Goal: Task Accomplishment & Management: Complete application form

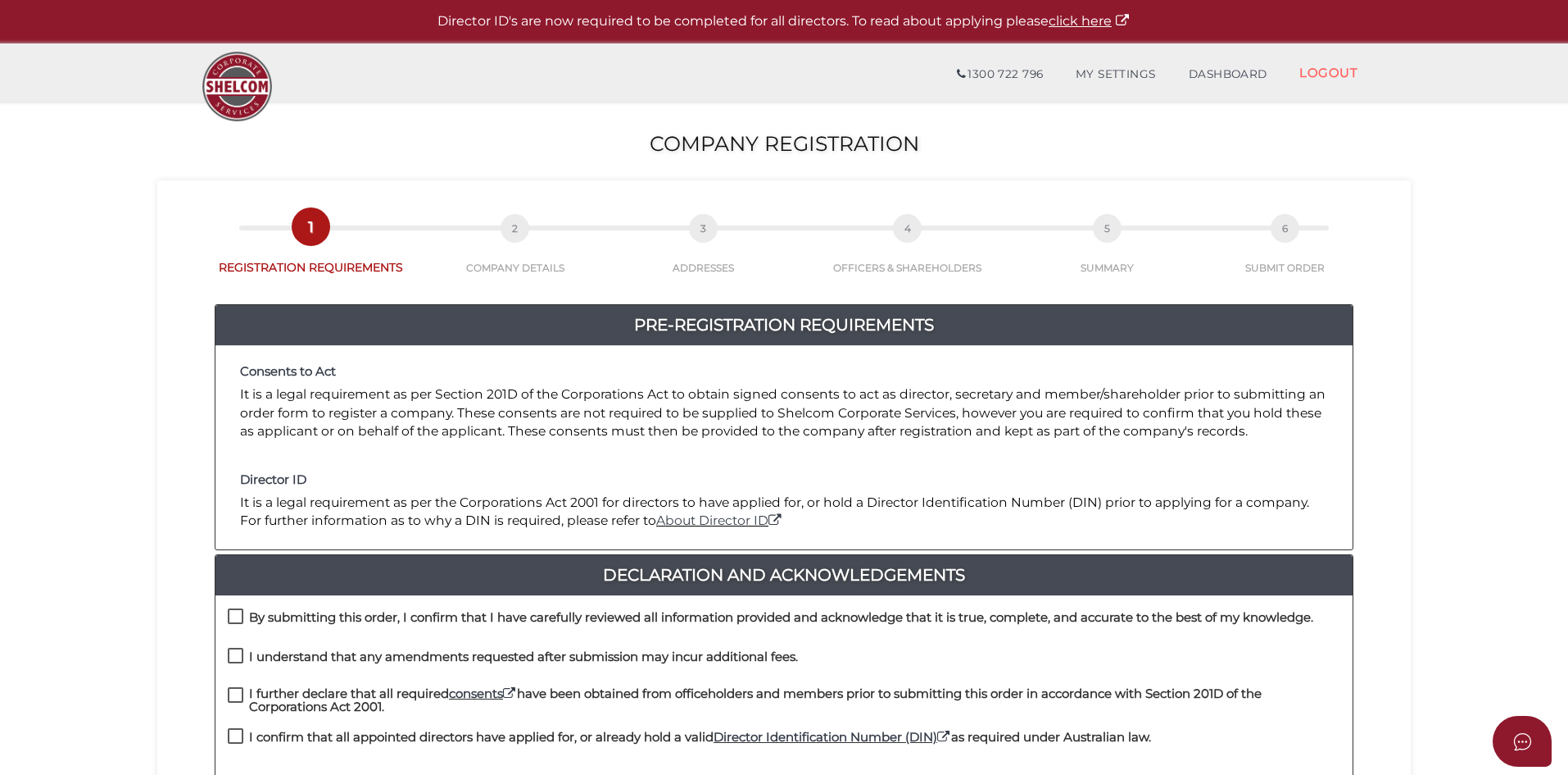
click at [868, 405] on p "It is a legal requirement as per Section 201D of the Corporations Act to obtain…" at bounding box center [784, 412] width 1088 height 55
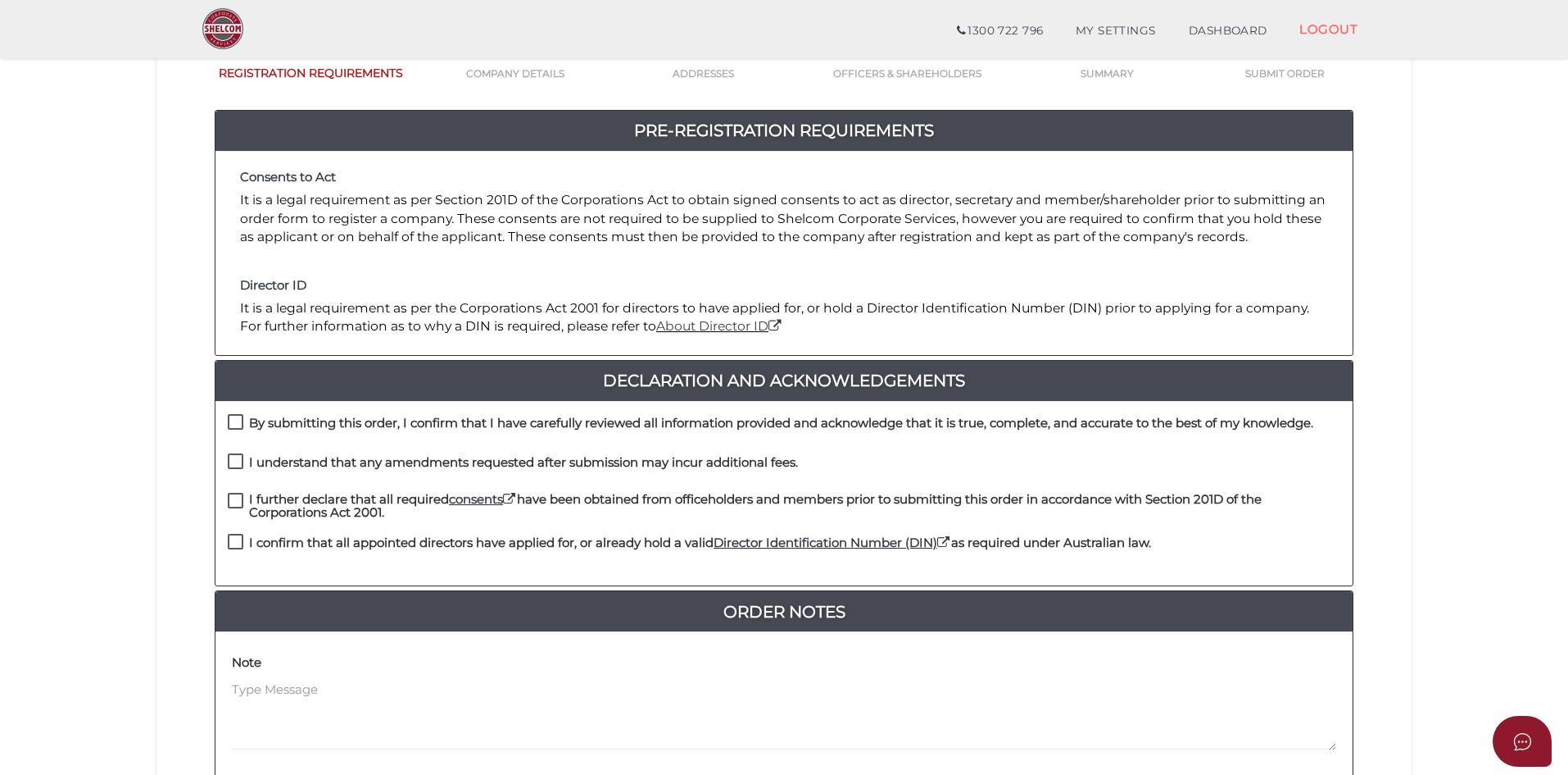
scroll to position [351, 0]
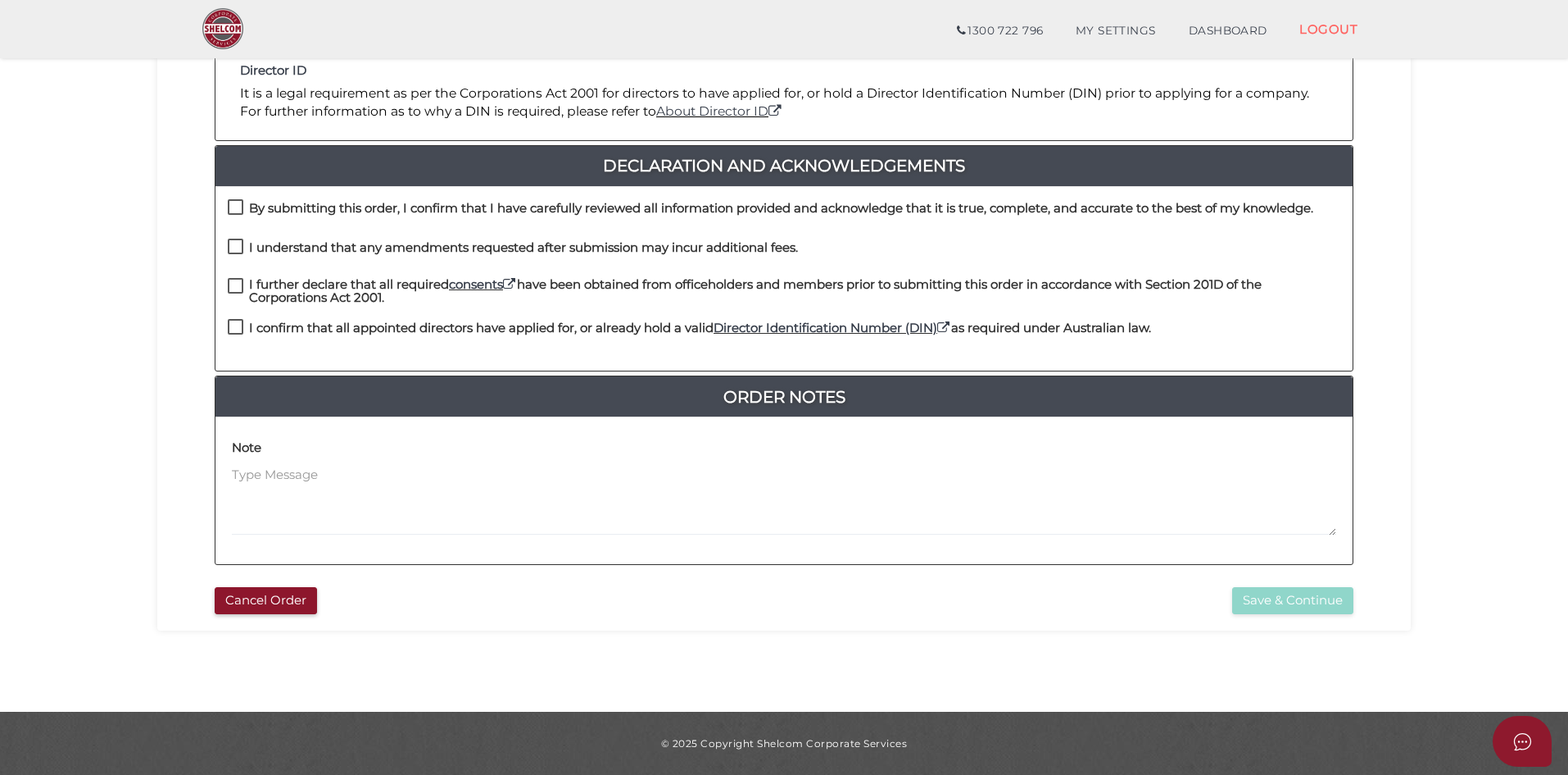
click at [240, 207] on label "By submitting this order, I confirm that I have carefully reviewed all informat…" at bounding box center [771, 212] width 1086 height 20
checkbox input "true"
click at [236, 252] on label "I understand that any amendments requested after submission may incur additiona…" at bounding box center [513, 251] width 570 height 20
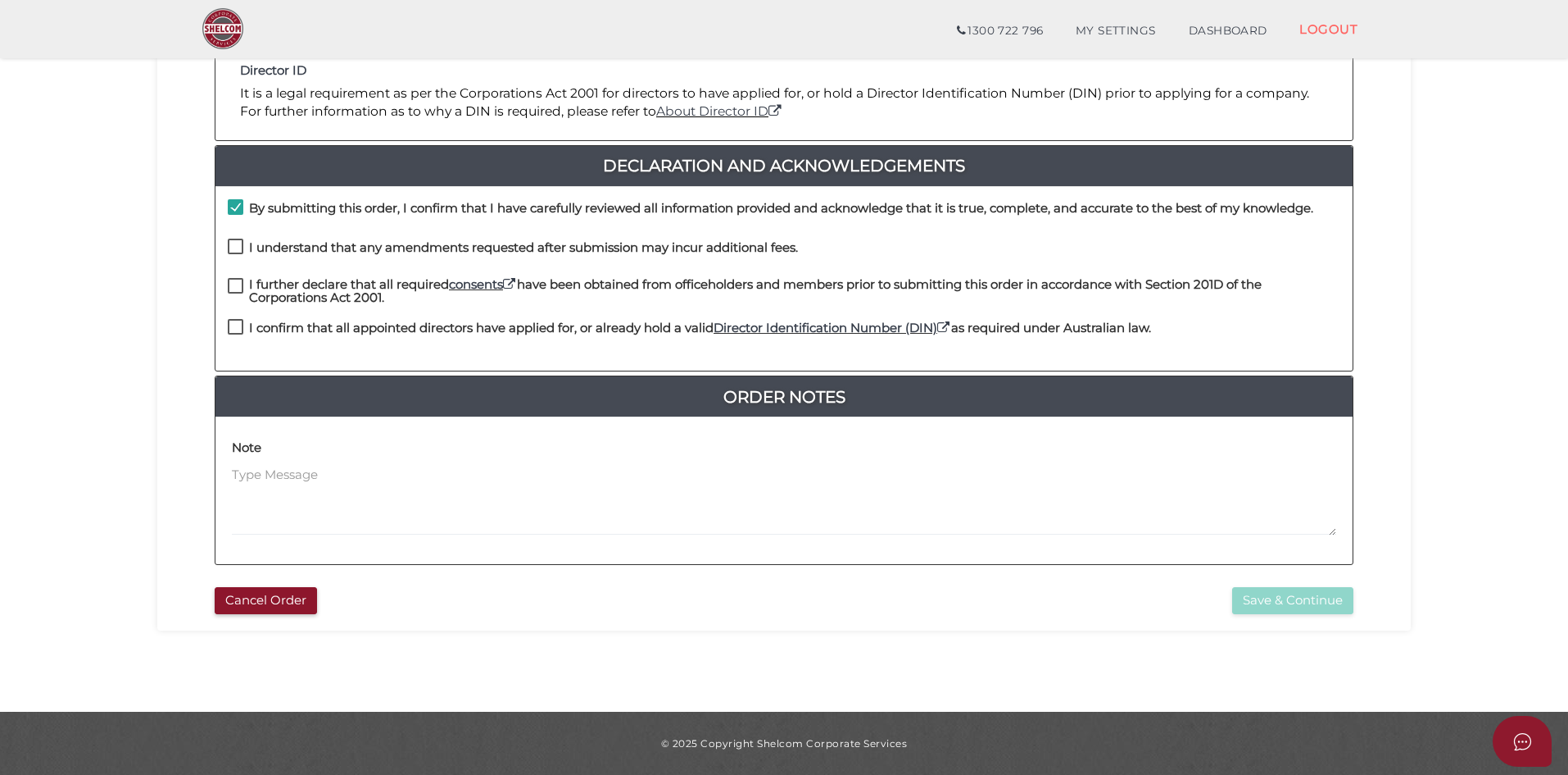
checkbox input "true"
click at [234, 283] on label "I further declare that all required consents have been obtained from officehold…" at bounding box center [784, 288] width 1113 height 20
checkbox input "true"
click at [233, 324] on label "I confirm that all appointed directors have applied for, or already hold a vali…" at bounding box center [689, 331] width 923 height 20
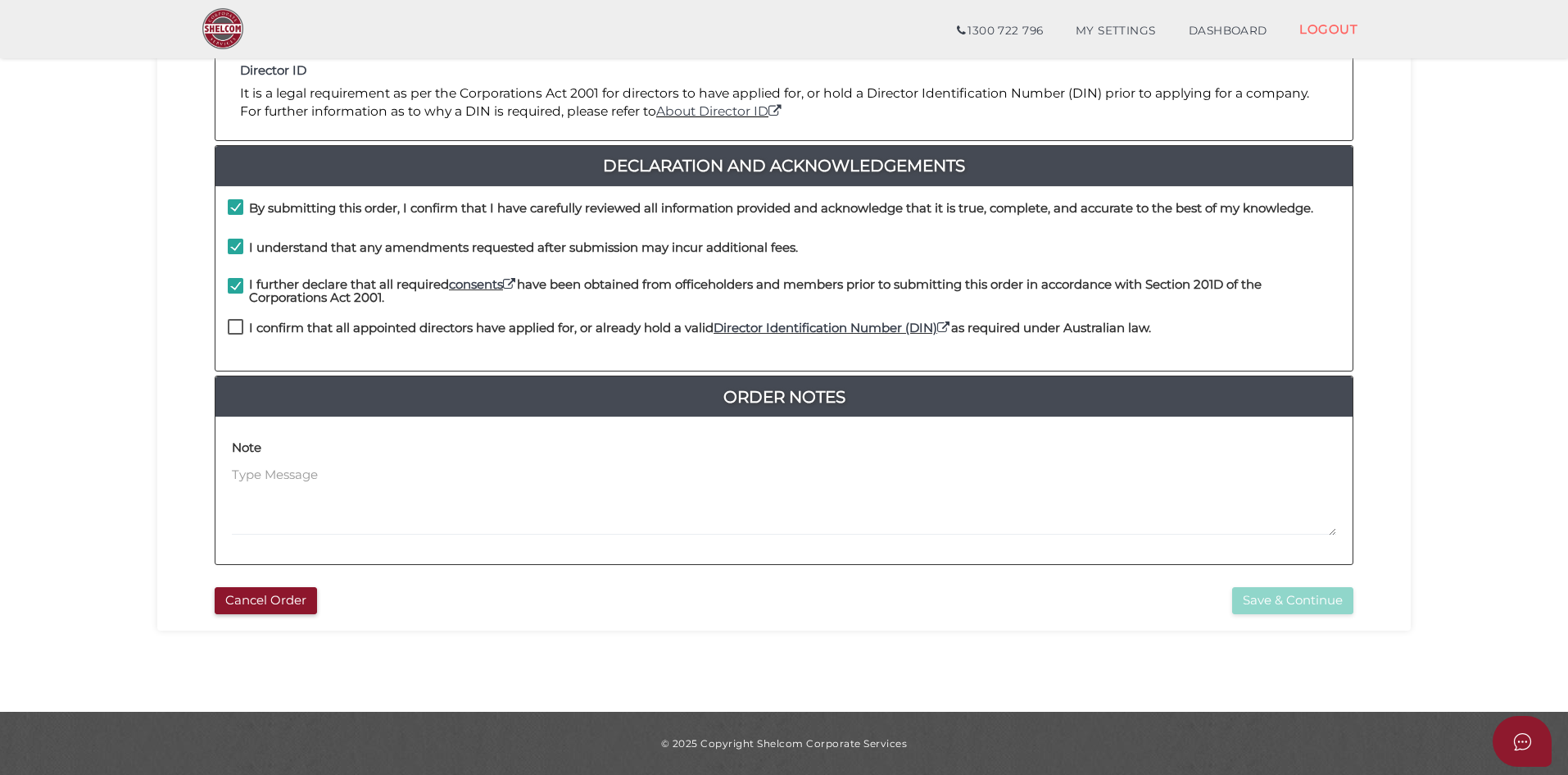
checkbox input "true"
click at [1277, 600] on button "Save & Continue" at bounding box center [1293, 600] width 121 height 27
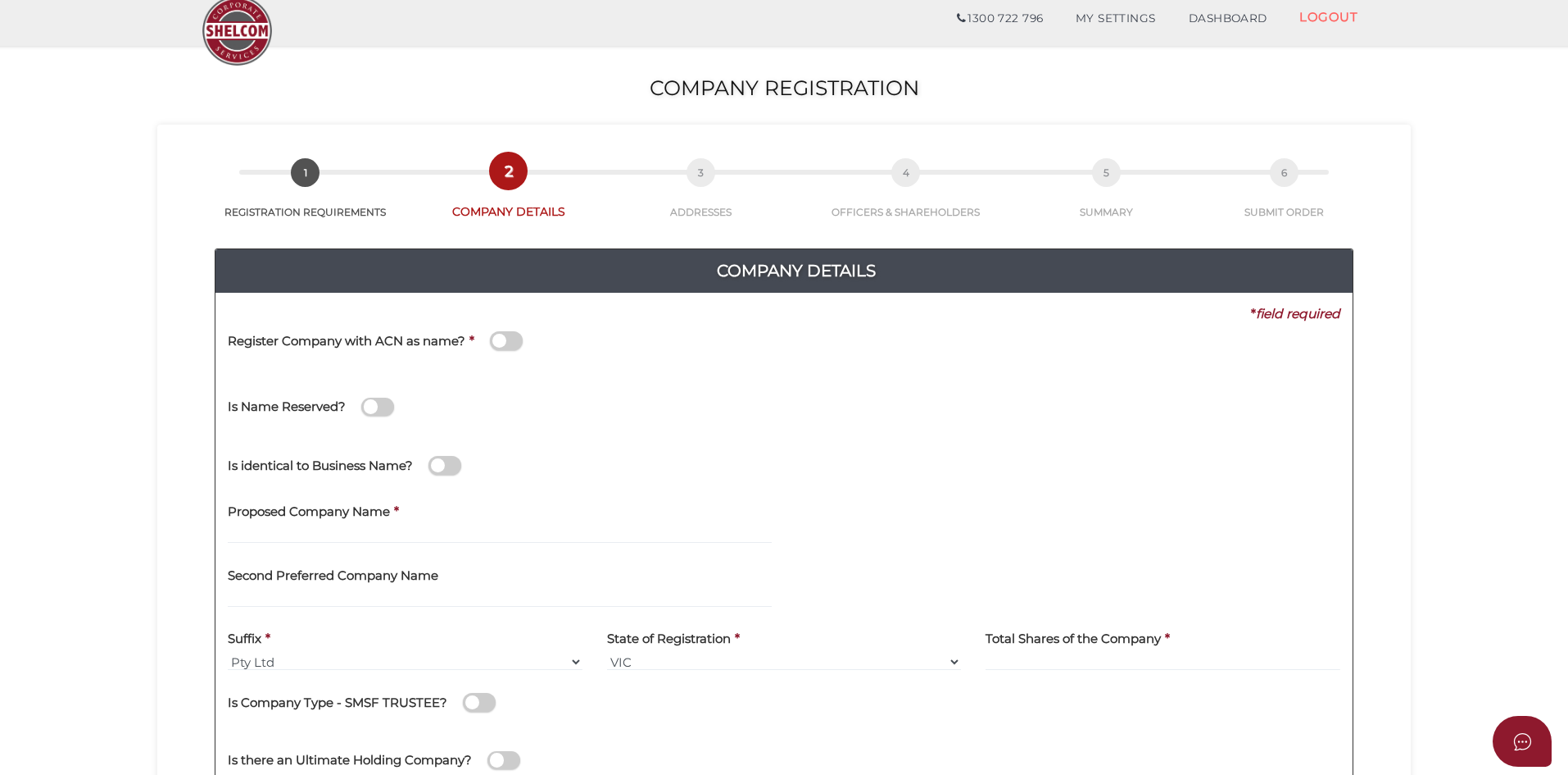
scroll to position [82, 0]
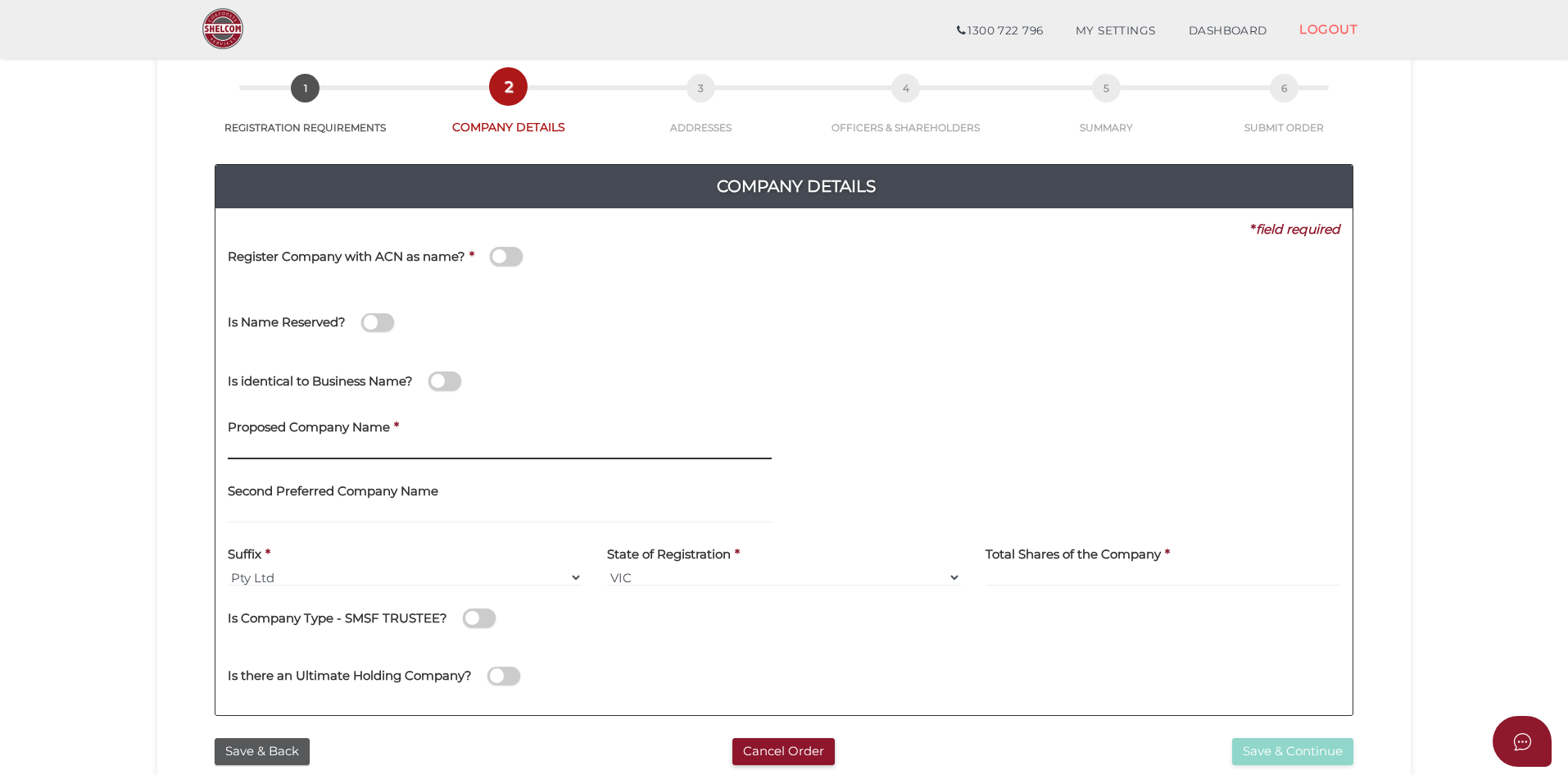
click at [394, 449] on input "text" at bounding box center [499, 449] width 544 height 18
type input "N"
type input "NALVI ENTERPRISES"
click at [1065, 579] on input at bounding box center [1163, 577] width 355 height 18
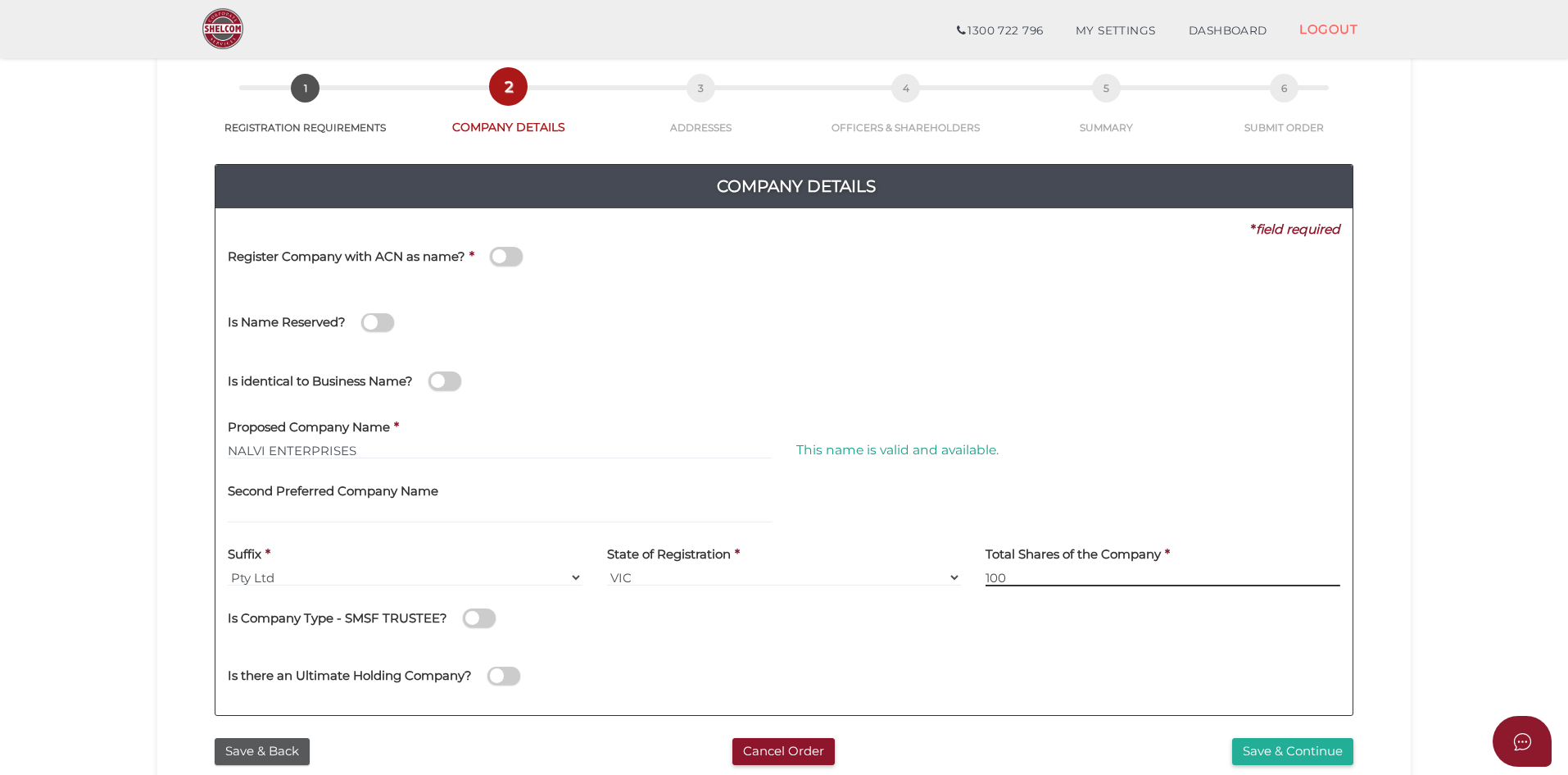
type input "100"
click at [752, 686] on div "Is there an Ultimate Holding Company?" at bounding box center [512, 667] width 569 height 46
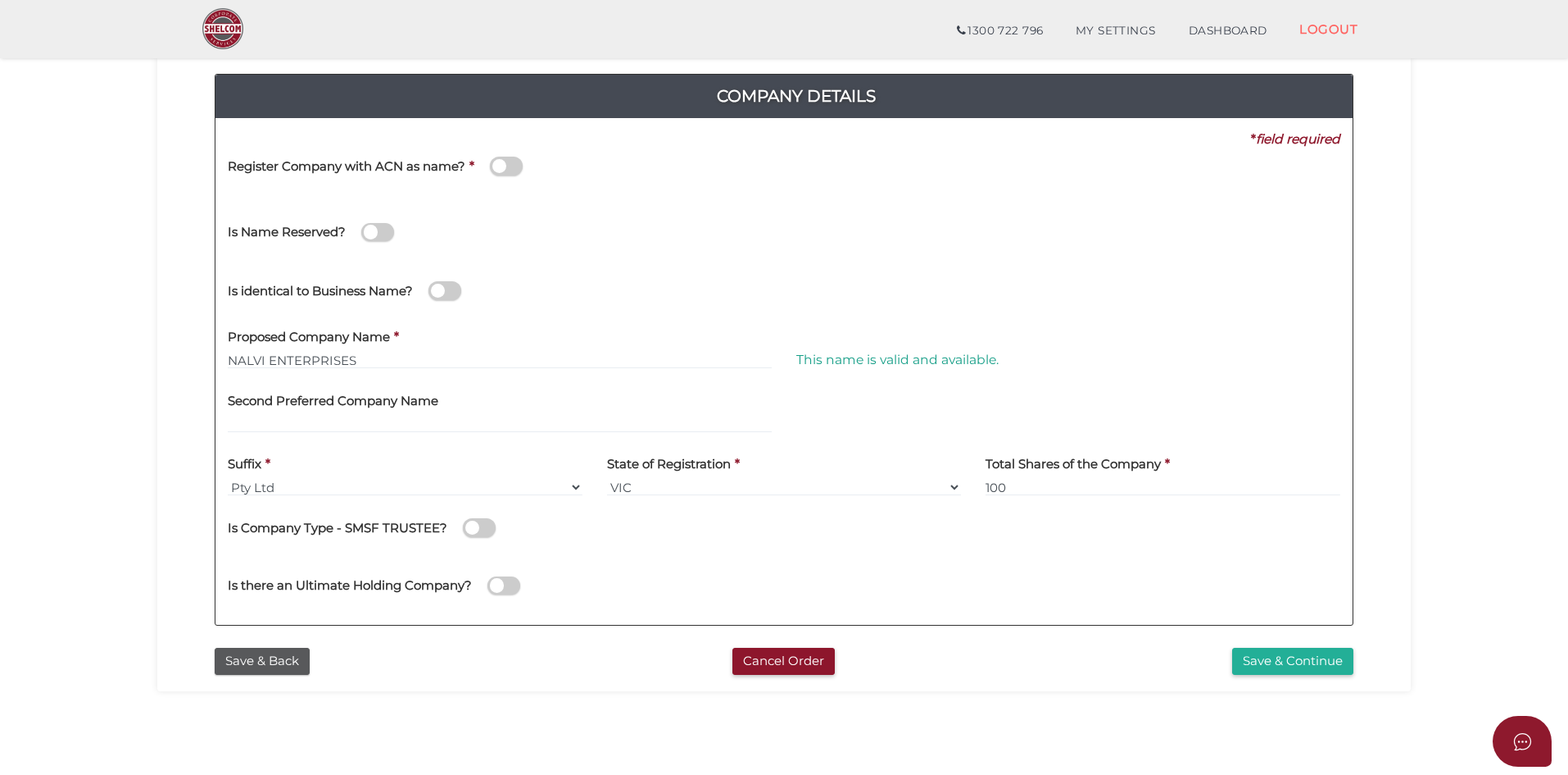
scroll to position [328, 0]
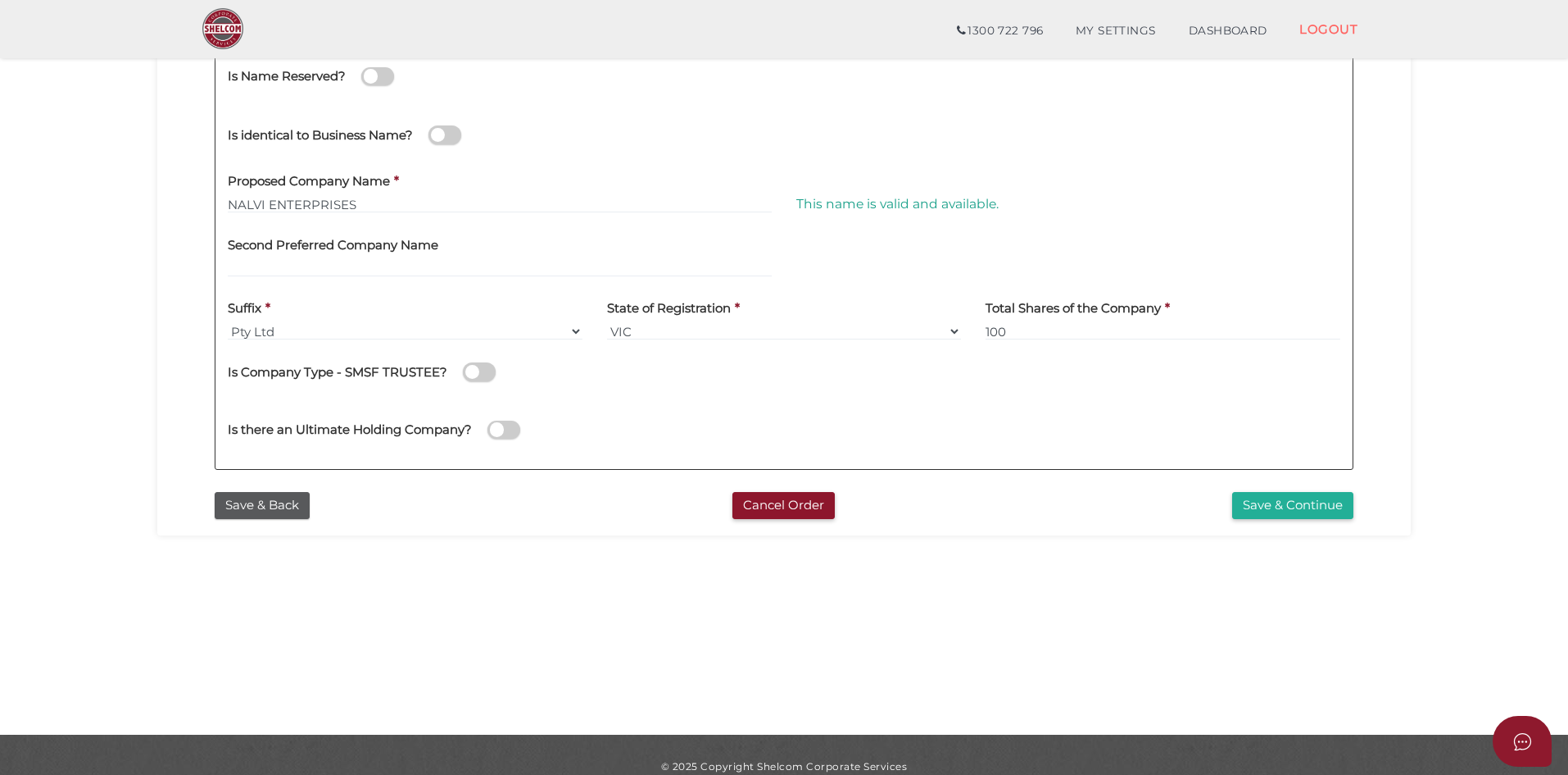
click at [1214, 557] on section "Company Registration 73f8b36e539c9b6bbdbaf31b98ed084b 1 REGISTRATION REQUIREMEN…" at bounding box center [784, 225] width 1568 height 1019
click at [1303, 498] on button "Save & Continue" at bounding box center [1293, 505] width 121 height 27
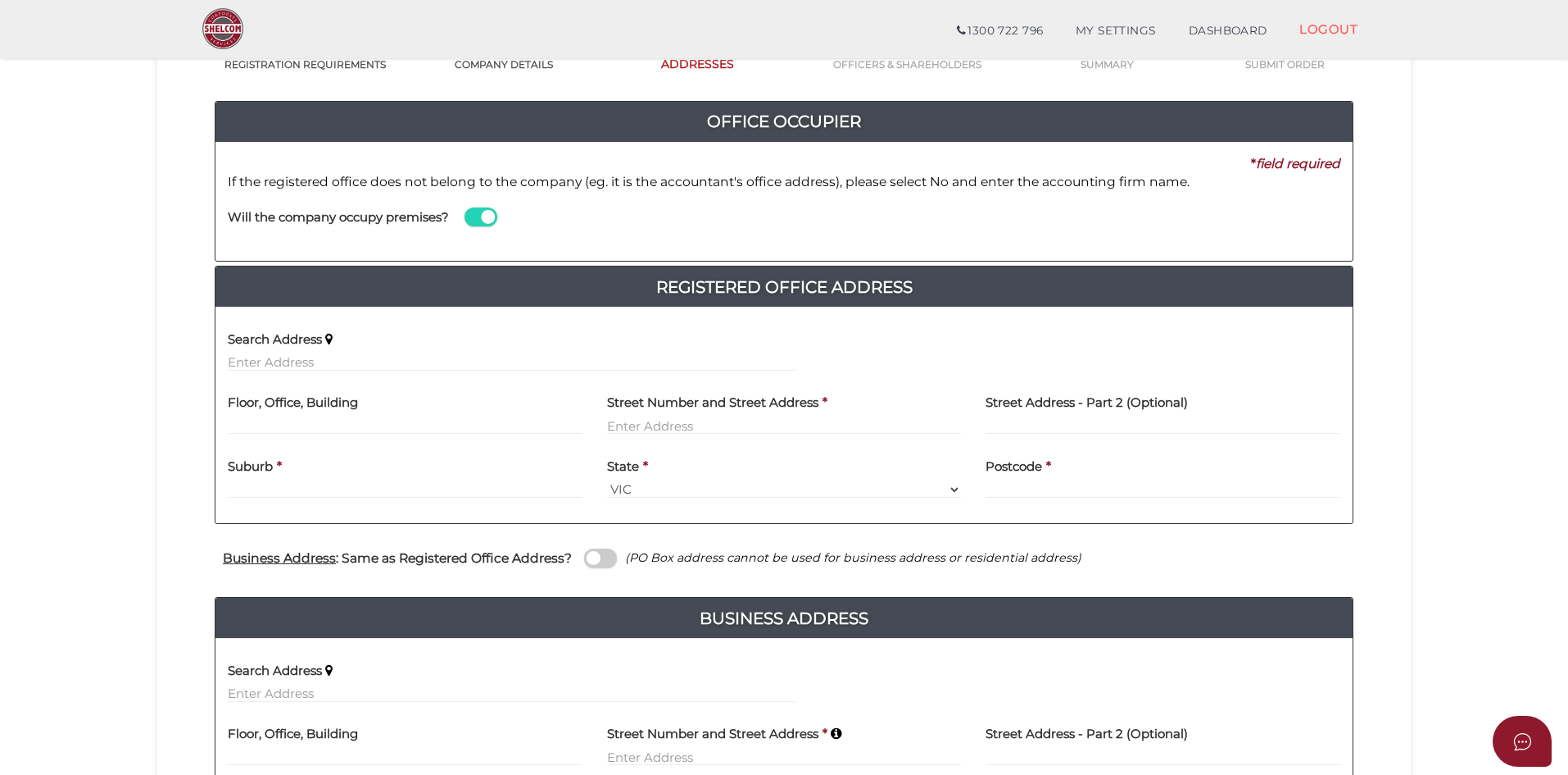
scroll to position [164, 0]
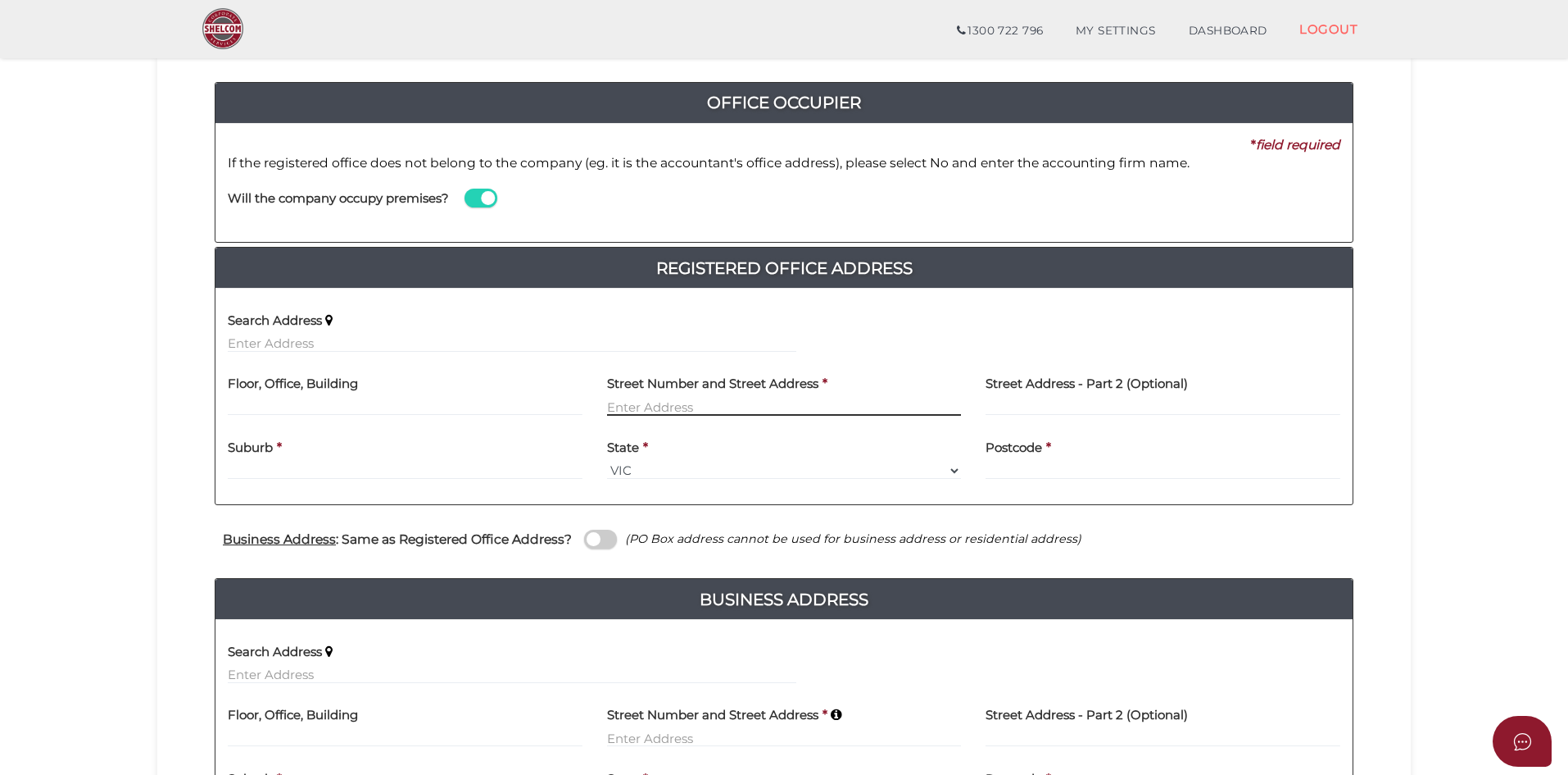
click at [686, 401] on input "text" at bounding box center [784, 406] width 355 height 18
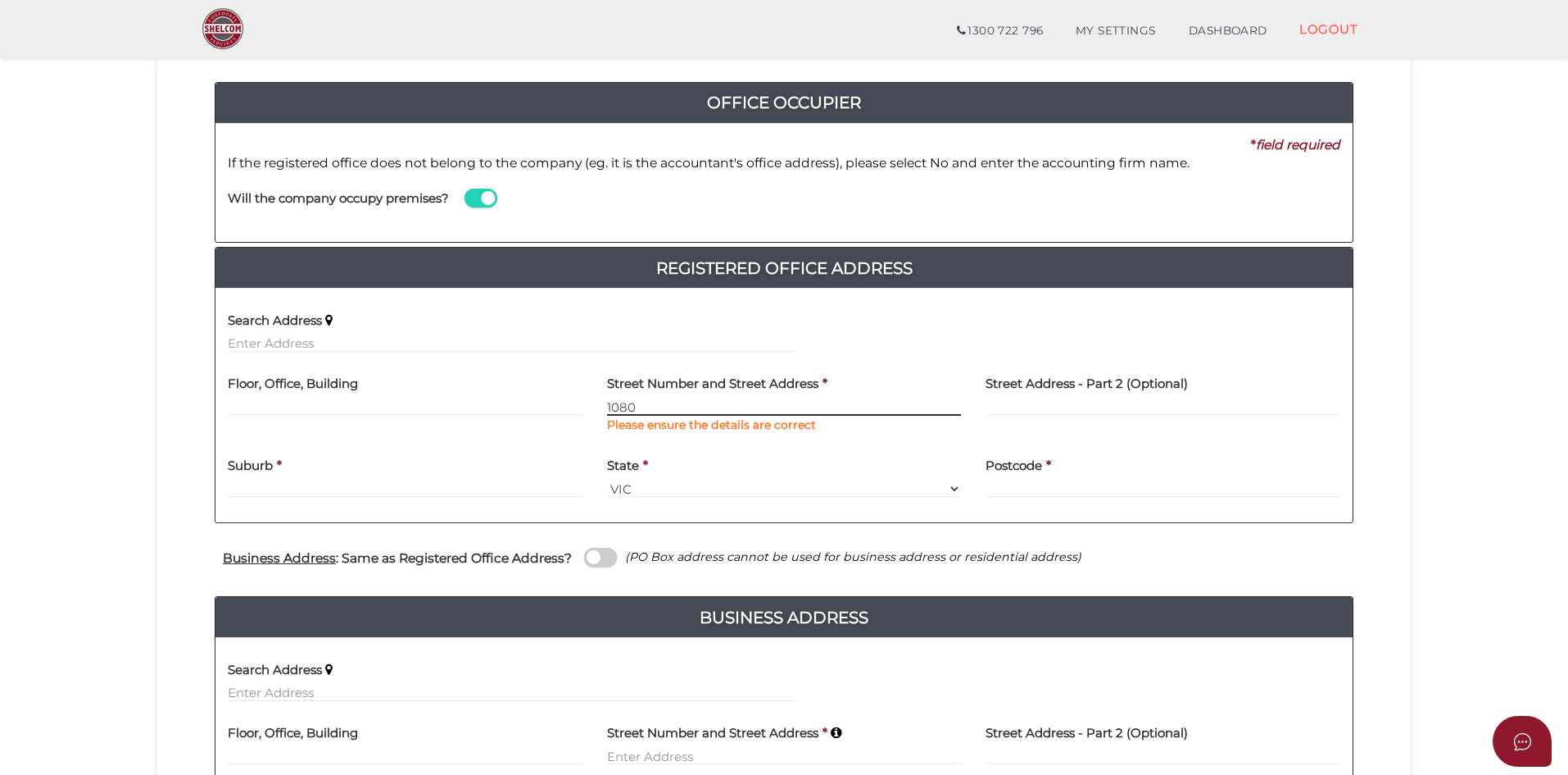
paste input "Bonomi Road"
type input "1080 Bonomi Road"
click at [361, 483] on input "text" at bounding box center [405, 488] width 355 height 18
paste input "Willbriggie"
type input "Willbriggie"
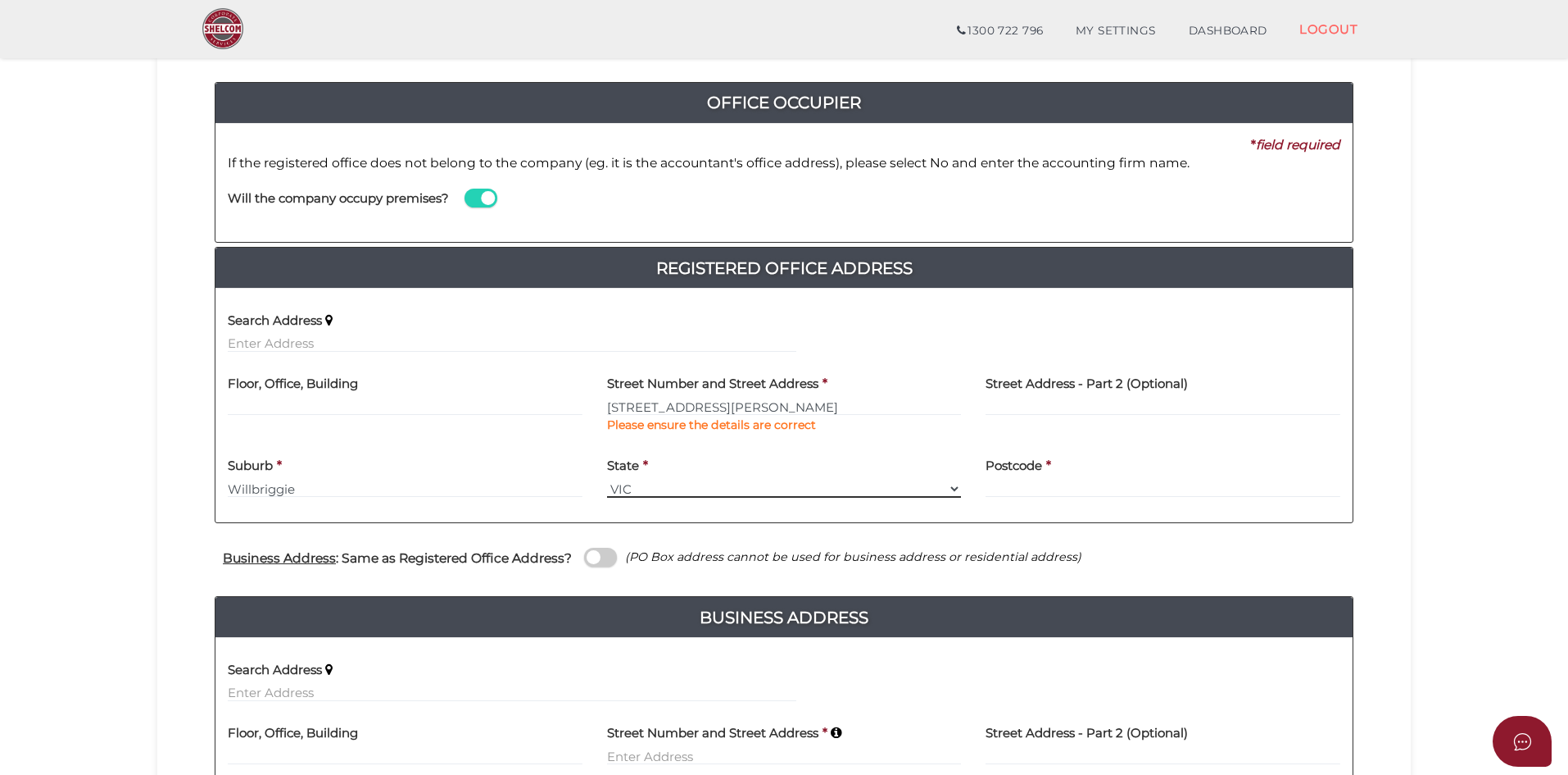
click at [657, 497] on select "Select State VIC ACT NSW NT QLD TAS WA SA" at bounding box center [784, 488] width 355 height 18
select select "[GEOGRAPHIC_DATA]"
click at [607, 480] on select "Select State VIC ACT NSW NT QLD TAS WA SA" at bounding box center [784, 488] width 355 height 18
click at [1050, 489] on input "text" at bounding box center [1163, 488] width 355 height 18
type input "2680"
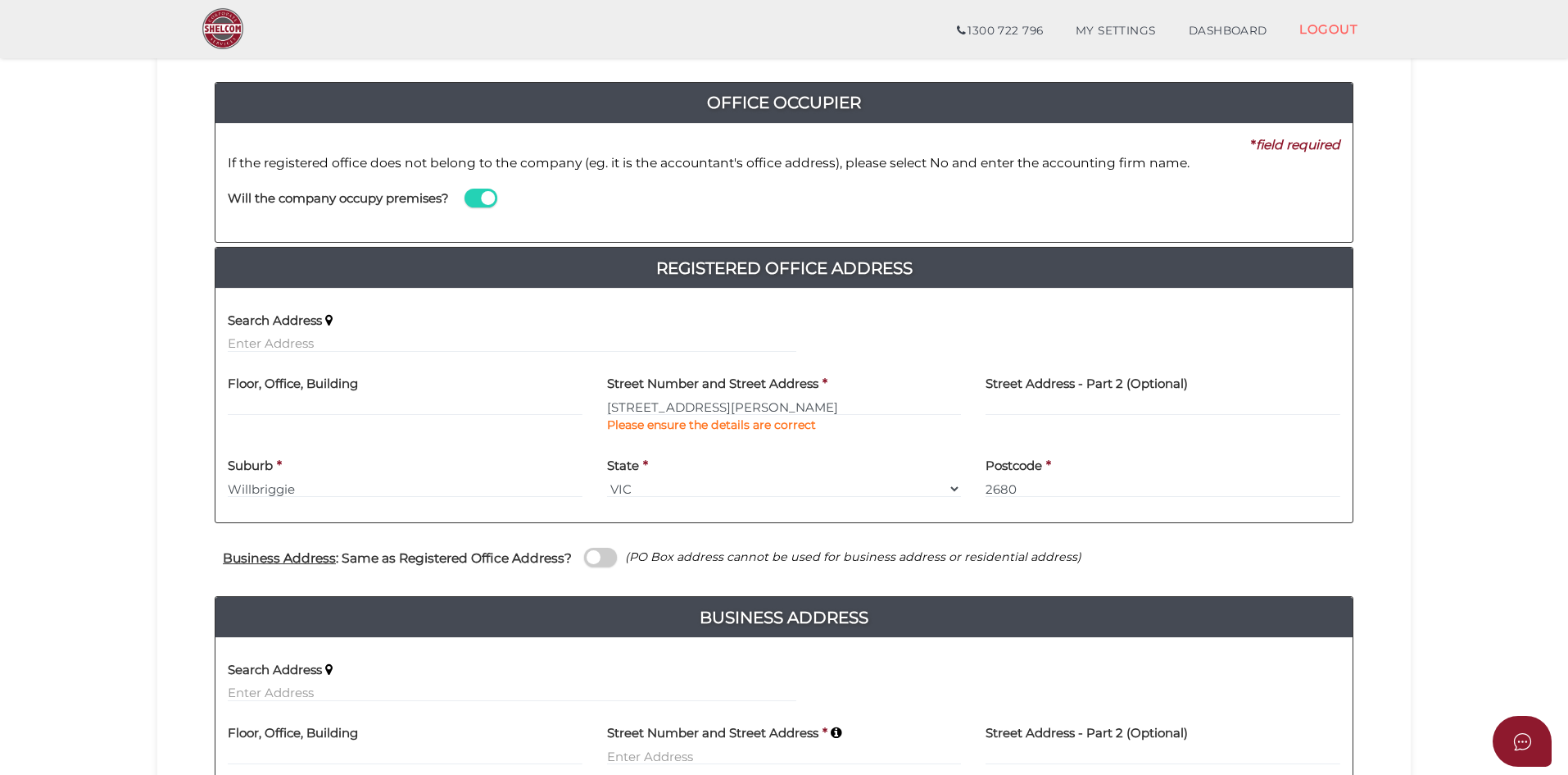
click at [131, 541] on section "Company Registration 73f8b36e539c9b6bbdbaf31b98ed084b 1 REGISTRATION REQUIREMEN…" at bounding box center [784, 433] width 1568 height 1106
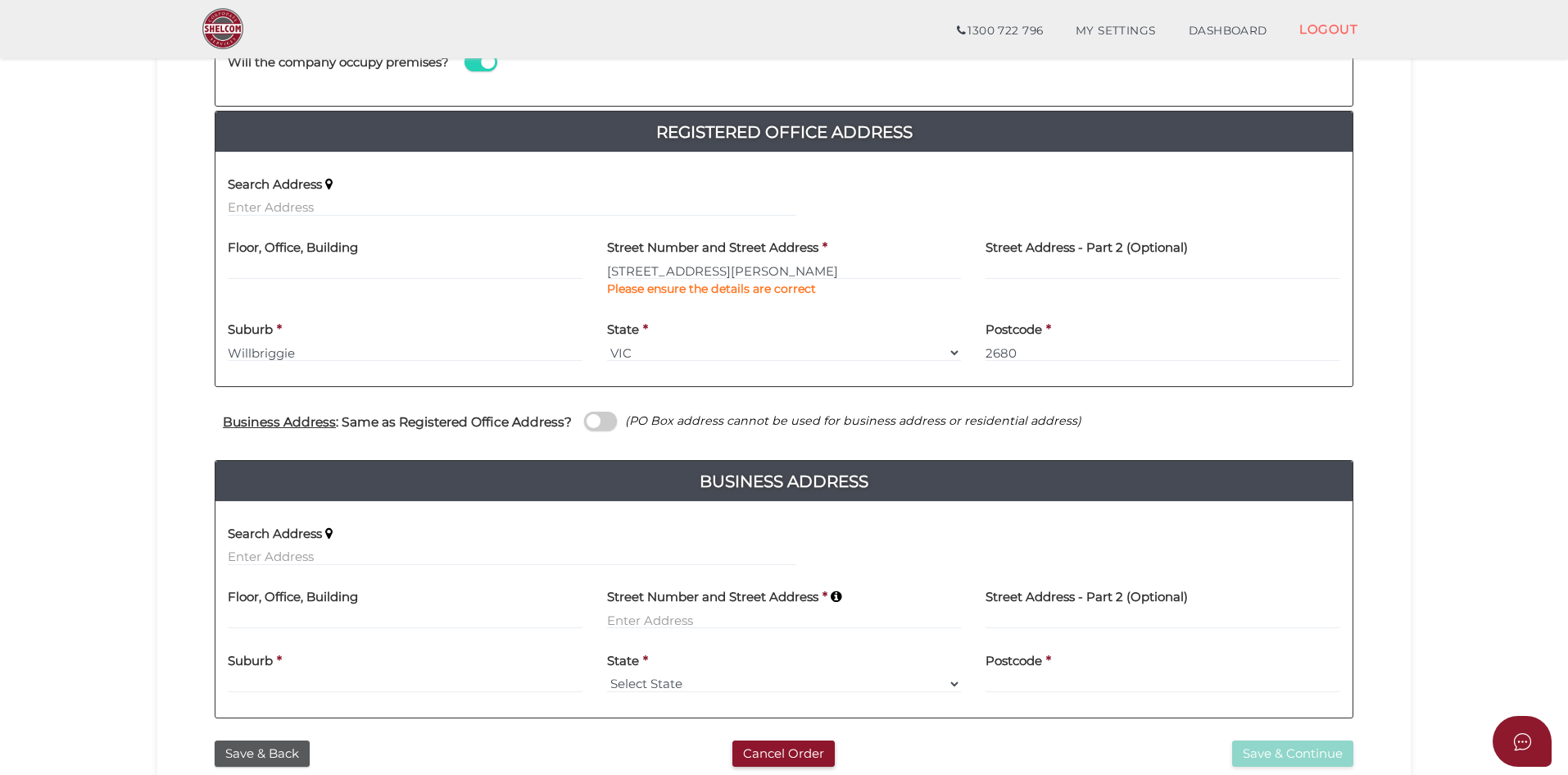
scroll to position [328, 0]
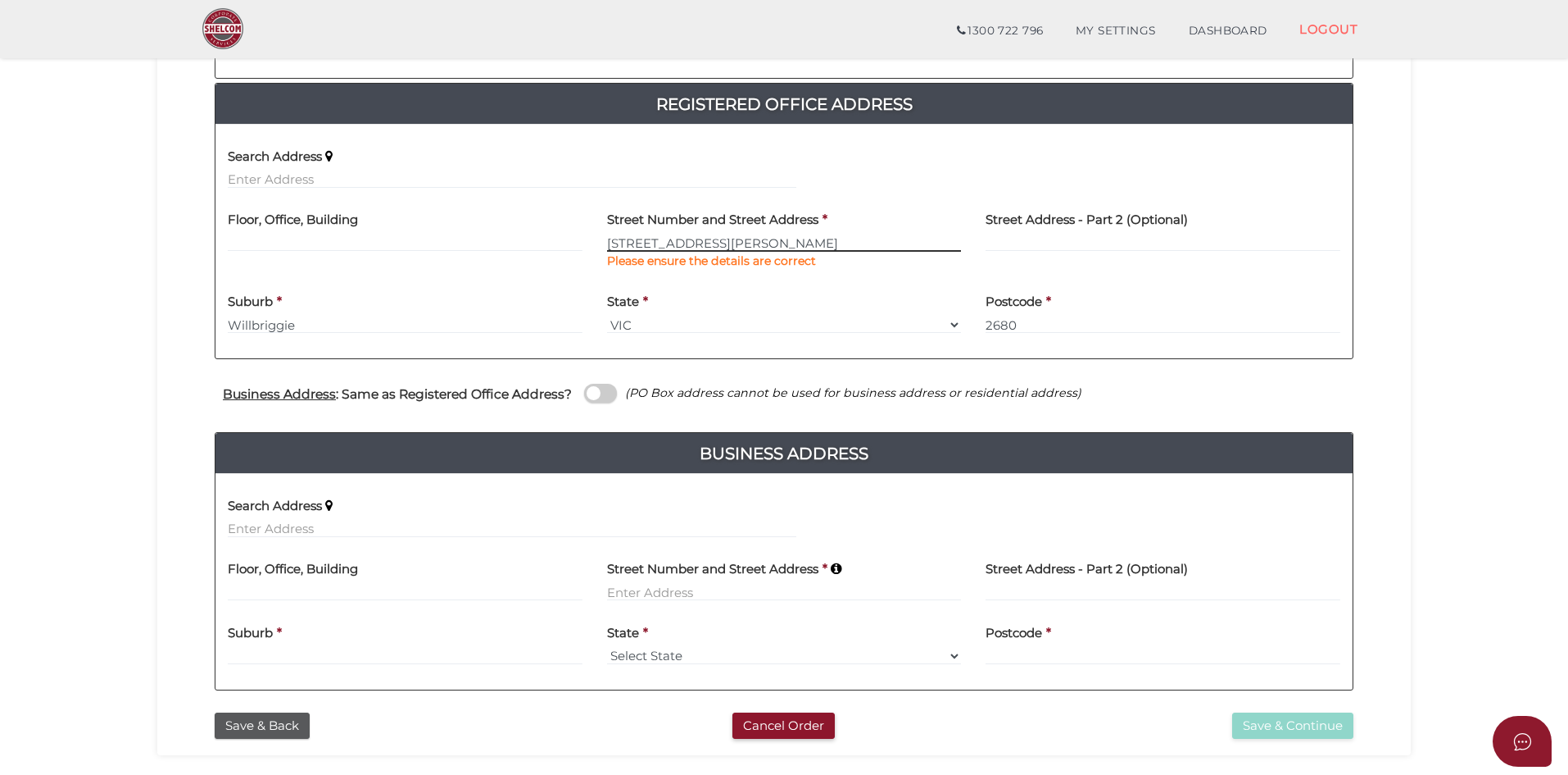
click at [696, 241] on input "1080 Bonomi Road" at bounding box center [784, 242] width 355 height 18
drag, startPoint x: 722, startPoint y: 245, endPoint x: 564, endPoint y: 242, distance: 158.0
click at [564, 242] on div "Floor, Office, Building Street Number and Street Address * 1080 Bonomi Road Ple…" at bounding box center [784, 241] width 1137 height 82
click at [695, 595] on input at bounding box center [784, 591] width 355 height 18
paste input "[STREET_ADDRESS][PERSON_NAME]"
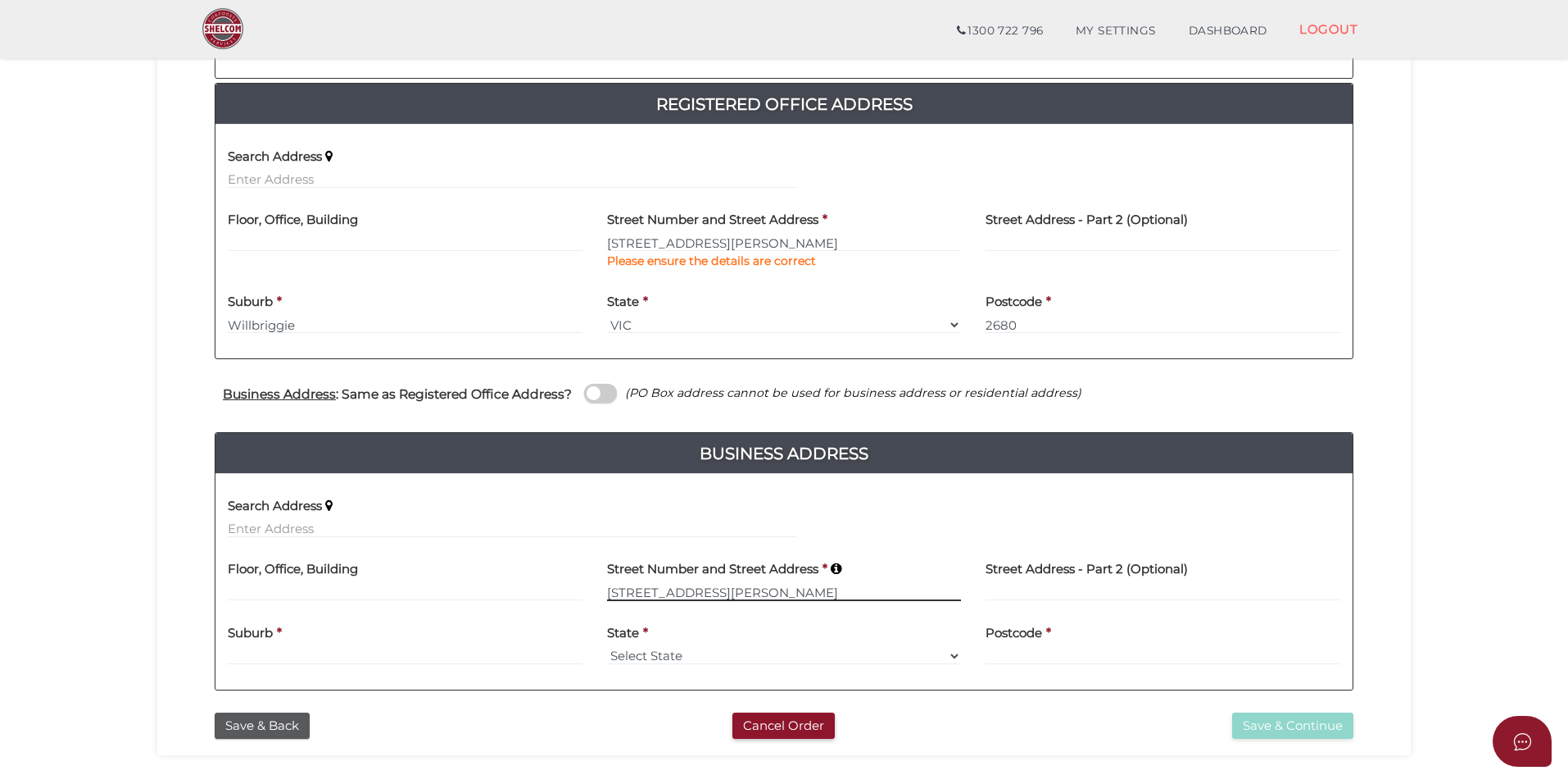
type input "[STREET_ADDRESS][PERSON_NAME]"
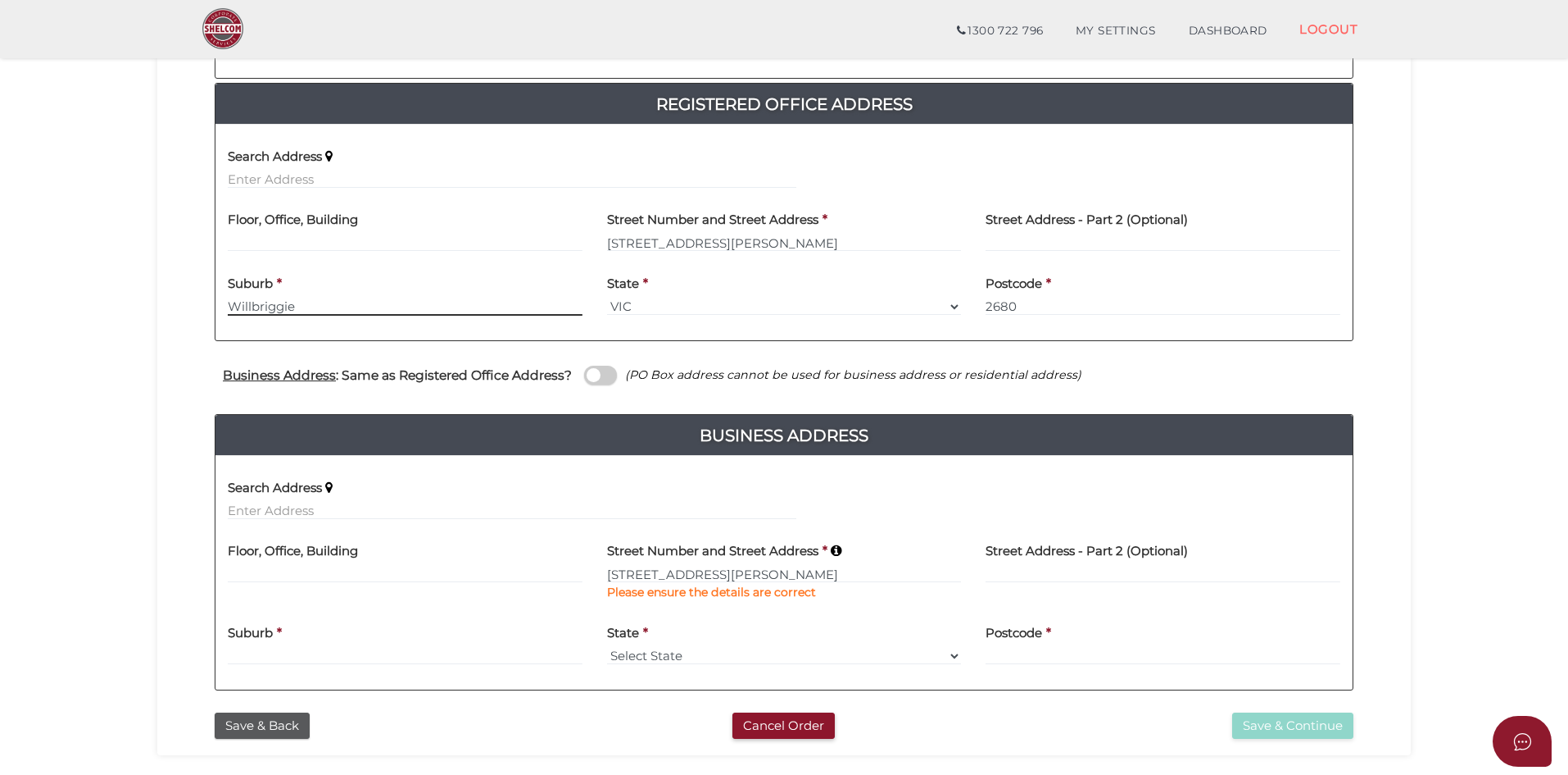
drag, startPoint x: 249, startPoint y: 331, endPoint x: 200, endPoint y: 332, distance: 49.0
click at [200, 332] on div "Office Occupier Yes * field required If the registered office does not belong t…" at bounding box center [784, 297] width 1229 height 815
click at [286, 658] on input at bounding box center [405, 655] width 355 height 18
paste input "Willbriggie"
type input "Willbriggie"
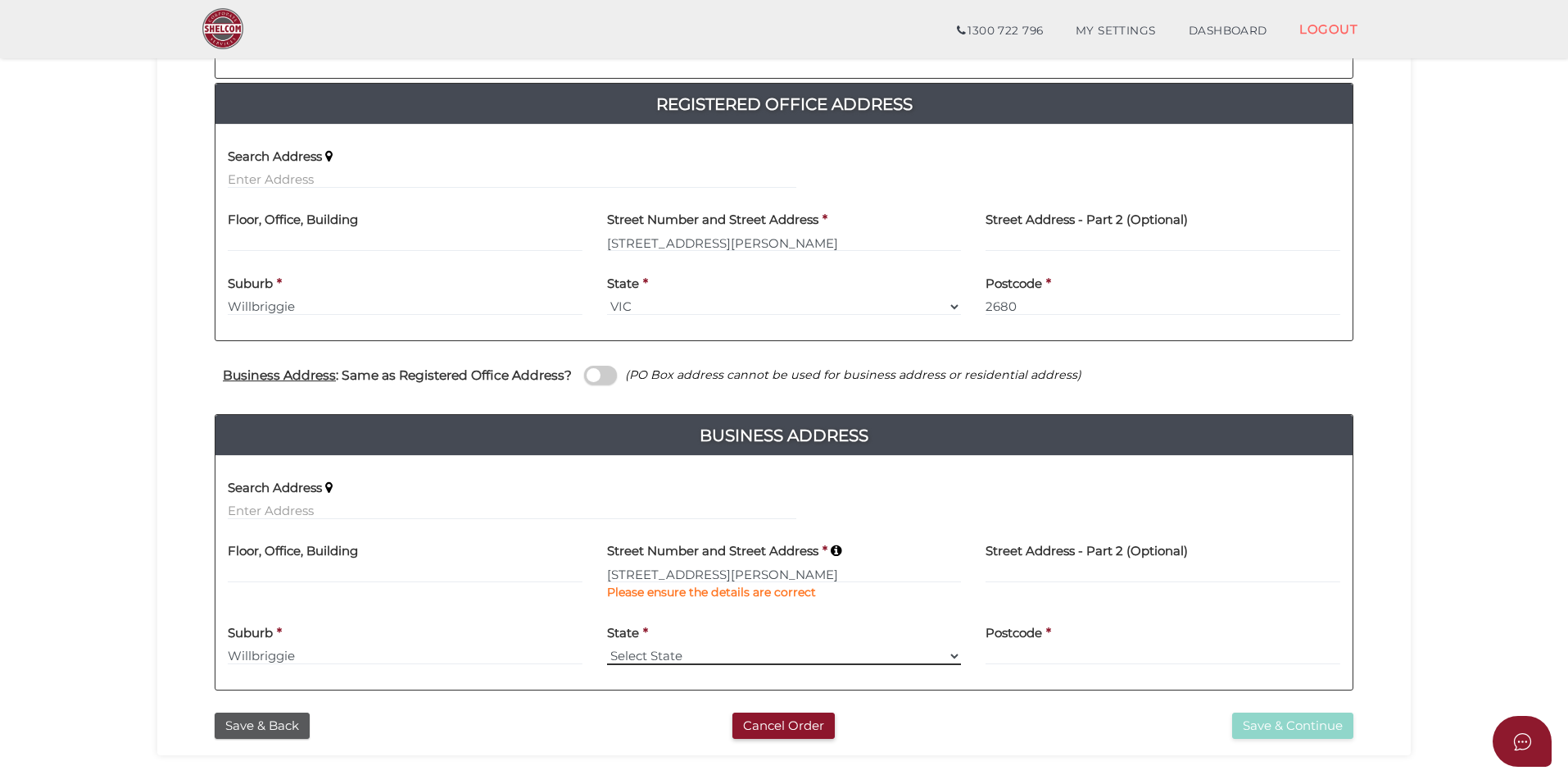
click at [709, 657] on select "Select State VIC ACT NSW NT QLD TAS WA SA" at bounding box center [784, 655] width 355 height 18
select select "NSW"
click at [607, 647] on select "Select State VIC ACT NSW NT QLD TAS WA SA" at bounding box center [784, 655] width 355 height 18
click at [1030, 657] on input at bounding box center [1163, 655] width 355 height 18
type input "2680"
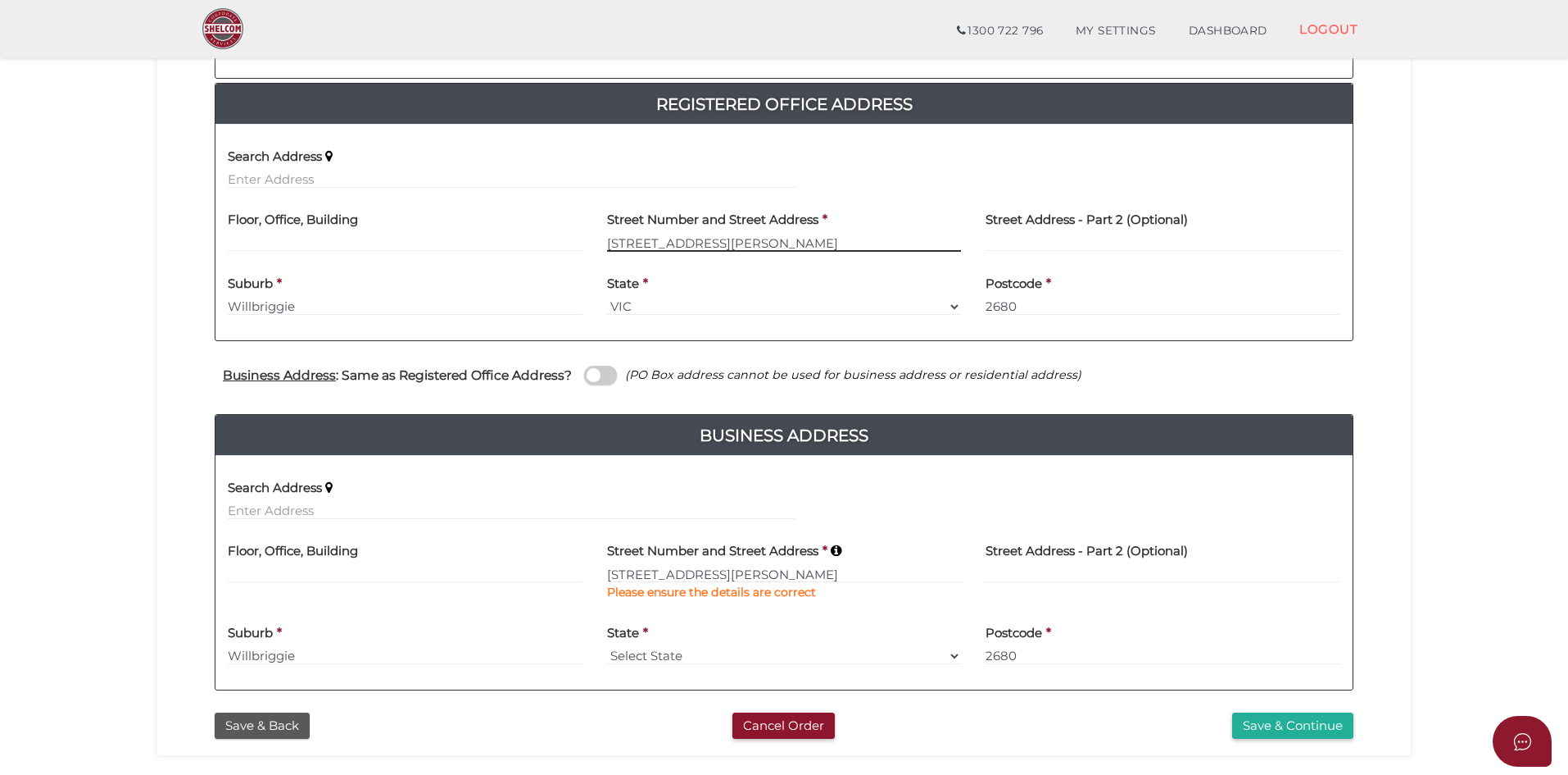
click at [673, 243] on input "1080 Bonomi Road" at bounding box center [784, 242] width 355 height 18
drag, startPoint x: 731, startPoint y: 241, endPoint x: 494, endPoint y: 245, distance: 237.0
click at [494, 245] on div "Floor, Office, Building Street Number and Street Address * 1080 Bonomi Road Str…" at bounding box center [784, 233] width 1137 height 64
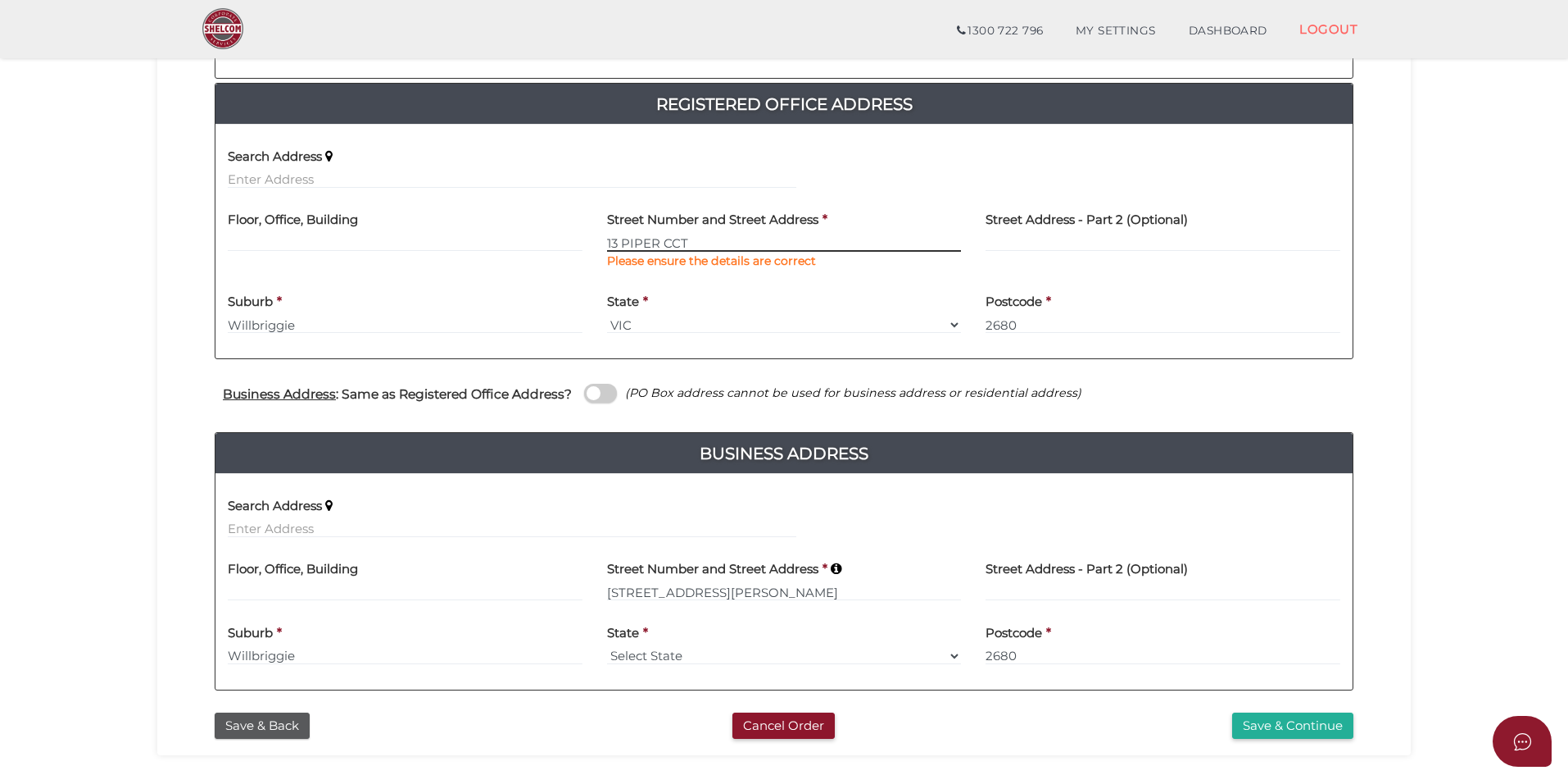
type input "13 PIPER CCT"
type input "g"
type input "GRIFFTH"
click at [396, 344] on div "Suburb * GRIFFTH" at bounding box center [405, 315] width 379 height 64
click at [1501, 591] on section "Company Registration 73f8b36e539c9b6bbdbaf31b98ed084b 1 REGISTRATION REQUIREMEN…" at bounding box center [784, 269] width 1568 height 1106
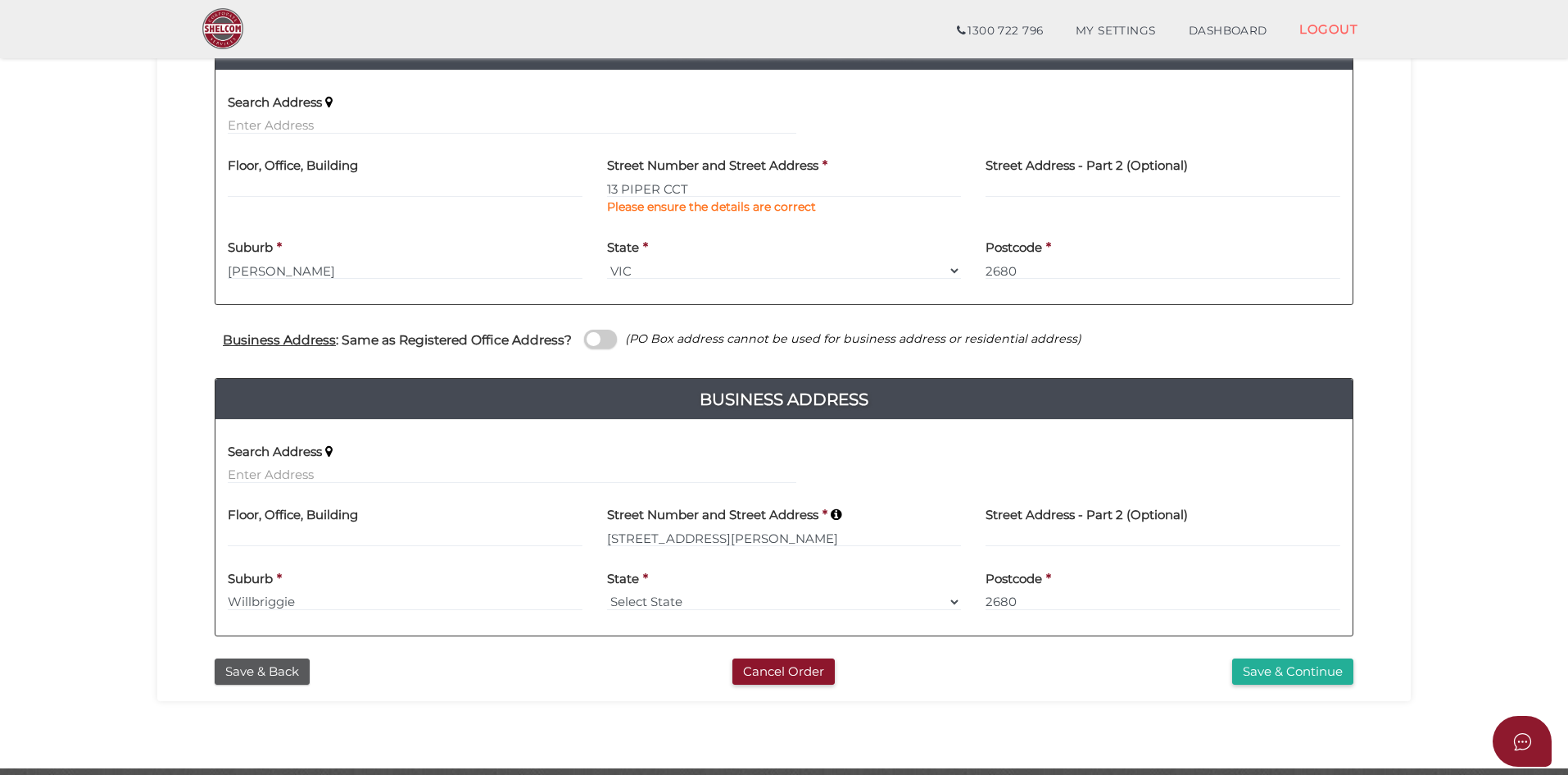
scroll to position [410, 0]
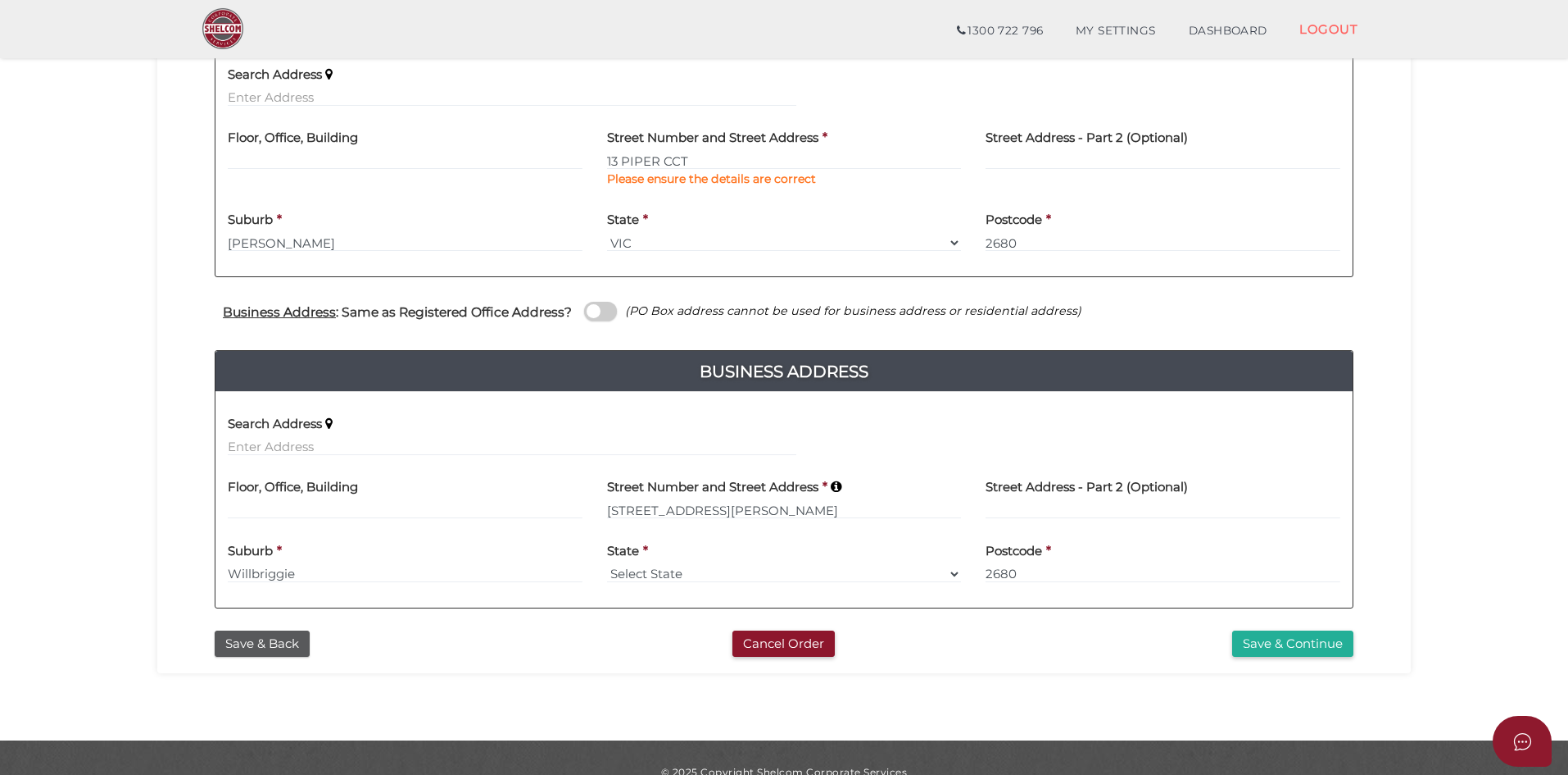
click at [1502, 589] on section "Company Registration 73f8b36e539c9b6bbdbaf31b98ed084b 1 REGISTRATION REQUIREMEN…" at bounding box center [784, 187] width 1568 height 1106
click at [1329, 654] on button "Save & Continue" at bounding box center [1293, 643] width 121 height 27
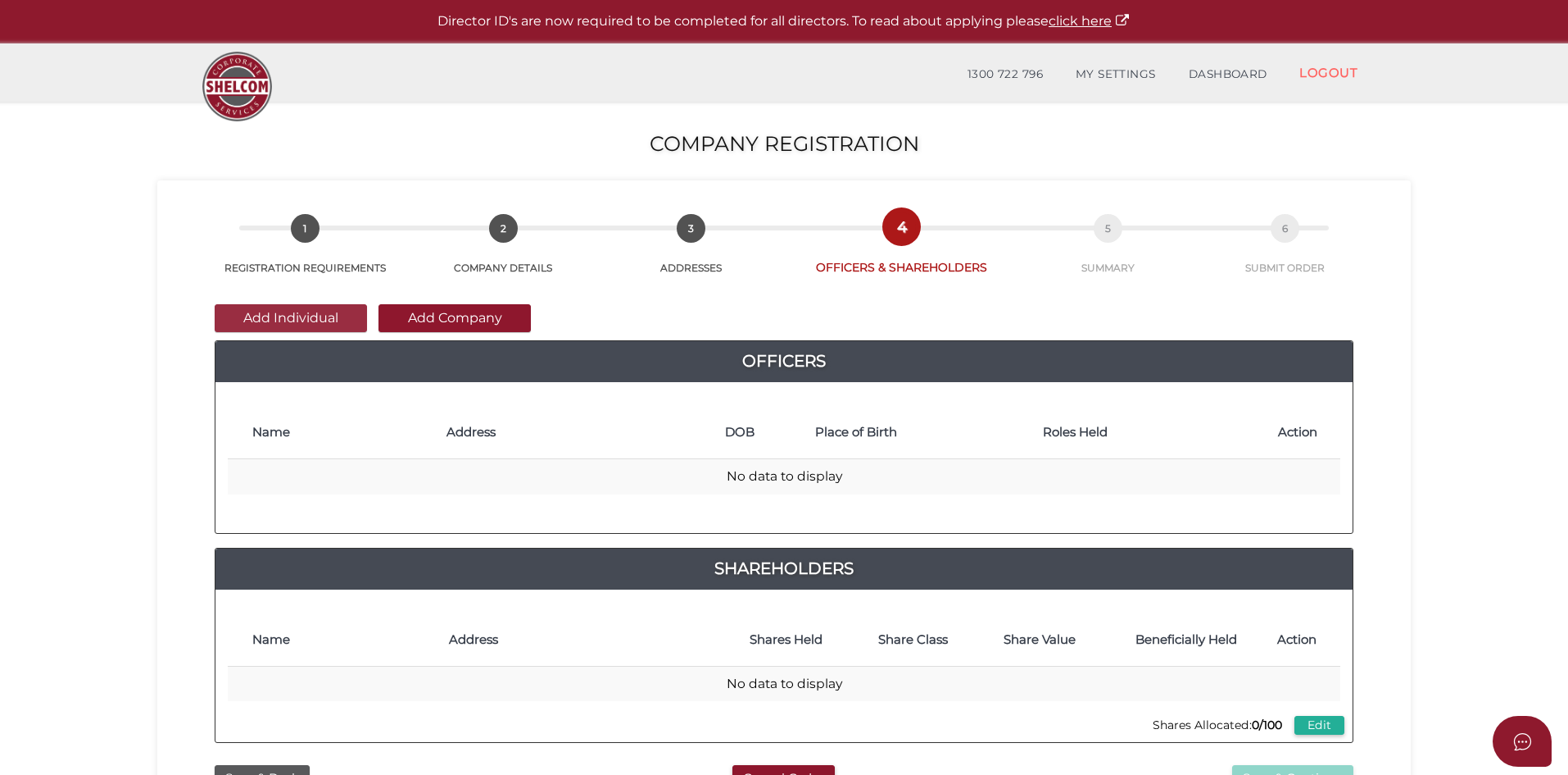
click at [295, 319] on button "Add Individual" at bounding box center [291, 318] width 153 height 28
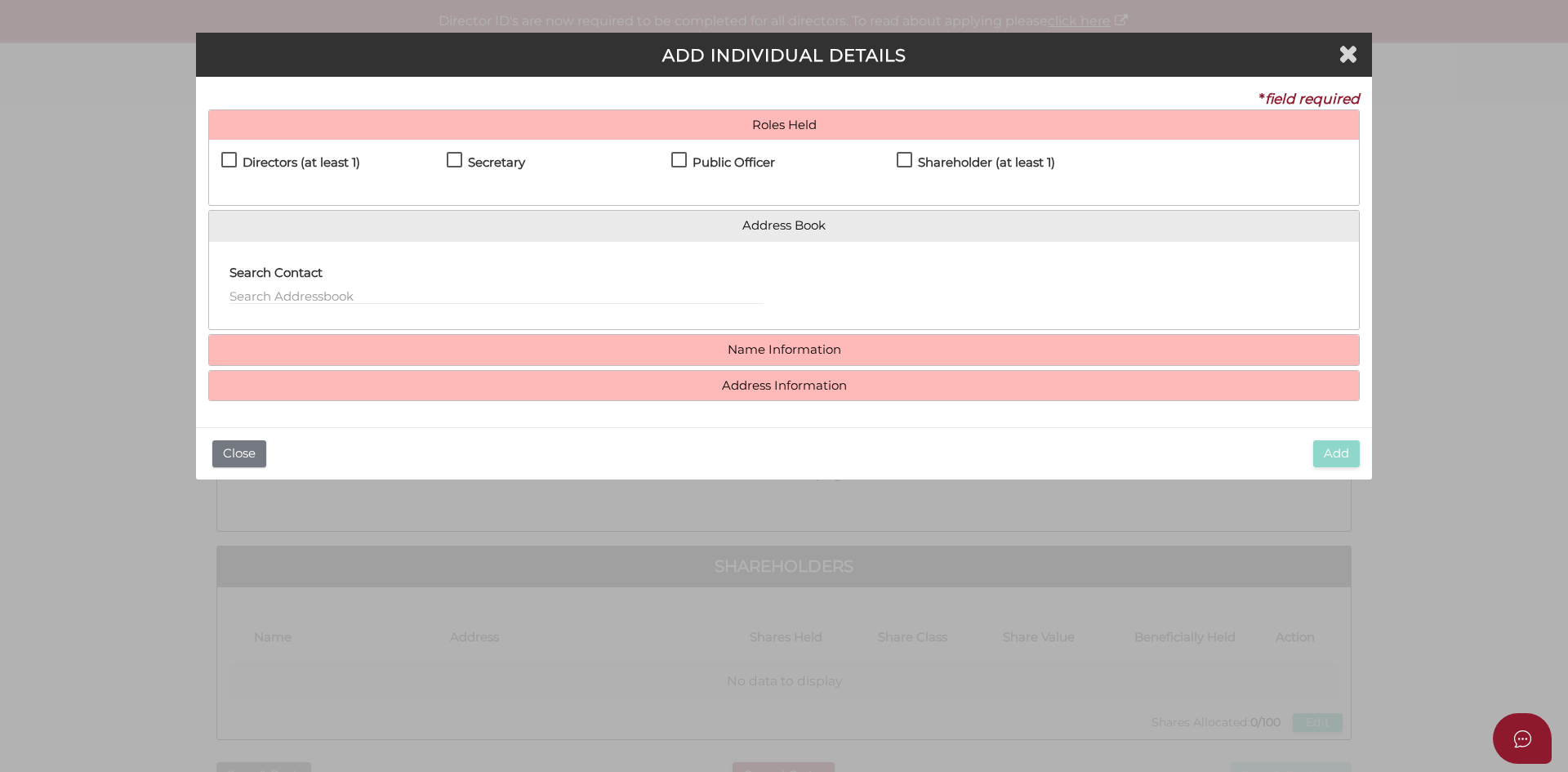
click at [223, 158] on label "Directors (at least 1)" at bounding box center [290, 166] width 139 height 20
checkbox input "true"
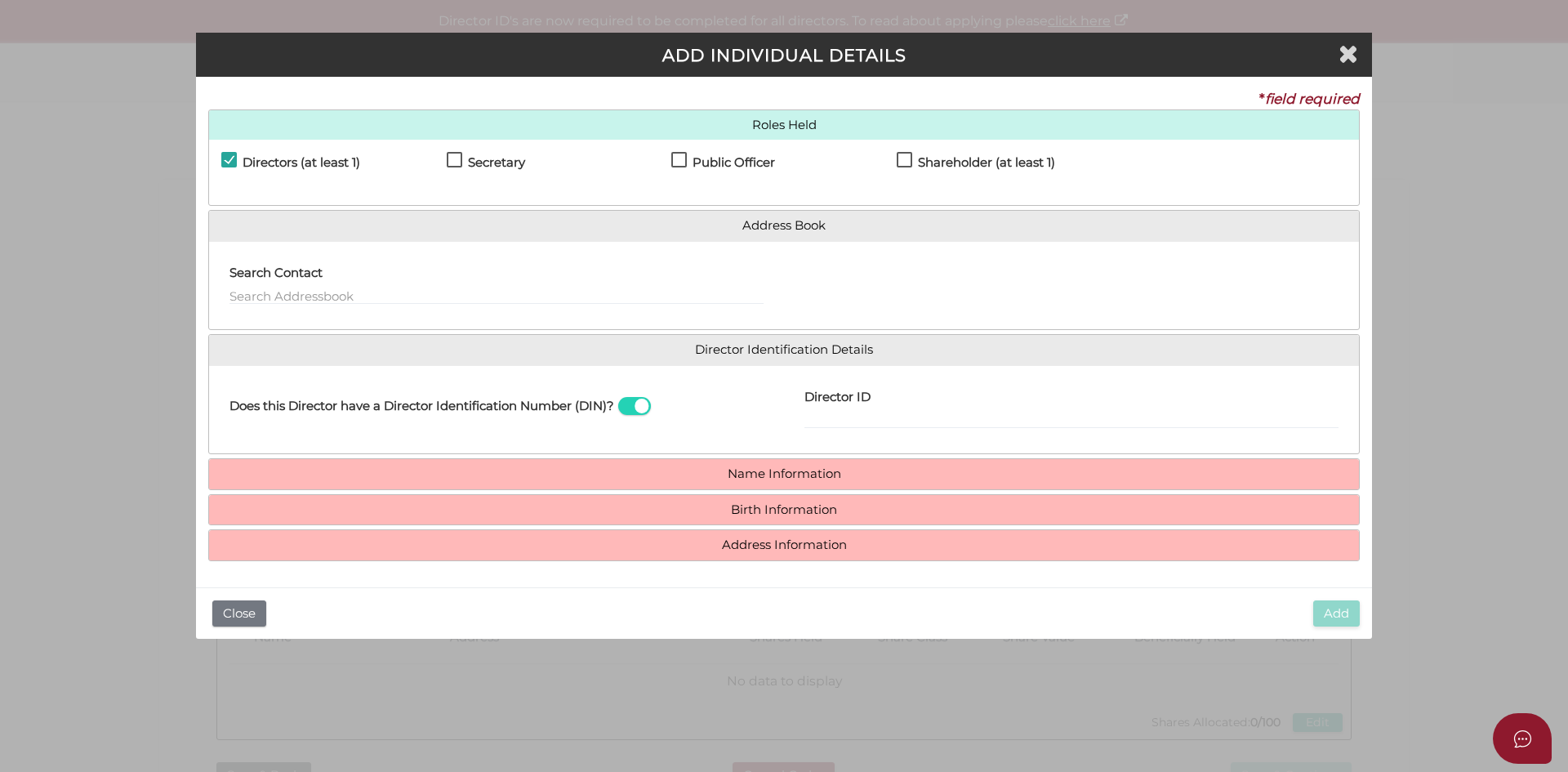
click at [457, 160] on label "Secretary" at bounding box center [486, 166] width 78 height 20
checkbox input "true"
click at [685, 156] on label "Public Officer" at bounding box center [723, 166] width 103 height 20
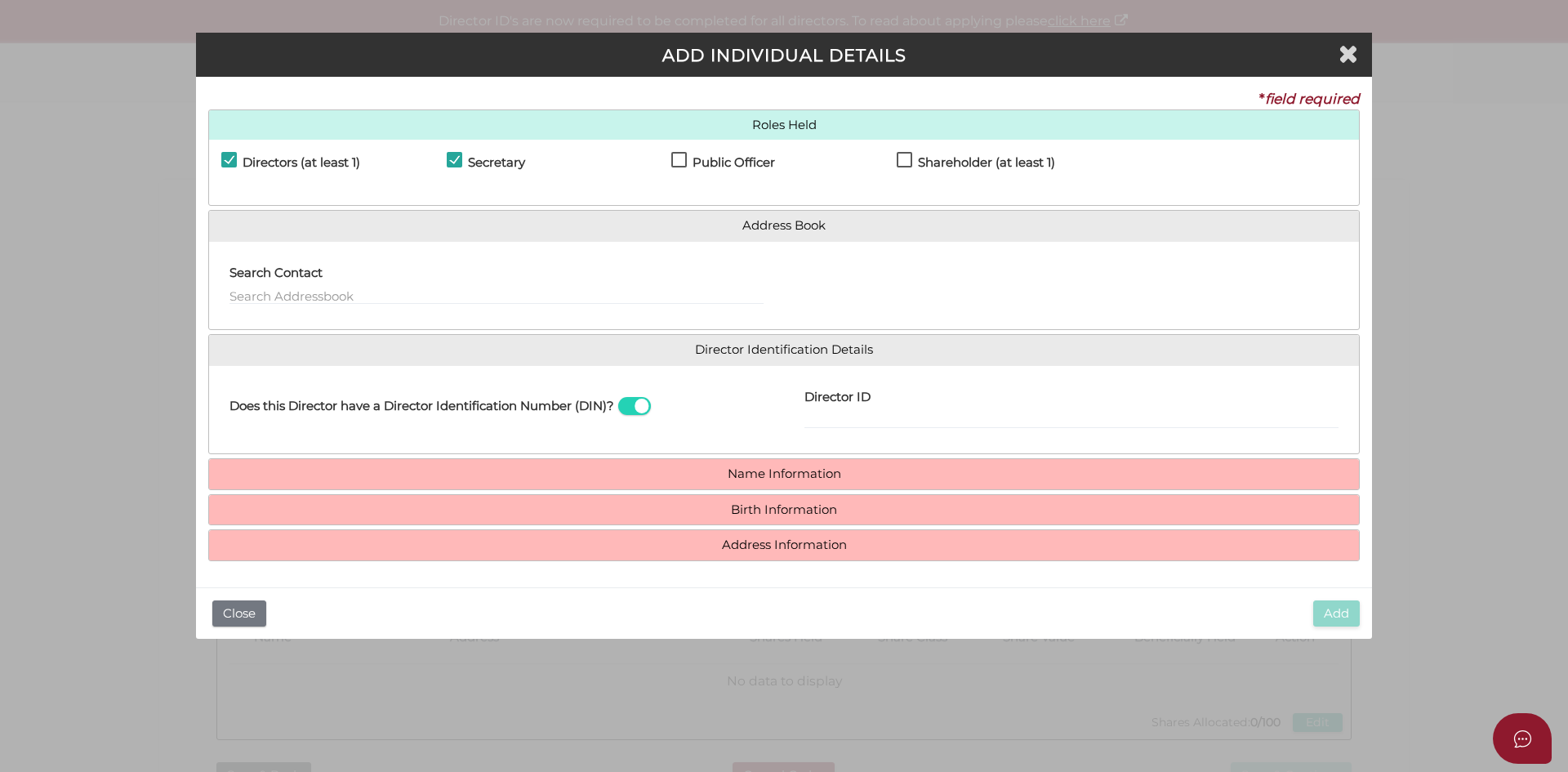
checkbox input "true"
click at [902, 156] on label "Shareholder (at least 1)" at bounding box center [976, 166] width 159 height 20
checkbox input "true"
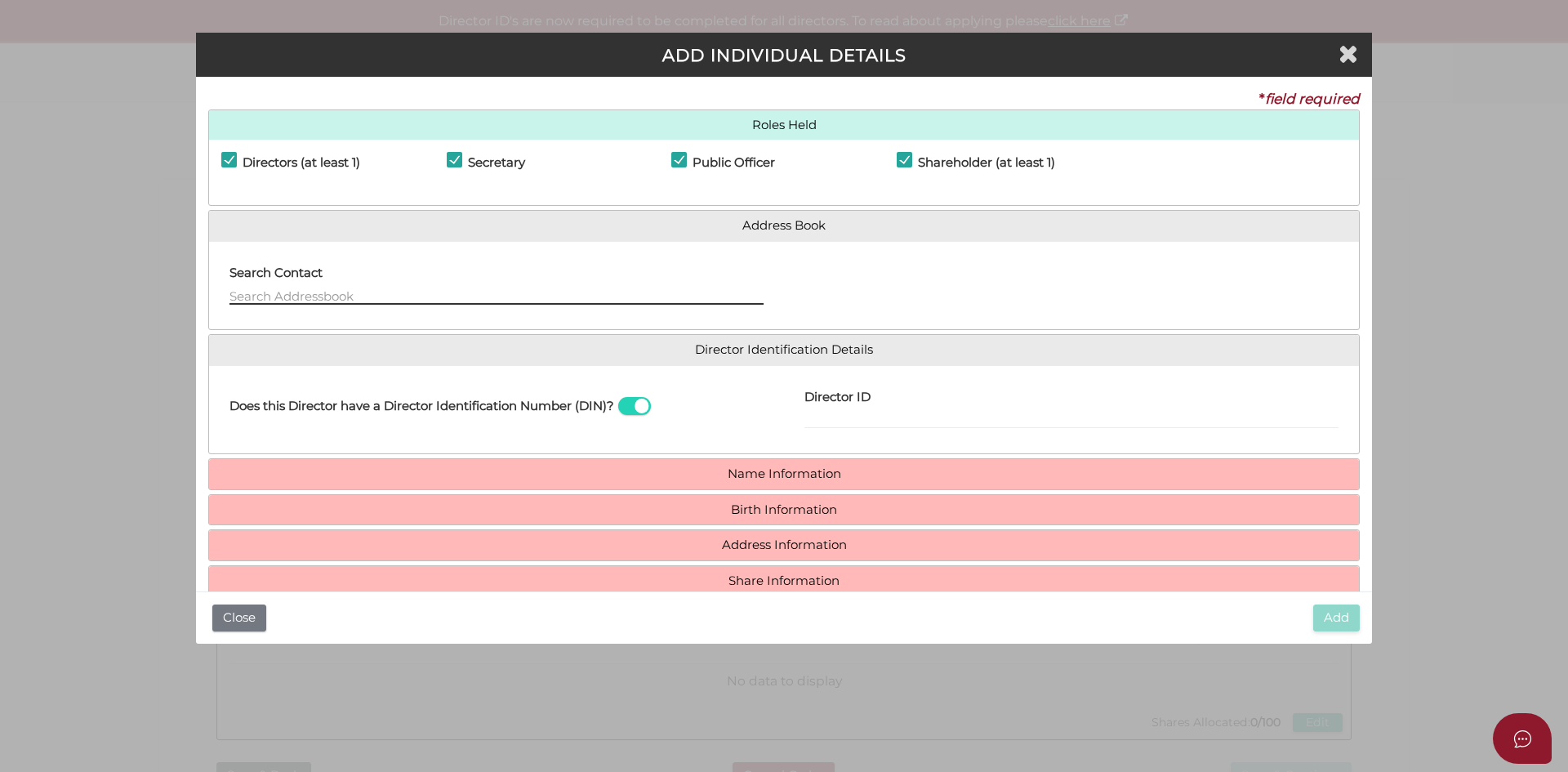
click at [295, 297] on input "text" at bounding box center [497, 295] width 534 height 18
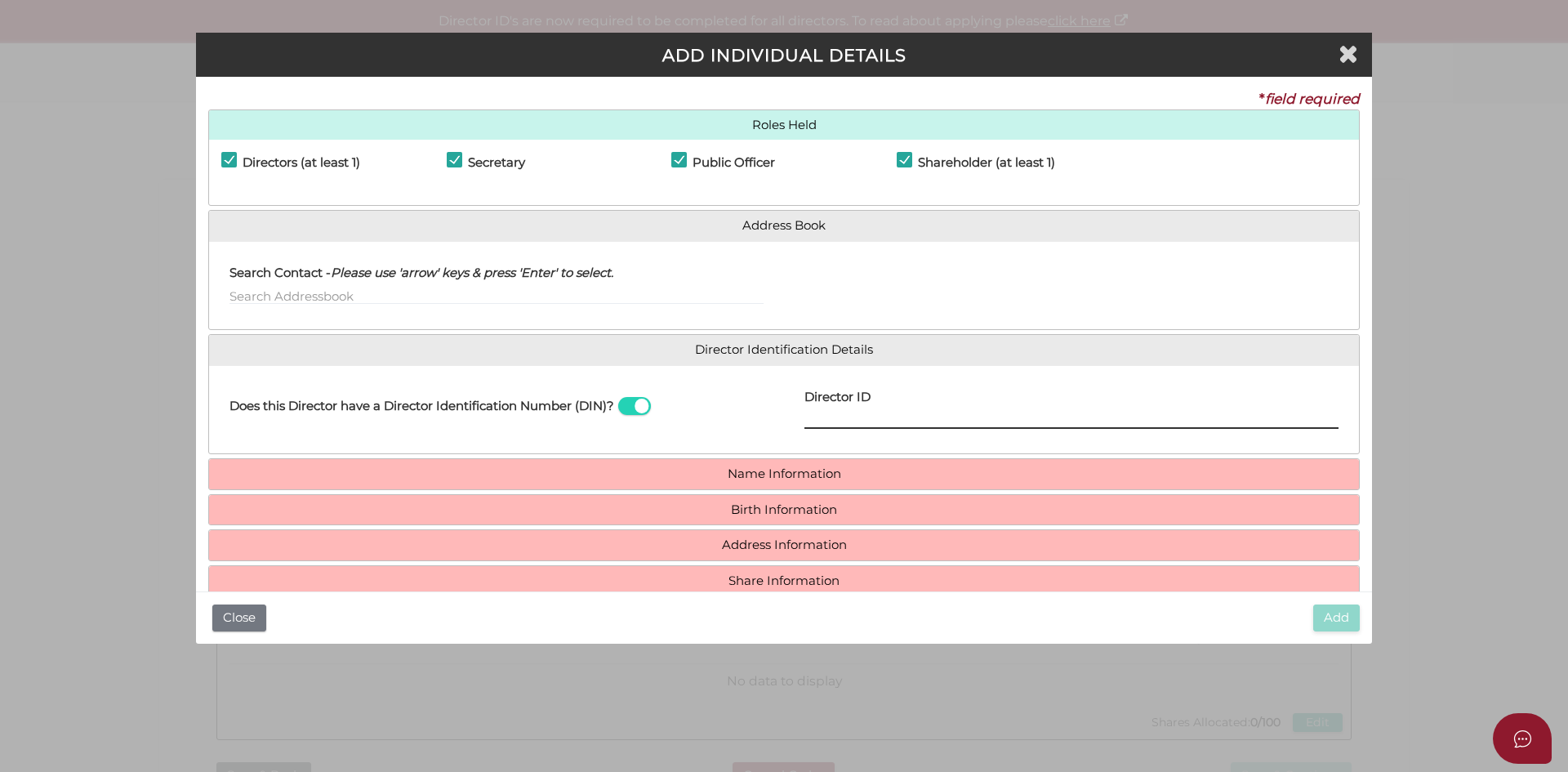
click at [829, 416] on input "Director ID" at bounding box center [1071, 419] width 534 height 18
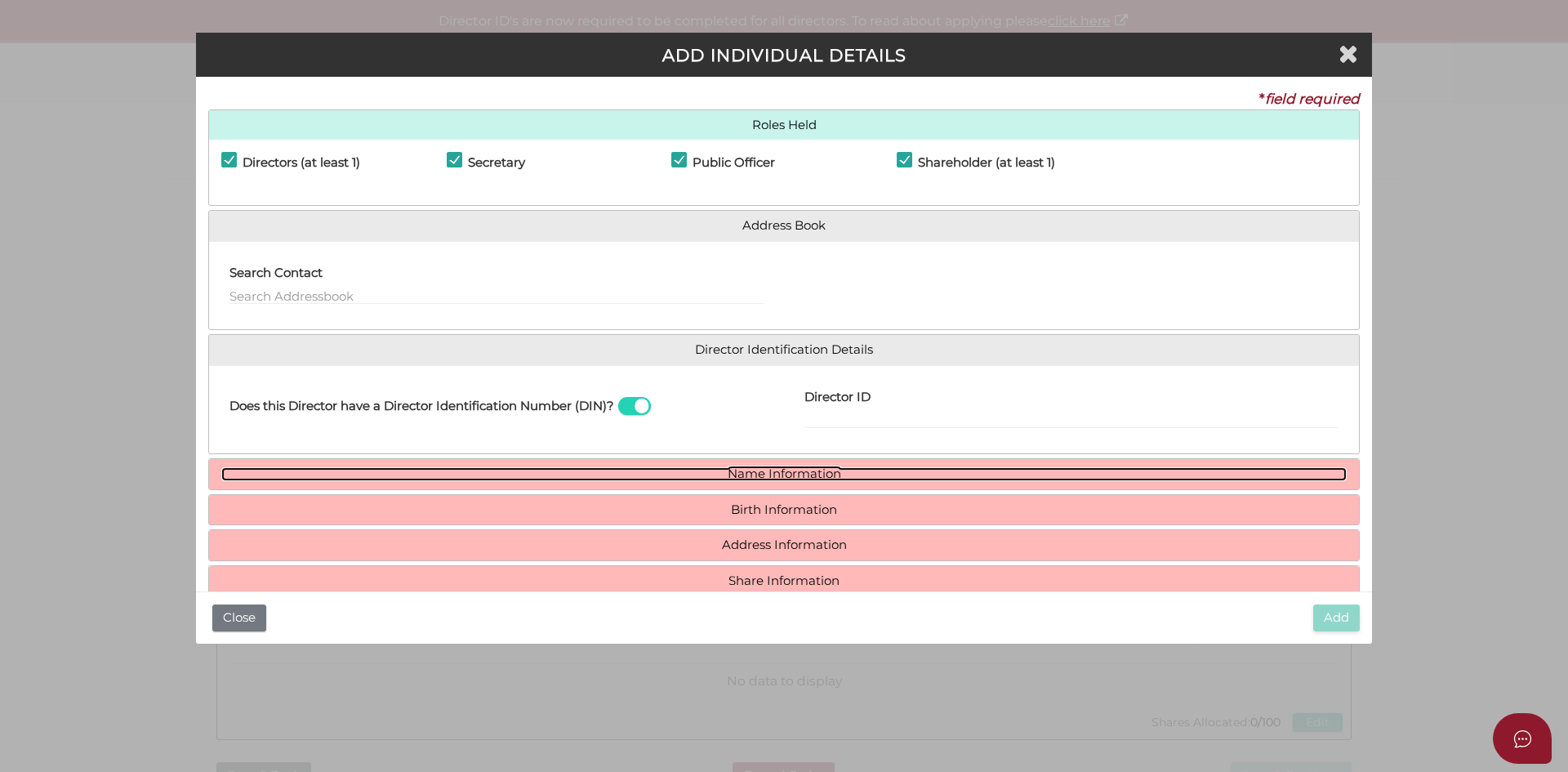
click at [817, 469] on link "Name Information" at bounding box center [783, 474] width 1125 height 14
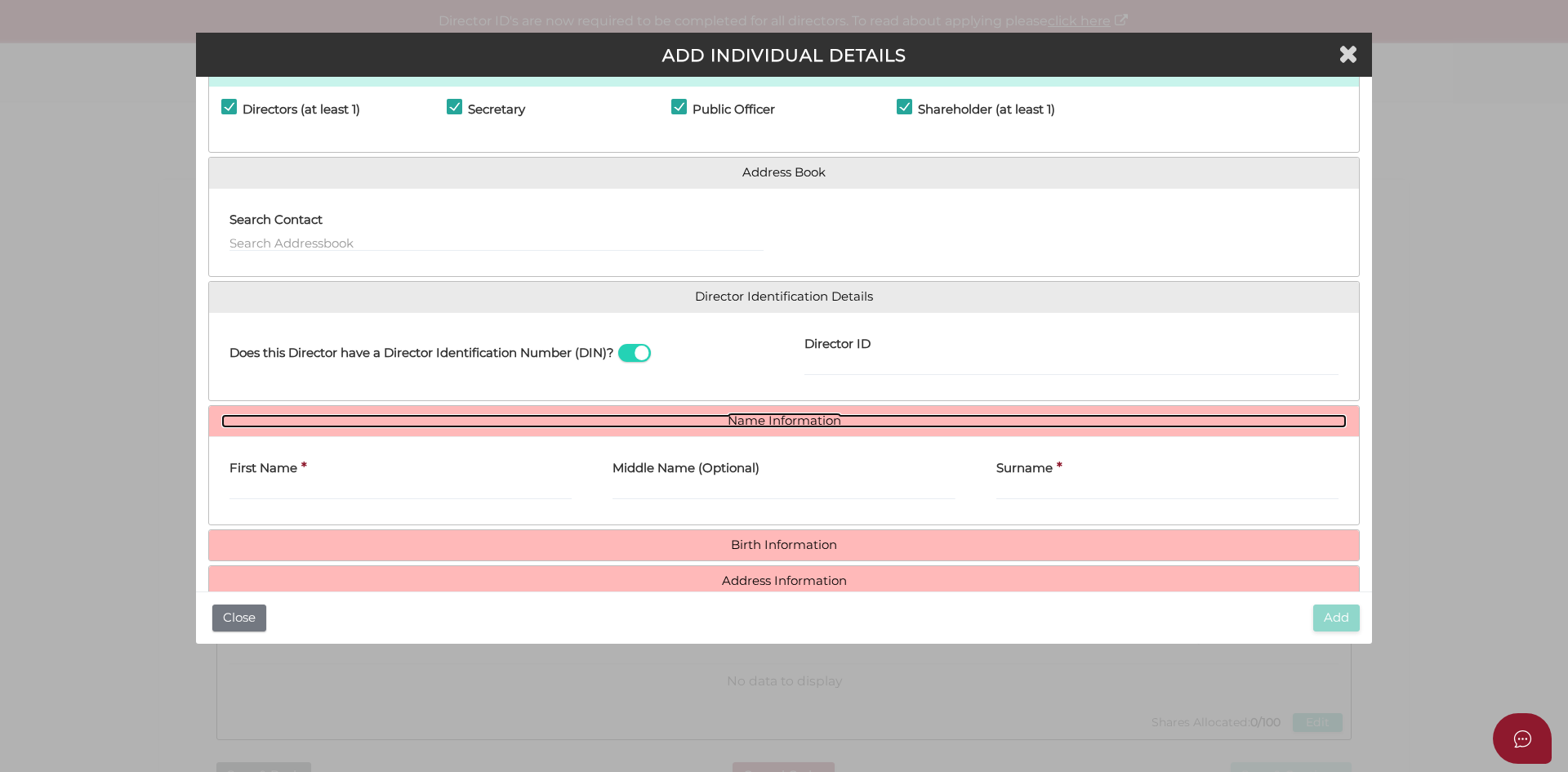
scroll to position [81, 0]
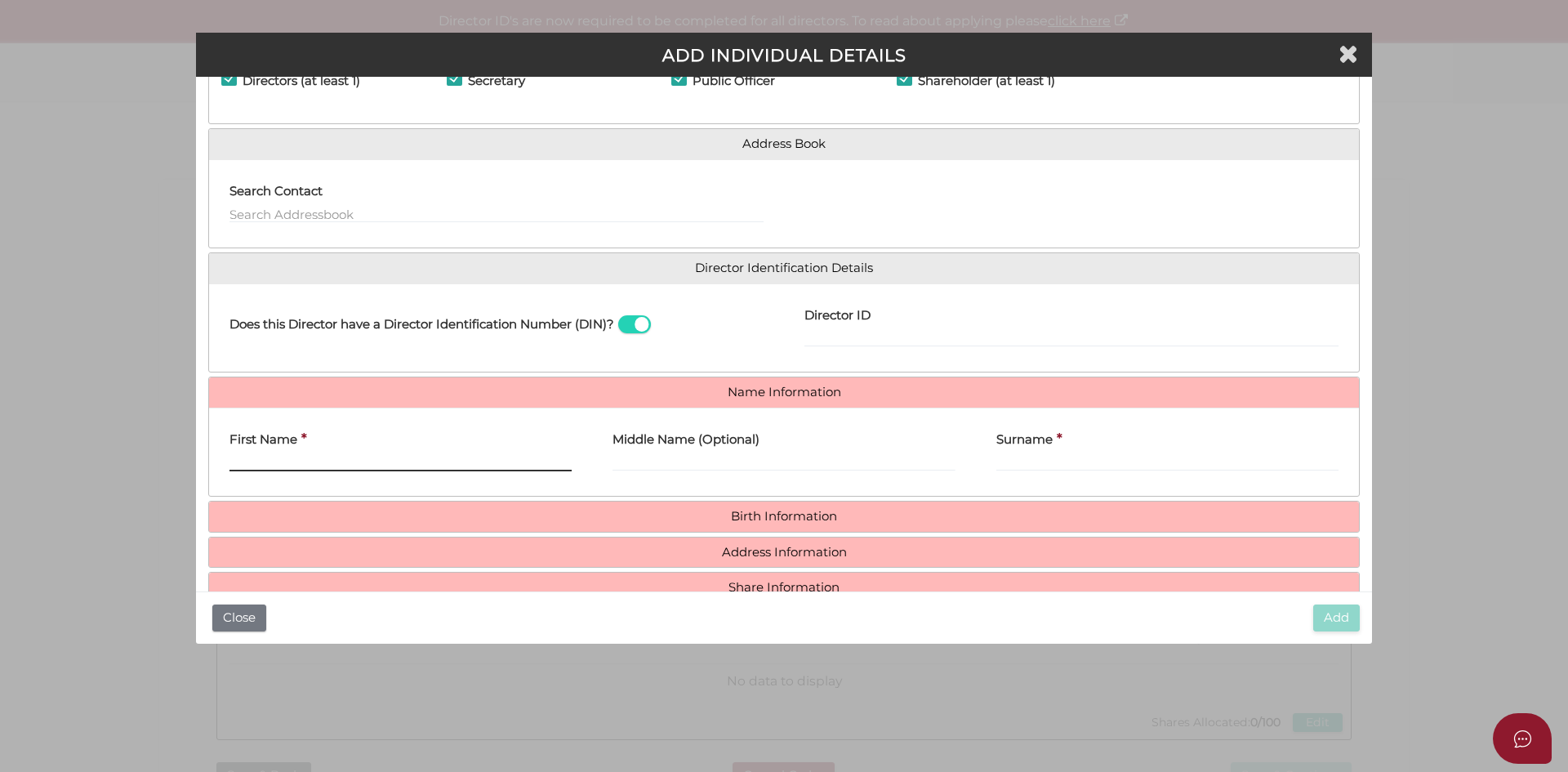
click at [325, 465] on input "First Name" at bounding box center [400, 461] width 342 height 18
click at [306, 457] on input "First Name" at bounding box center [400, 461] width 342 height 18
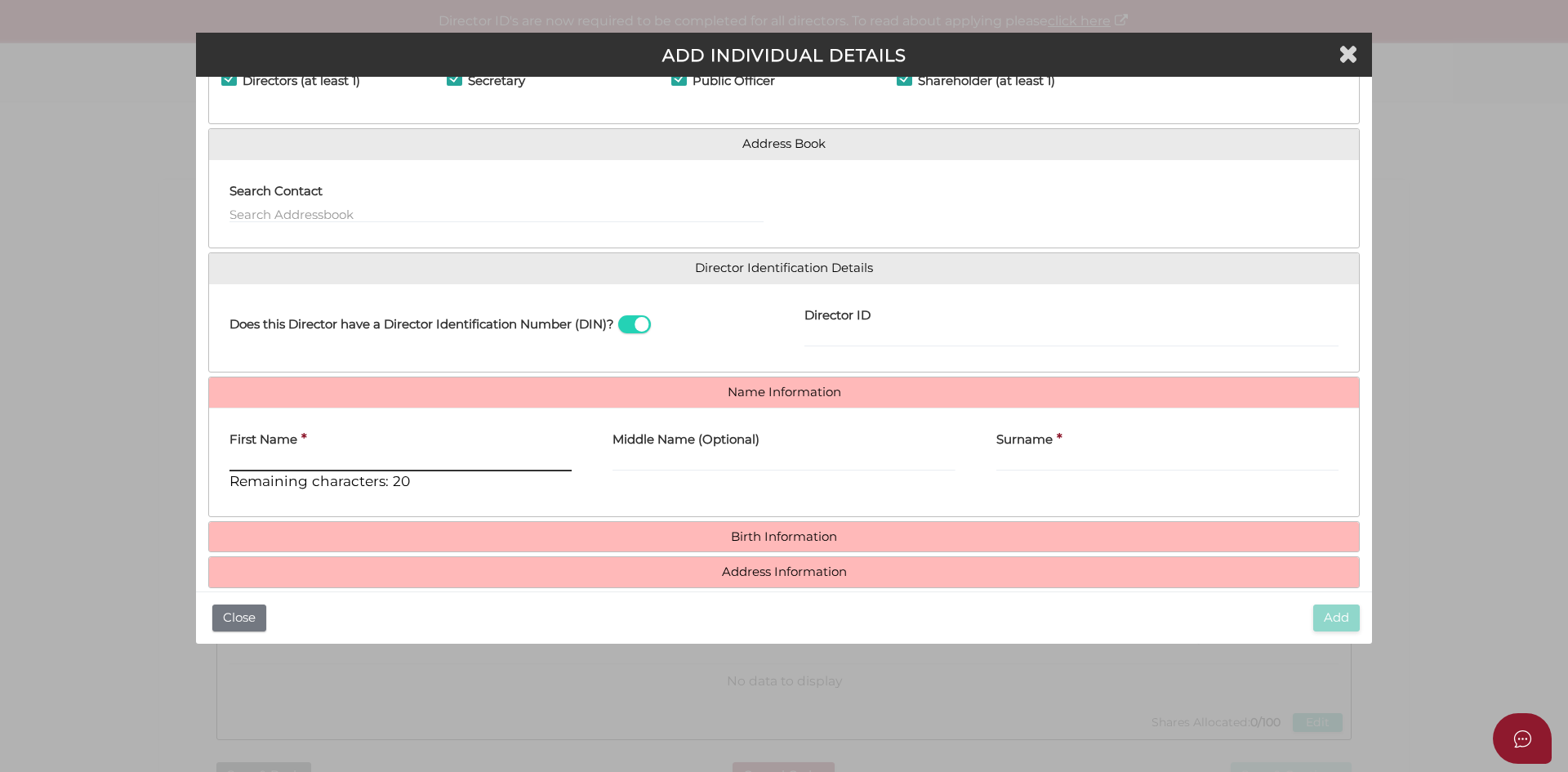
paste input "KANWAR"
type input "KANWAR"
paste input "SINGH"
type input "SINGH"
drag, startPoint x: 687, startPoint y: 465, endPoint x: 566, endPoint y: 470, distance: 121.1
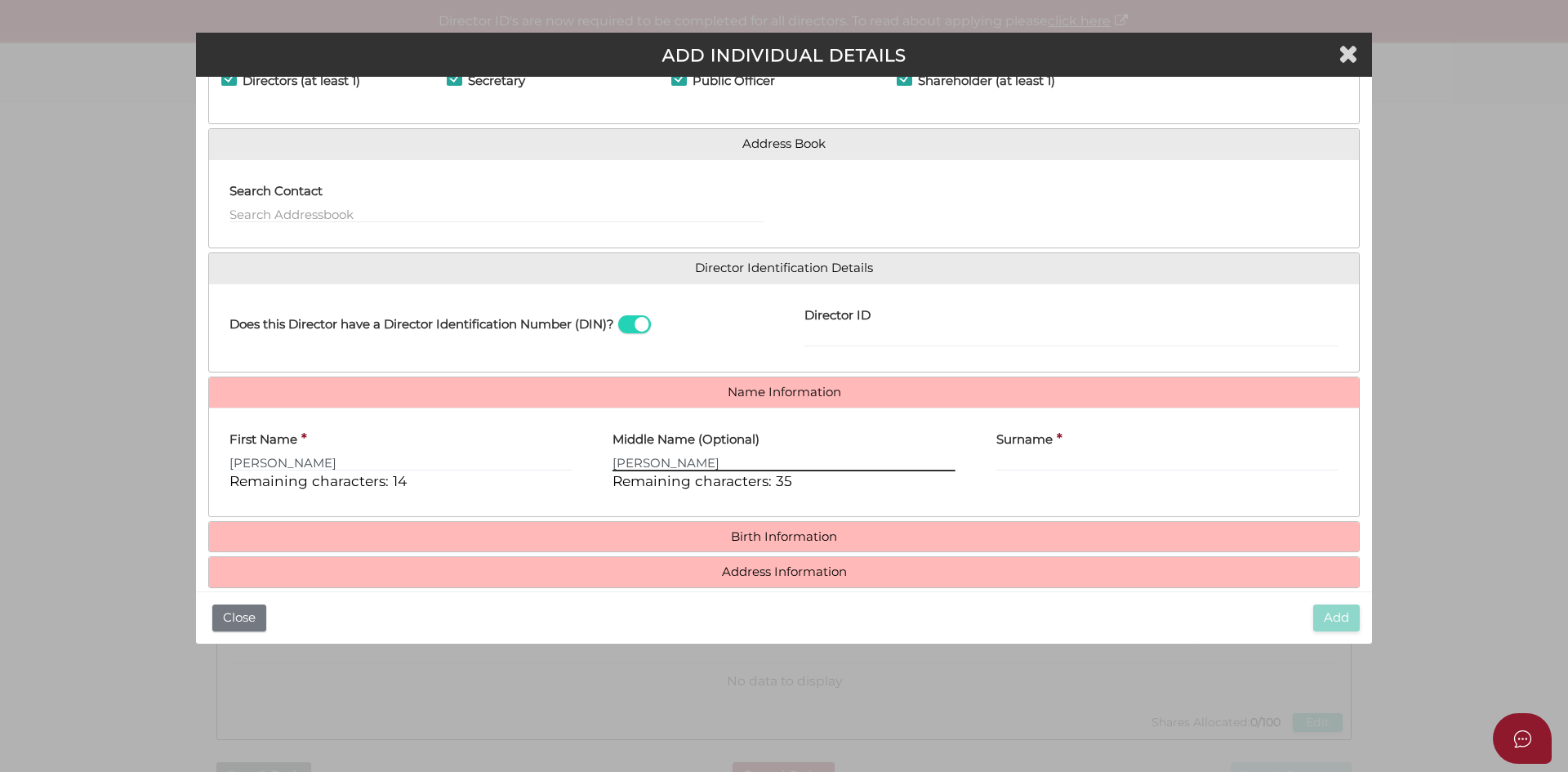
click at [566, 470] on div "First Name * KANWAR Remaining characters: 14 Middle Name (Optional) SINGH Remai…" at bounding box center [784, 462] width 1150 height 83
click at [1039, 465] on input "Surname" at bounding box center [1167, 461] width 342 height 18
paste input "SINGH"
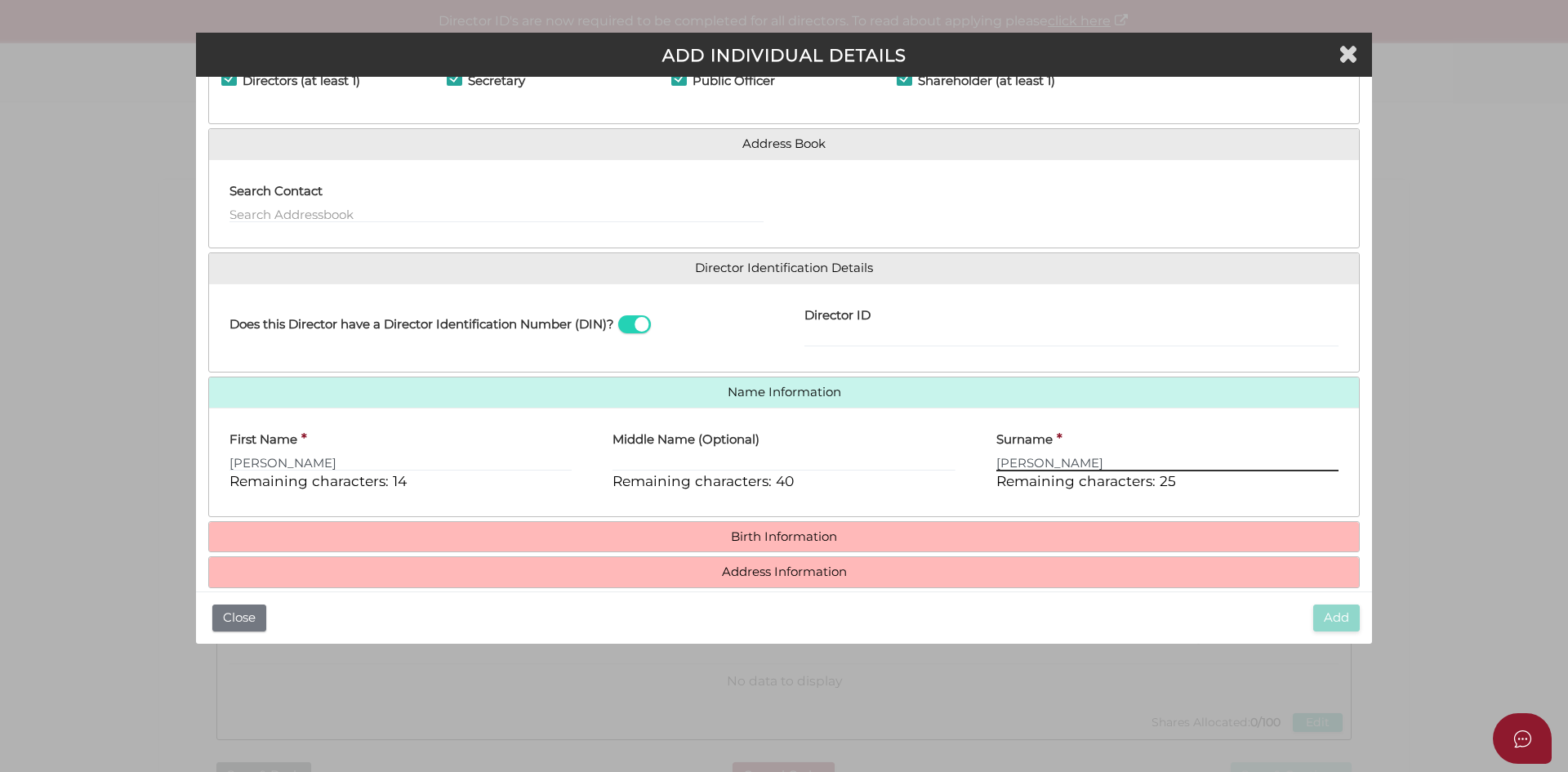
type input "SINGH"
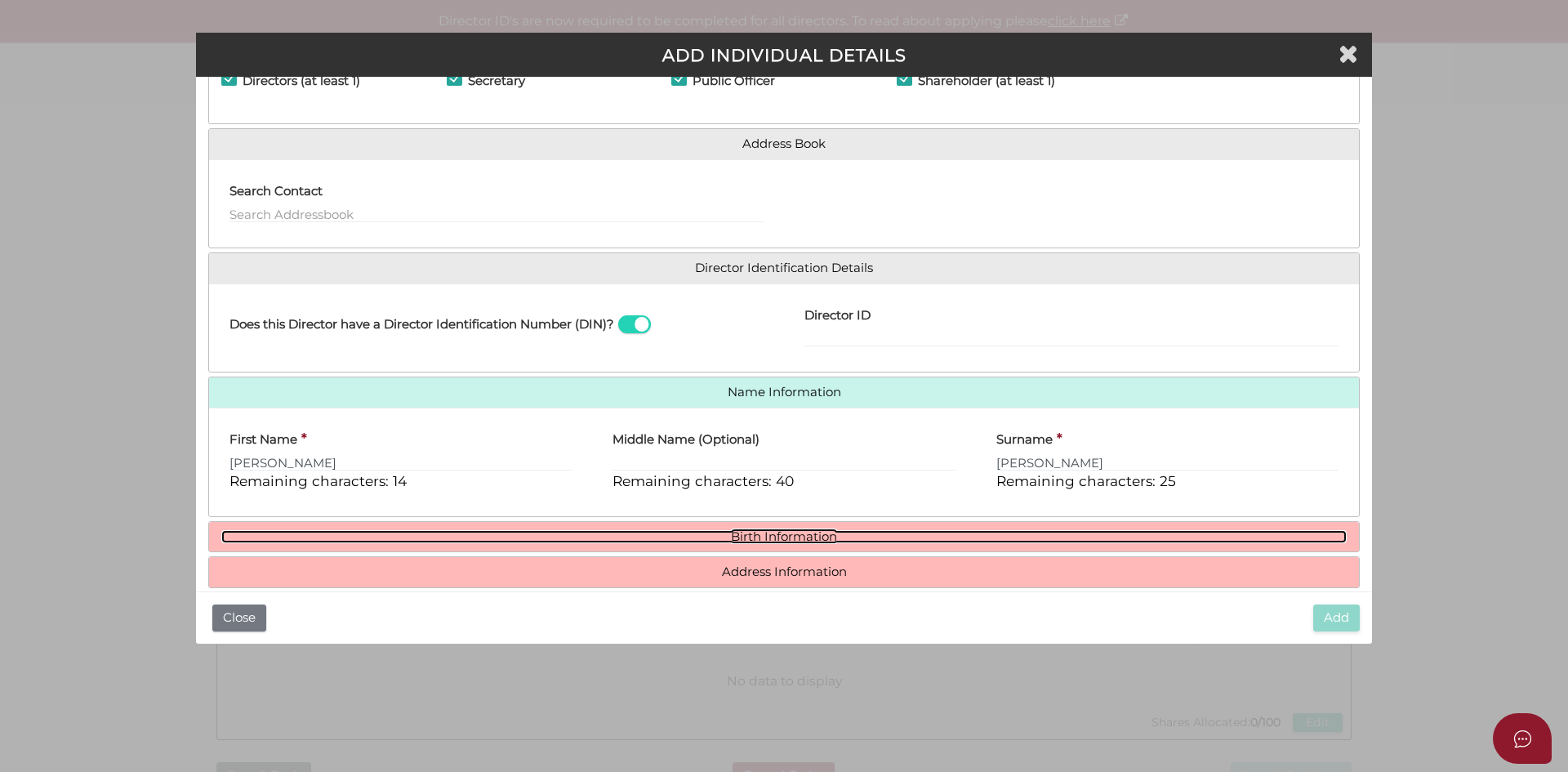
click at [595, 536] on link "Birth Information" at bounding box center [783, 537] width 1125 height 14
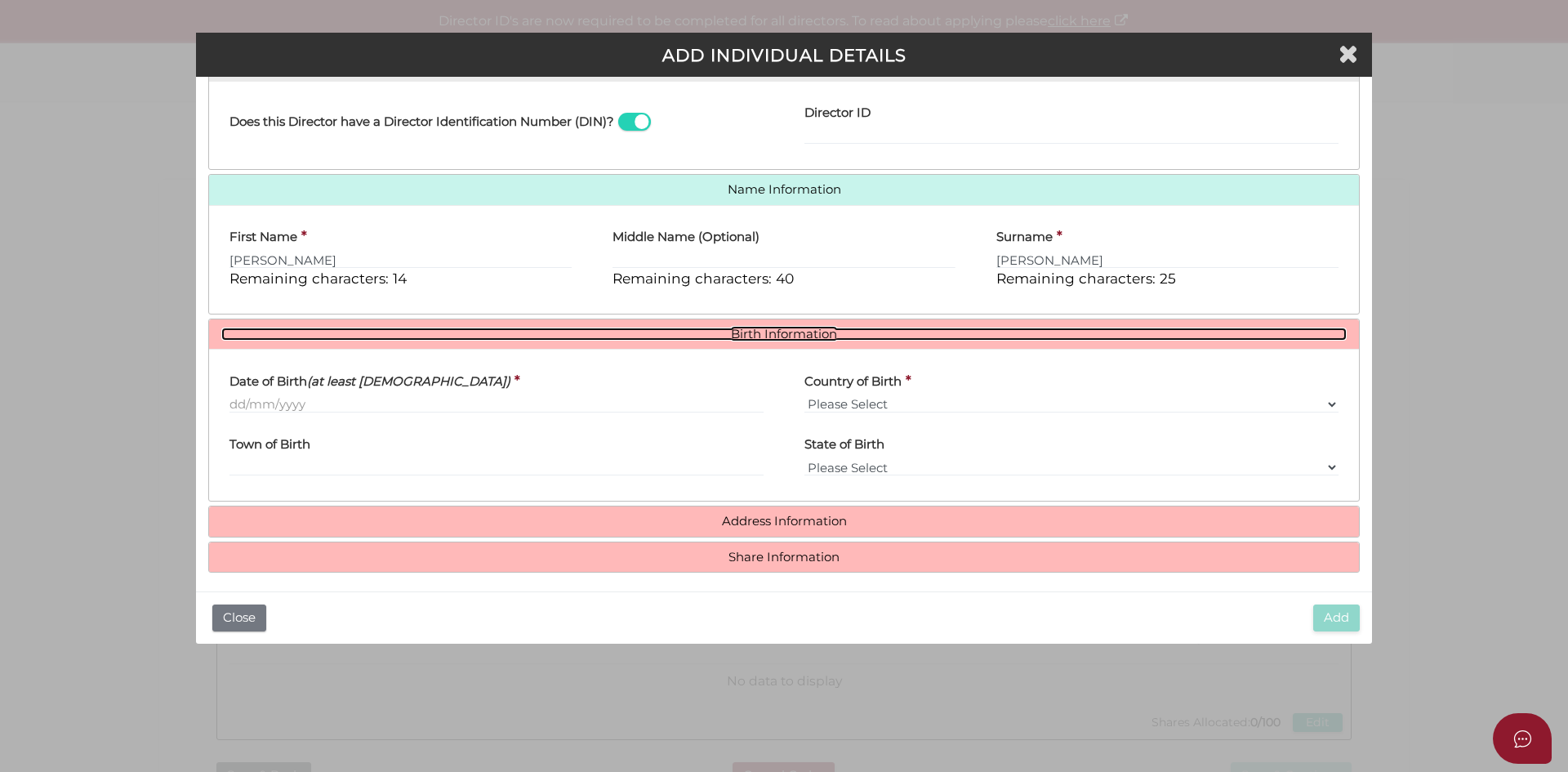
scroll to position [291, 0]
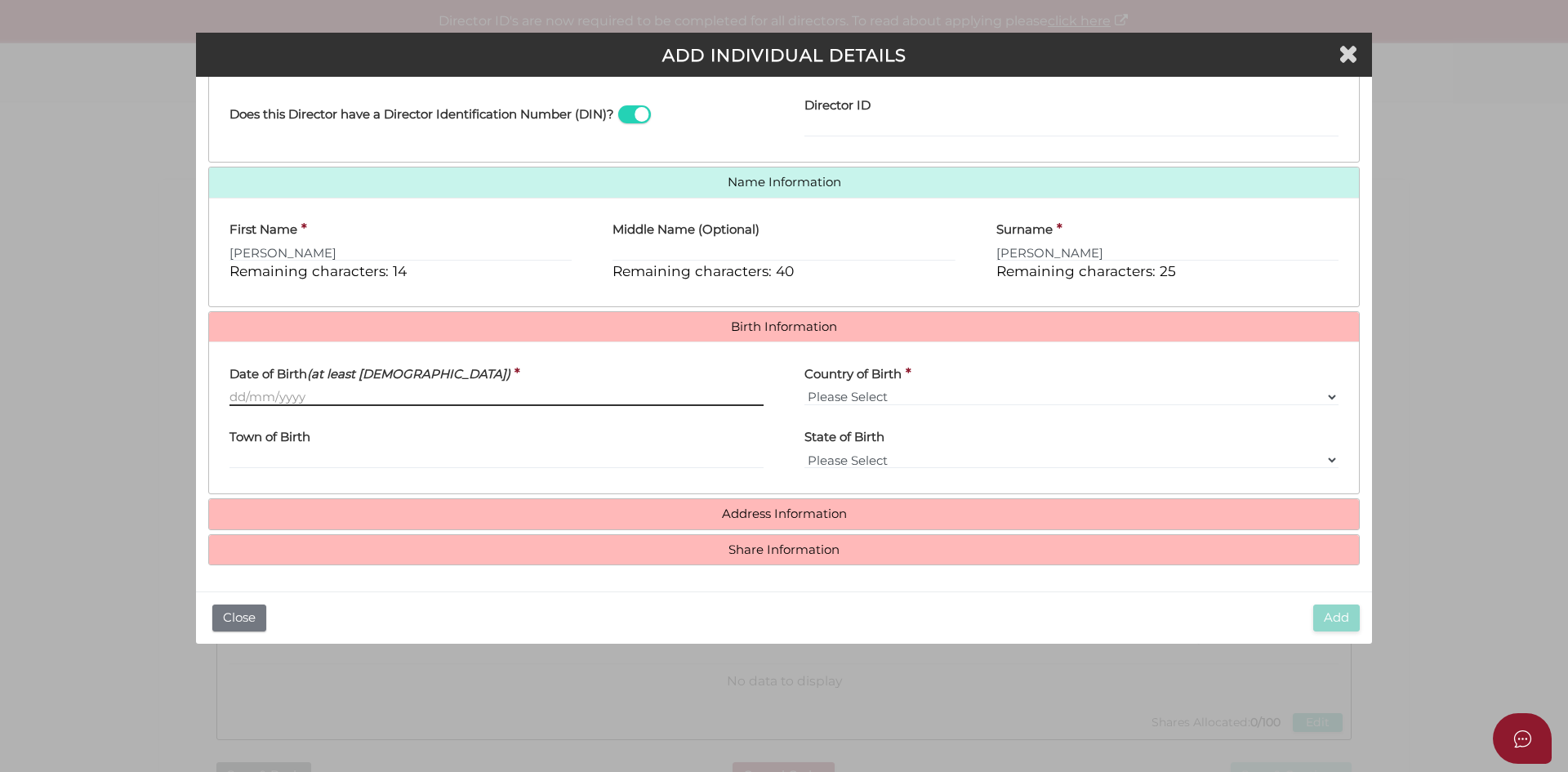
click at [330, 400] on input "Date of Birth (at least 18 years old)" at bounding box center [497, 397] width 534 height 18
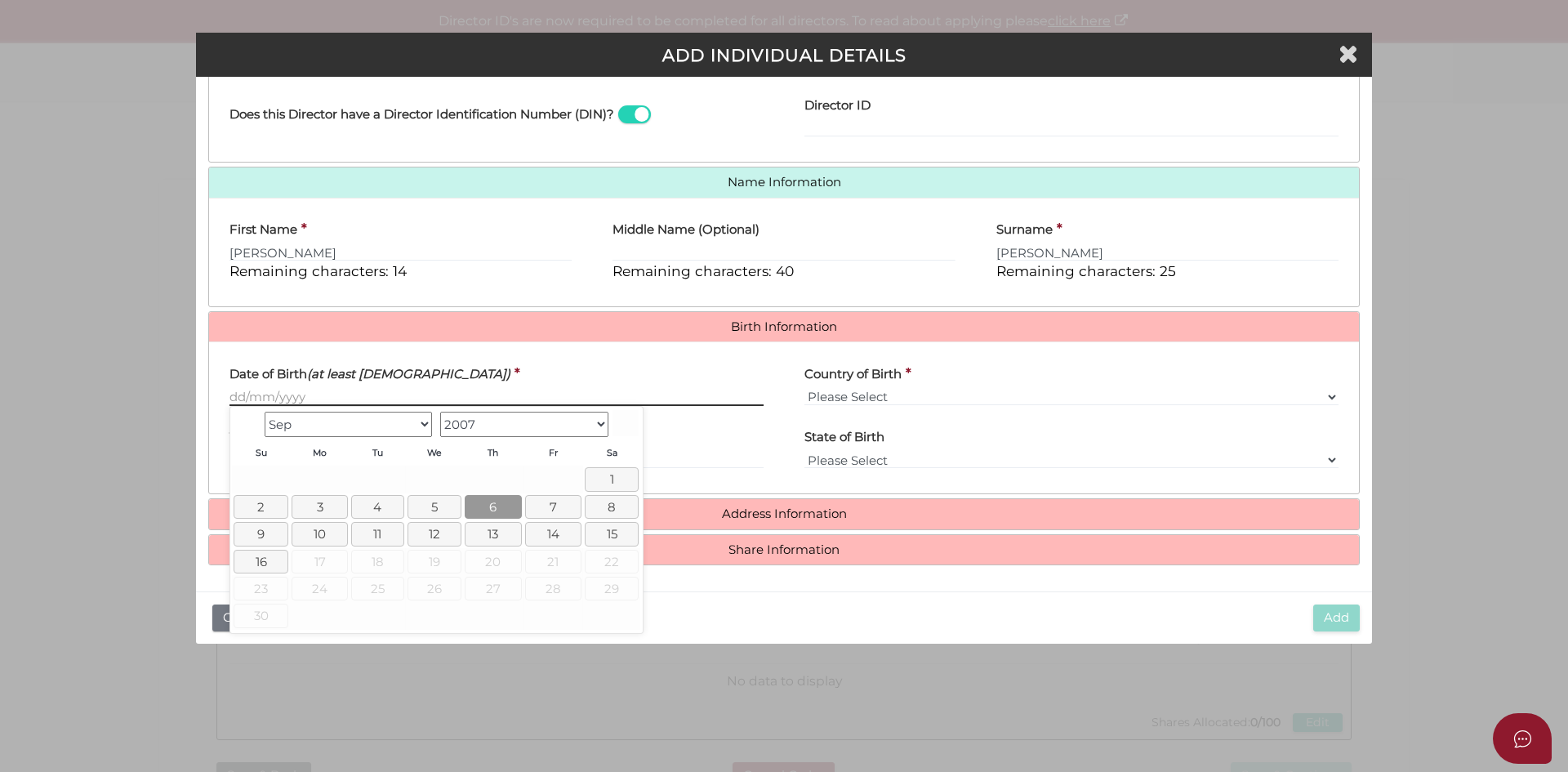
paste input "[DATE]"
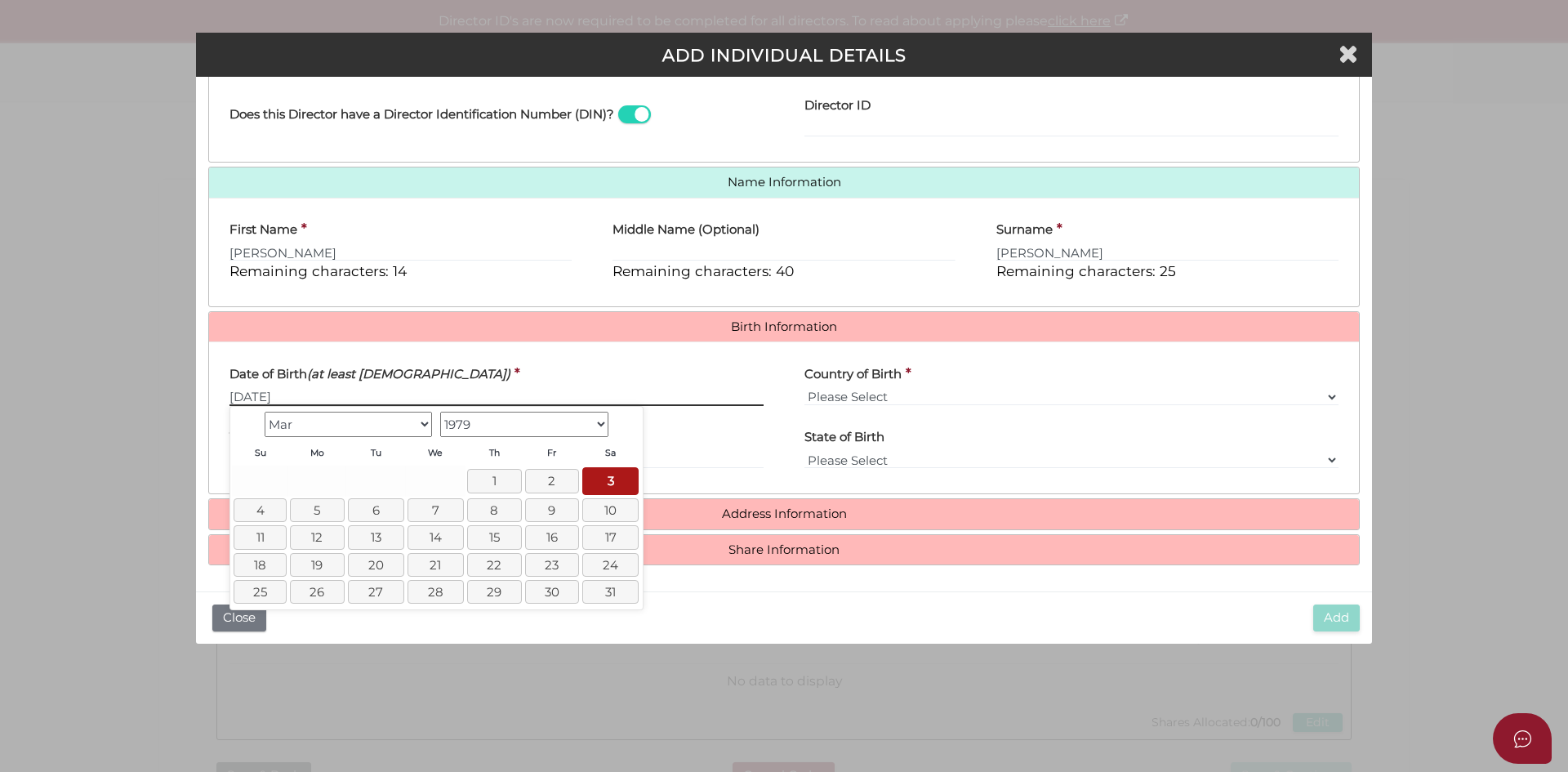
type input "[DATE]"
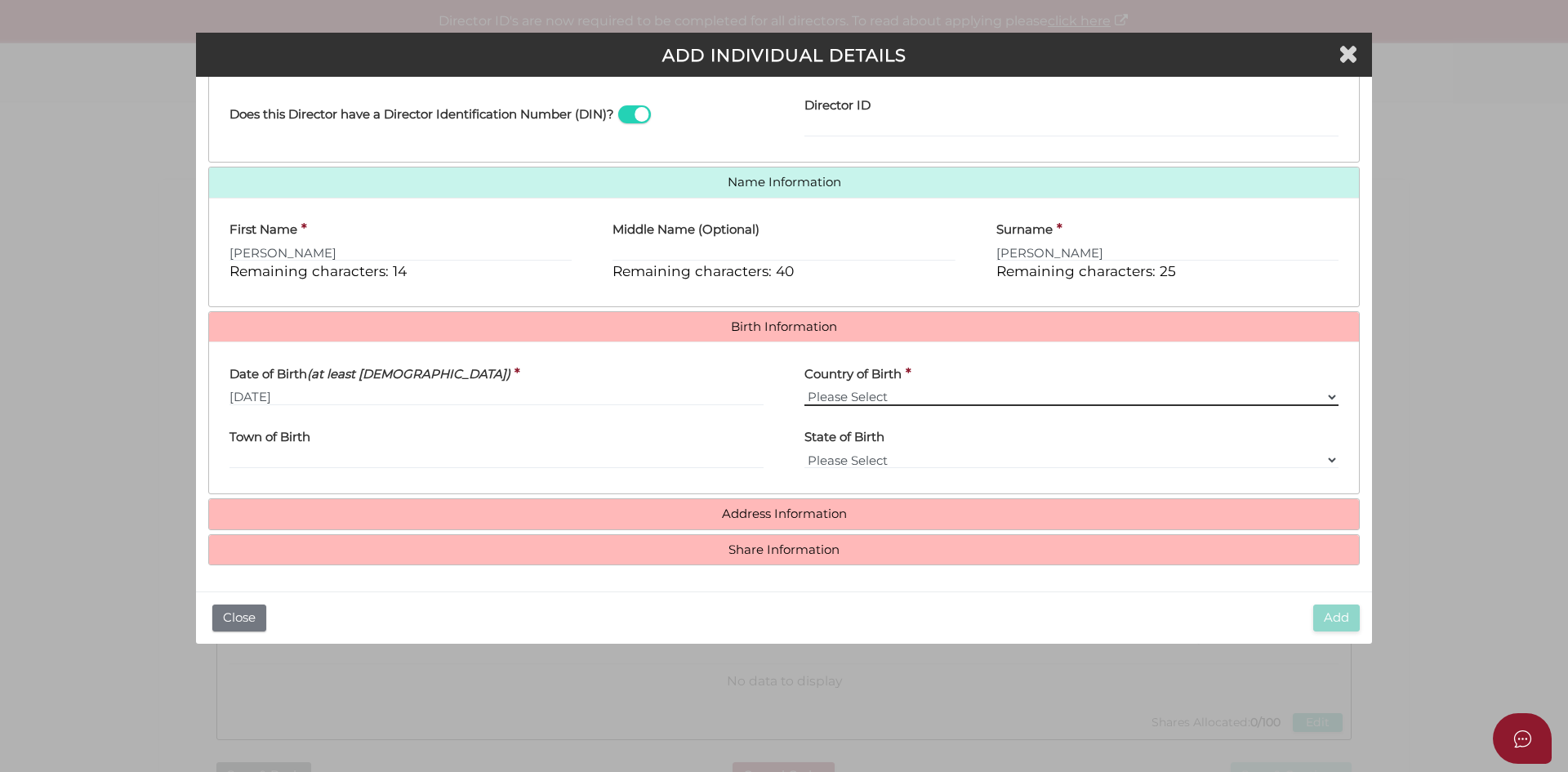
click at [823, 395] on select "Please Select v Australia Afghanistan Albania Algeria American Samoa Andorra An…" at bounding box center [1071, 397] width 534 height 18
select select "[GEOGRAPHIC_DATA]"
click at [804, 388] on select "Please Select v Australia Afghanistan Albania Algeria American Samoa Andorra An…" at bounding box center [1071, 397] width 534 height 18
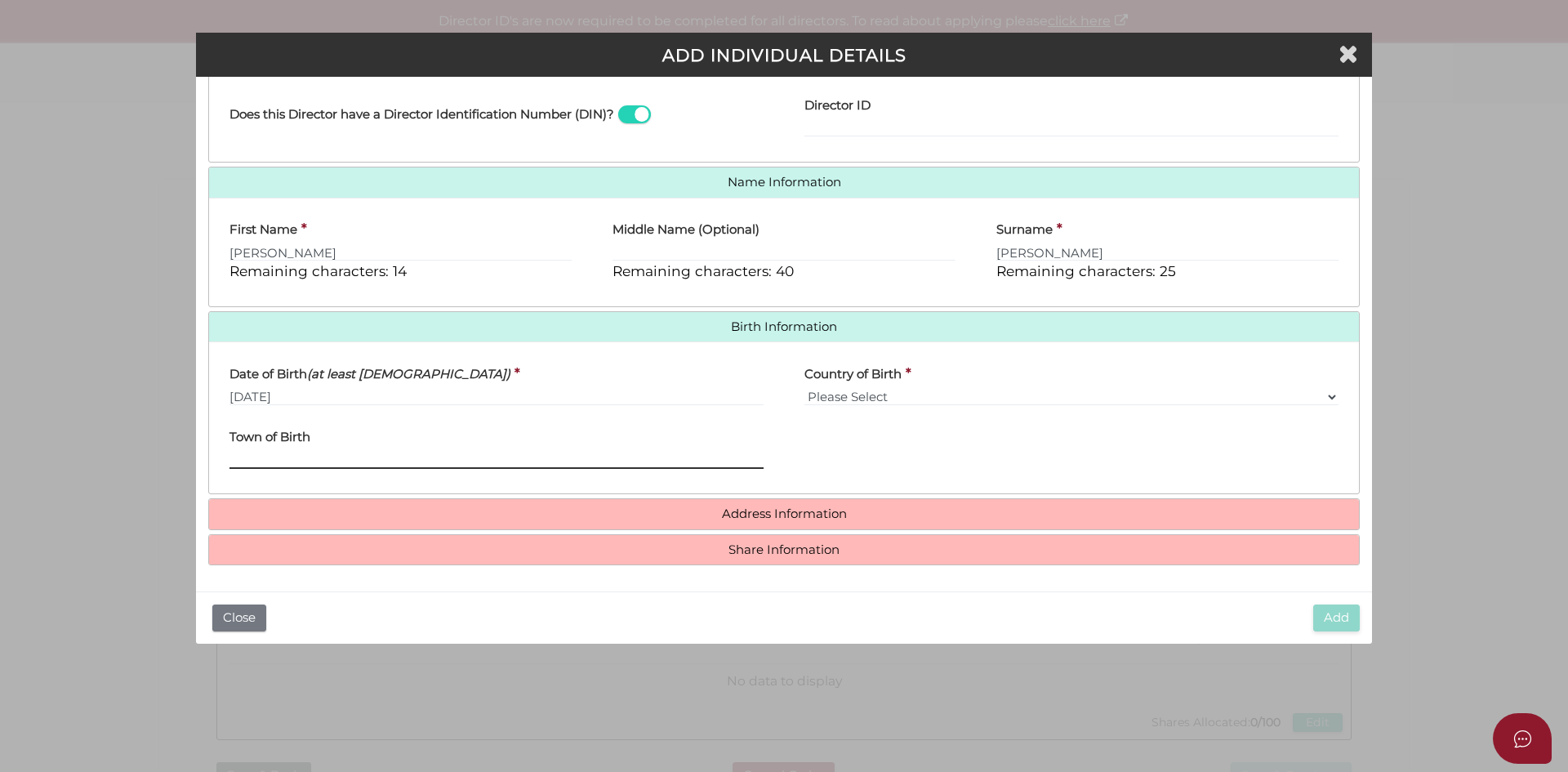
click at [304, 454] on input "Town of Birth" at bounding box center [497, 460] width 534 height 18
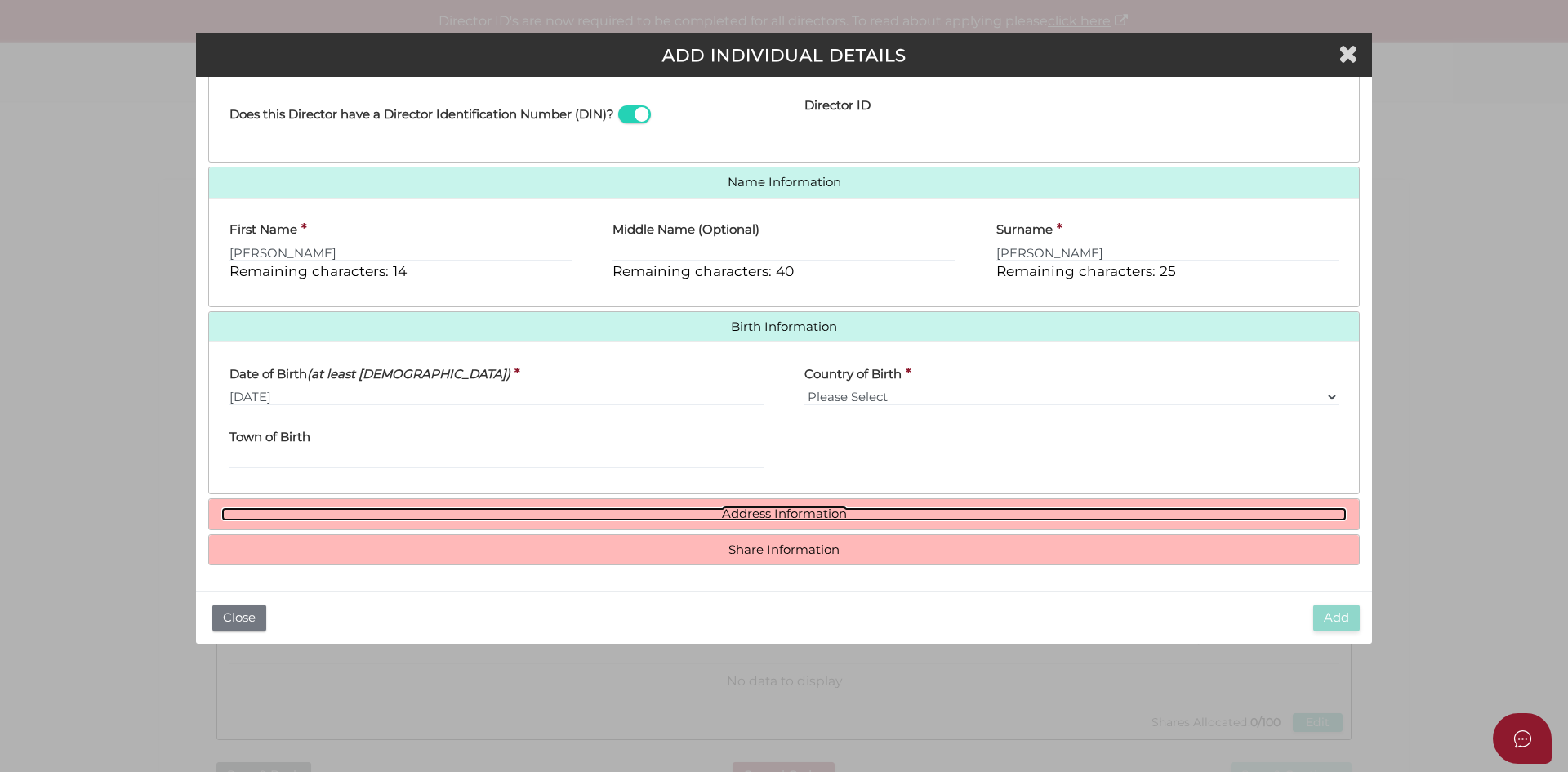
click at [878, 515] on link "Address Information" at bounding box center [783, 514] width 1125 height 14
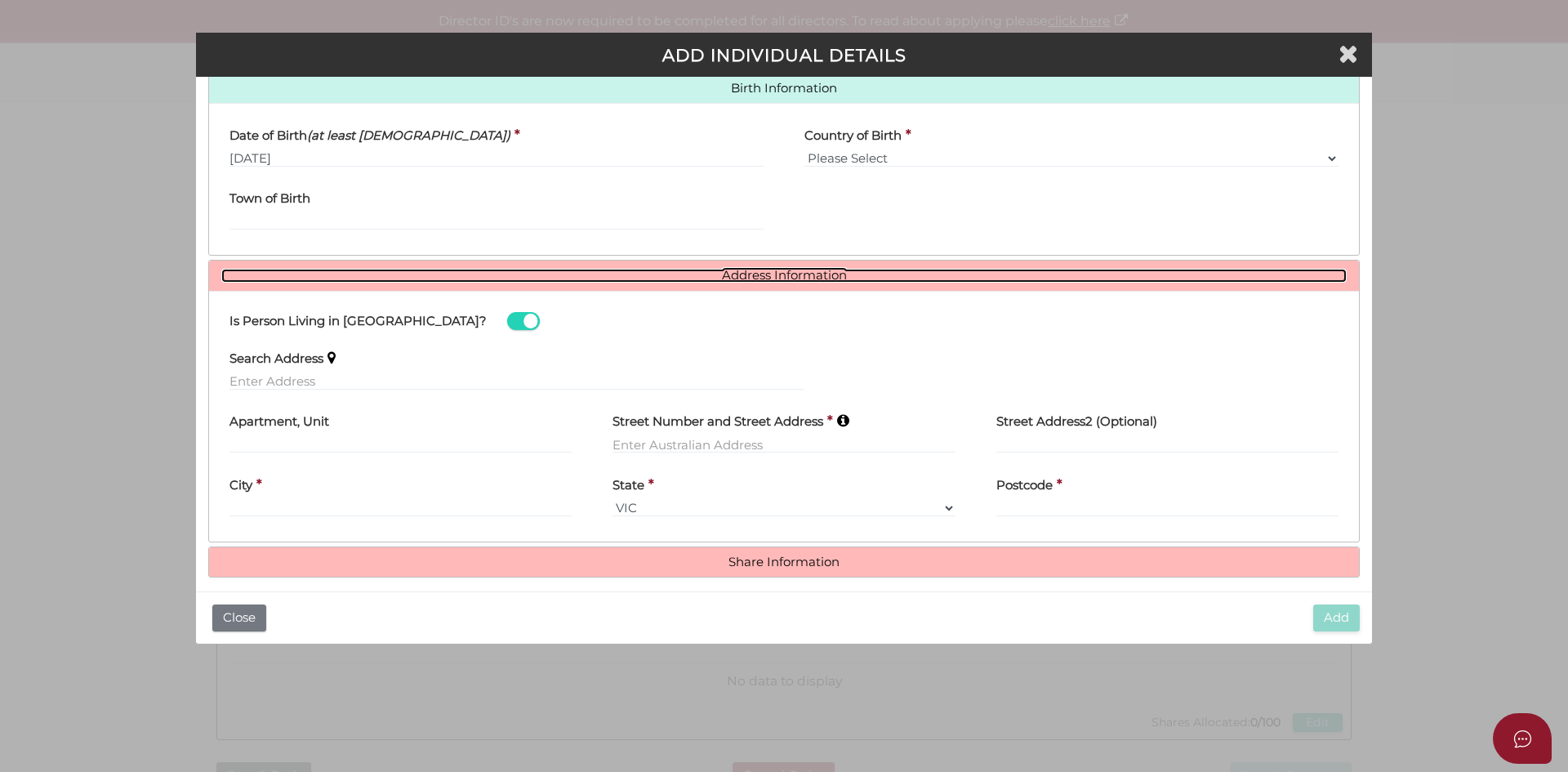
scroll to position [537, 0]
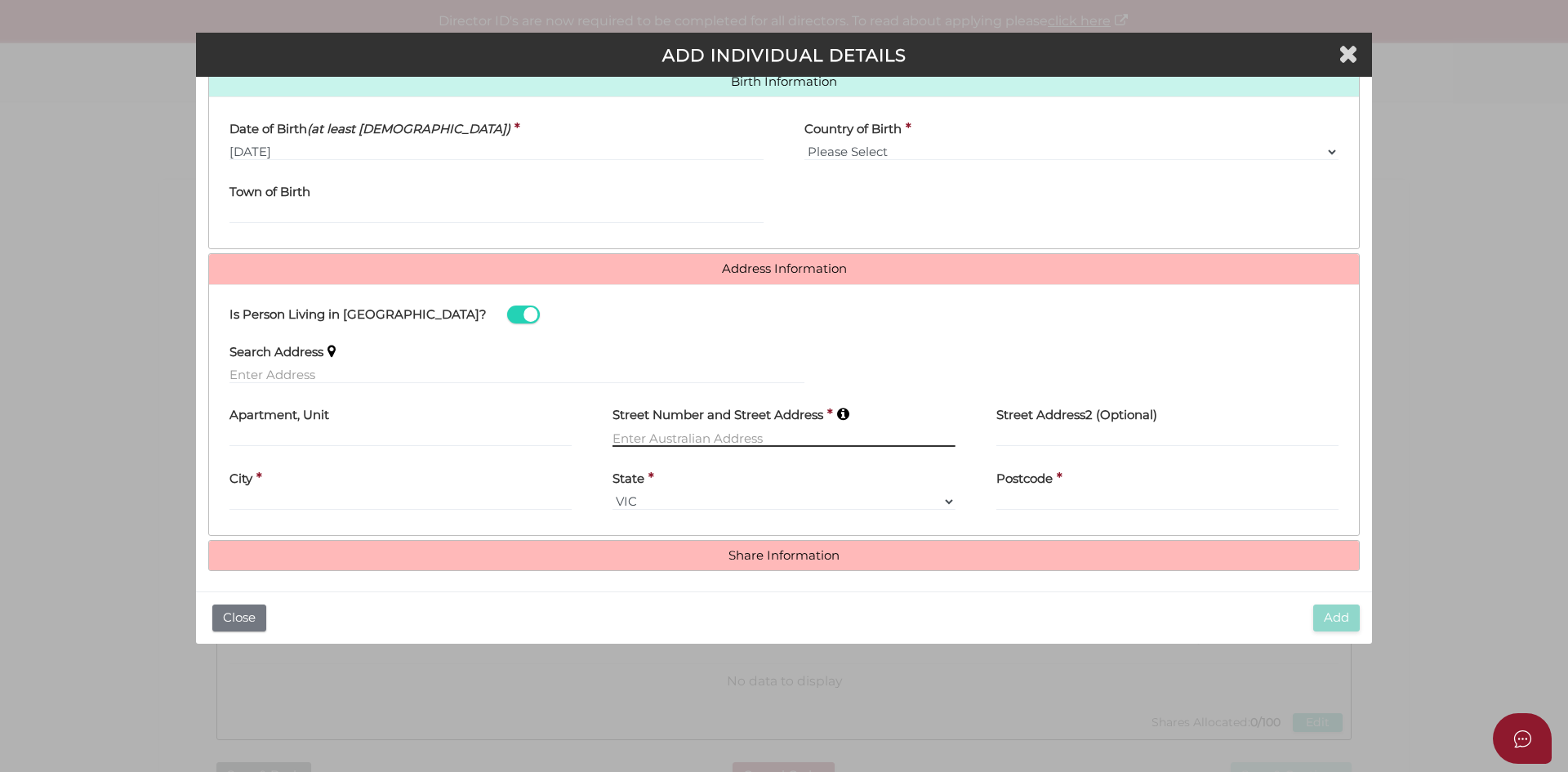
click at [667, 439] on input "text" at bounding box center [783, 437] width 342 height 18
paste input "13 Piper Circuit"
type input "13 Piper Circuit"
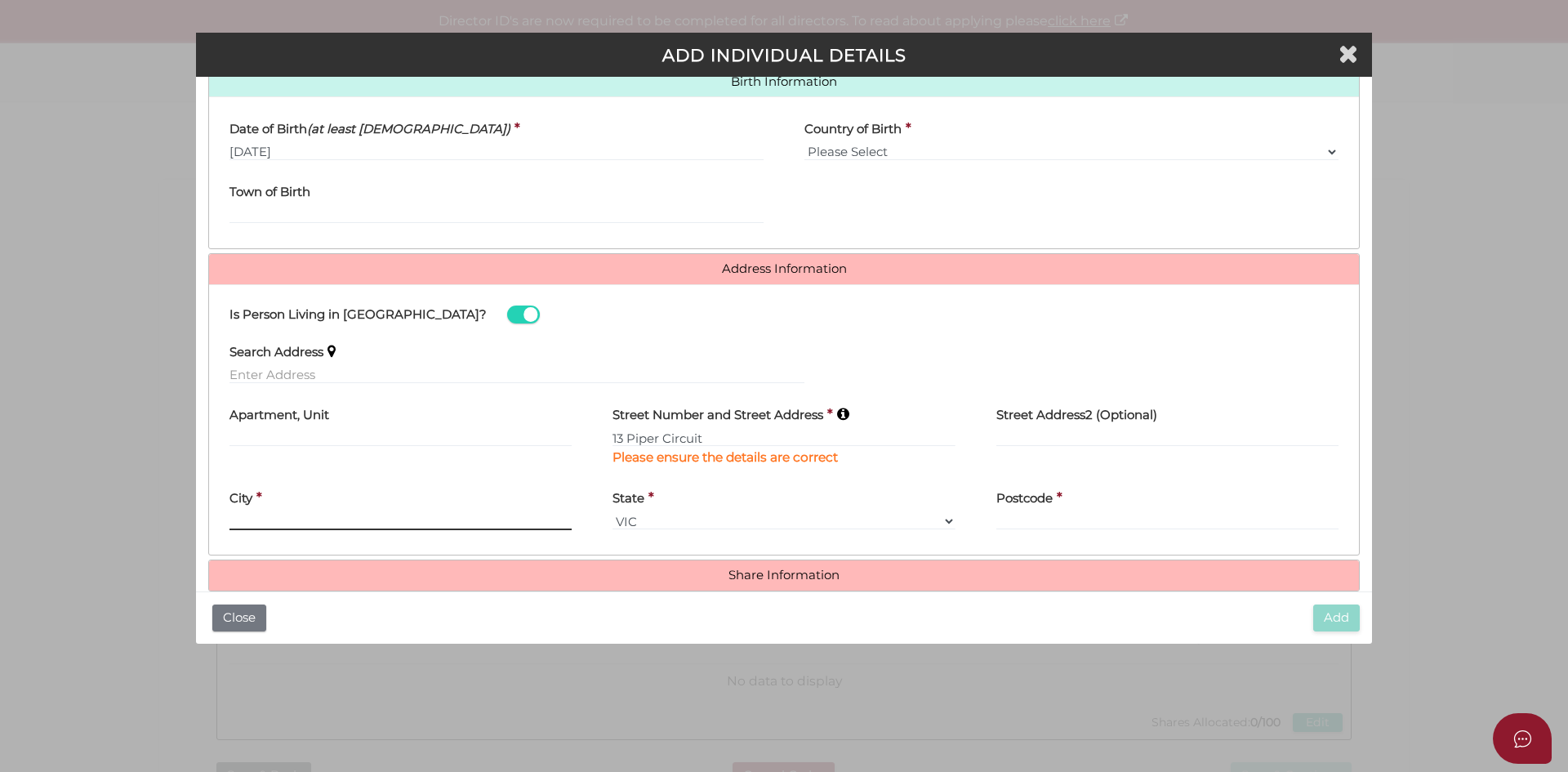
paste input "GRIFFITH"
type input "GRIFFITH"
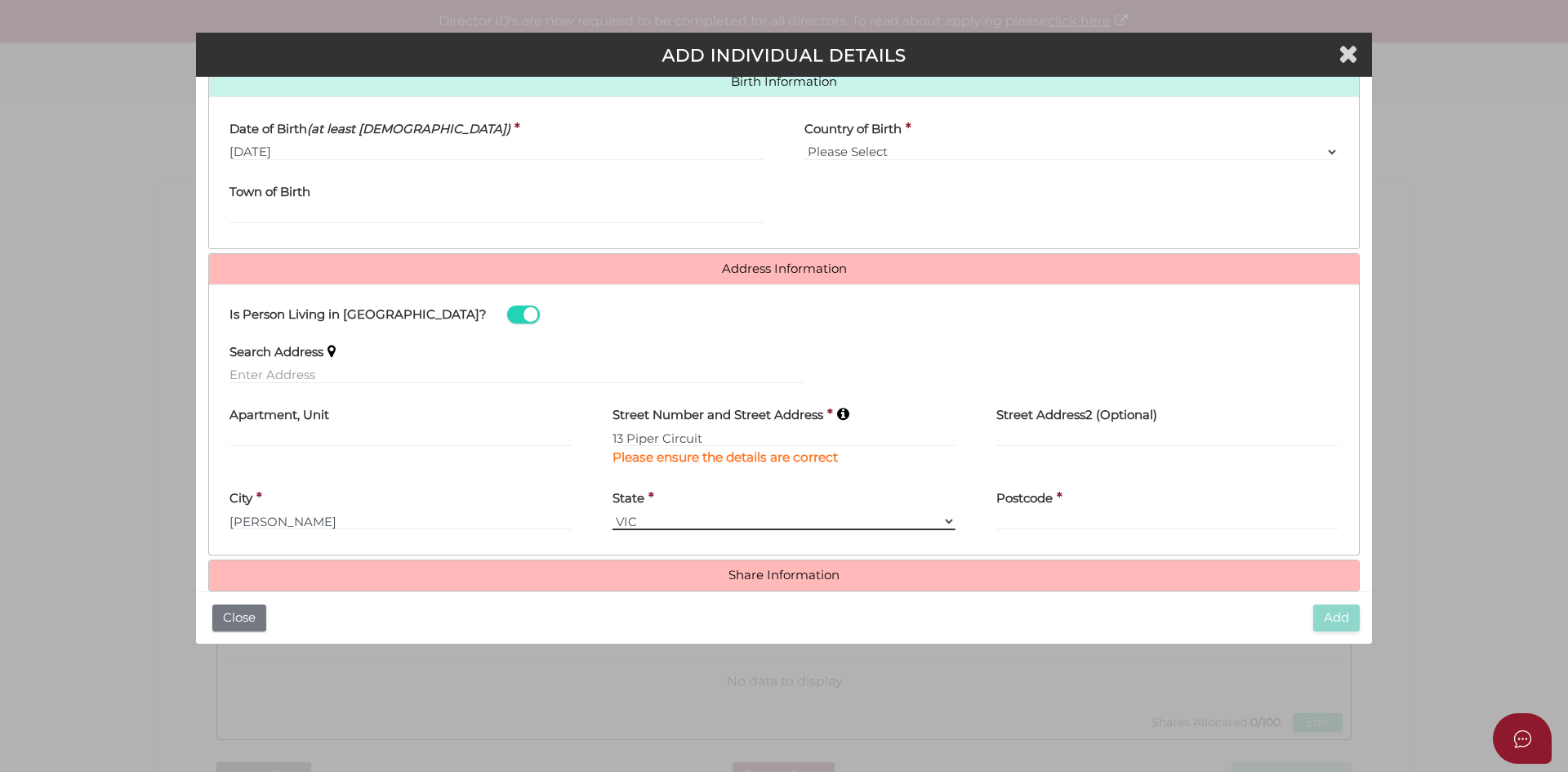
click at [818, 512] on select "VIC ACT NSW NT QLD TAS WA SA" at bounding box center [783, 520] width 342 height 18
select select "[GEOGRAPHIC_DATA]"
click at [613, 512] on select "VIC ACT NSW NT QLD TAS WA SA" at bounding box center [783, 520] width 342 height 18
click at [1066, 507] on div "Postcode *" at bounding box center [1167, 505] width 342 height 51
click at [1063, 515] on input "Postcode" at bounding box center [1167, 520] width 342 height 18
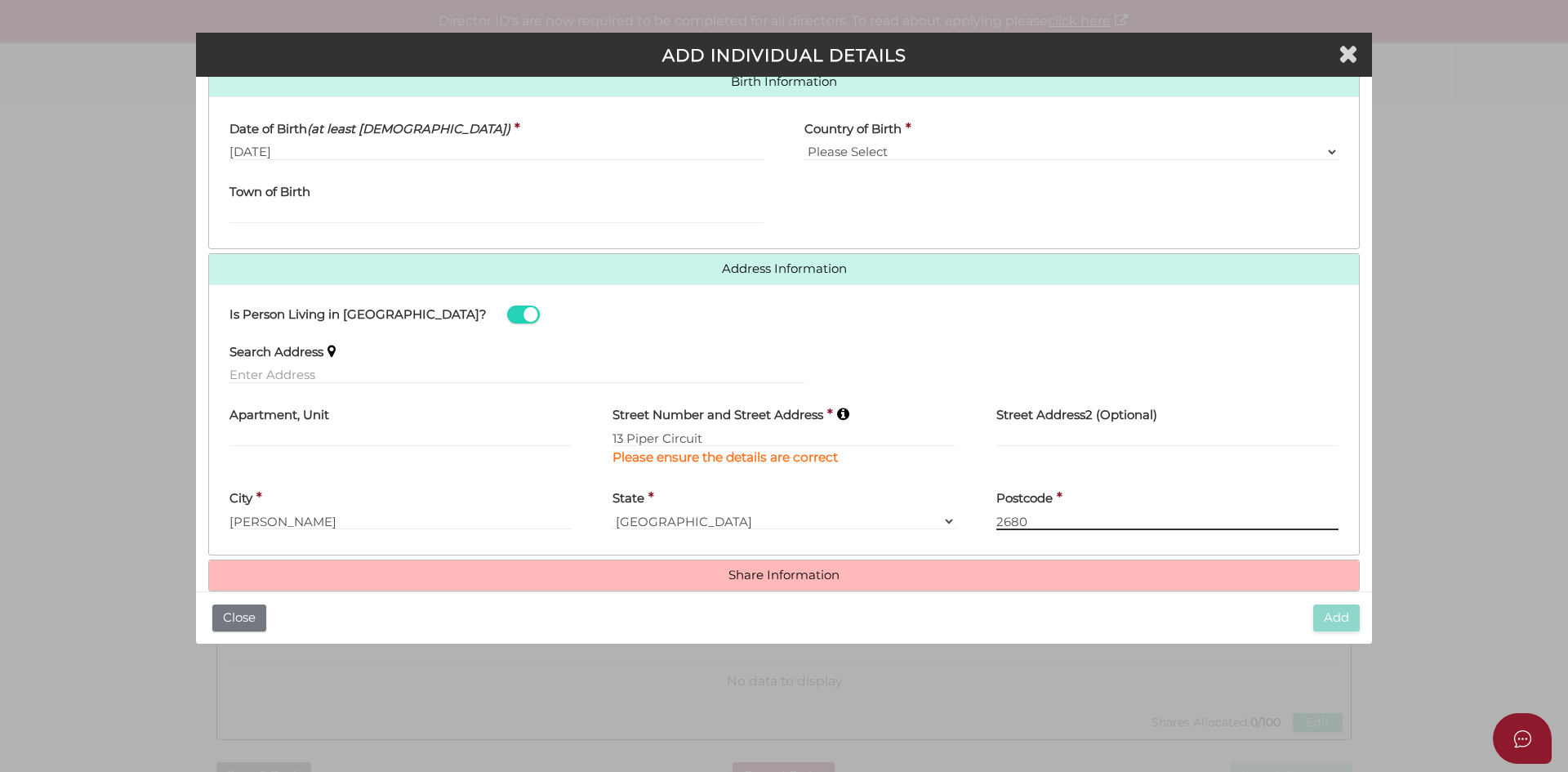
type input "2680"
click at [794, 566] on h4 "Share Information" at bounding box center [784, 575] width 1150 height 30
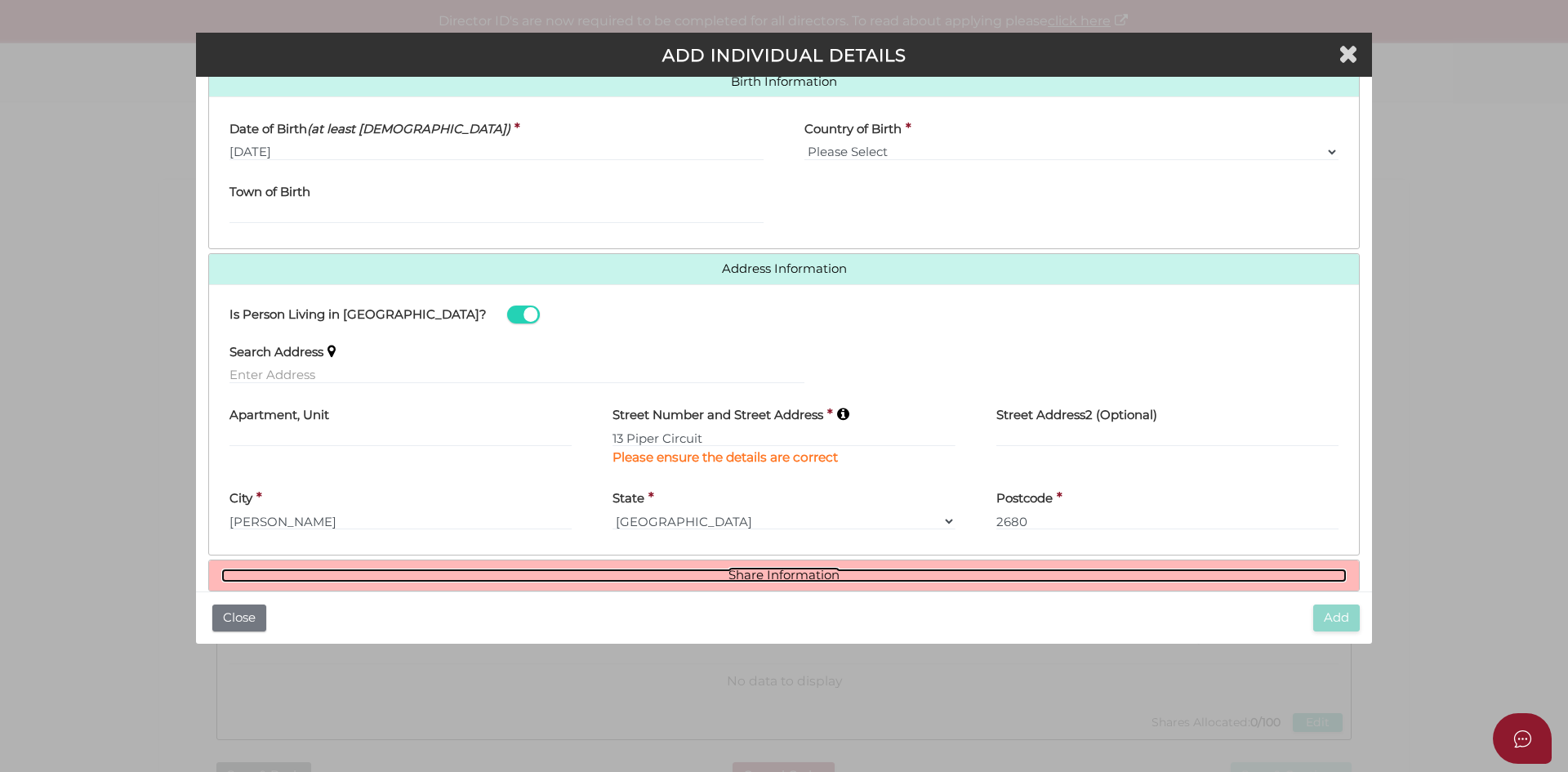
click at [772, 578] on link "Share Information" at bounding box center [783, 575] width 1125 height 14
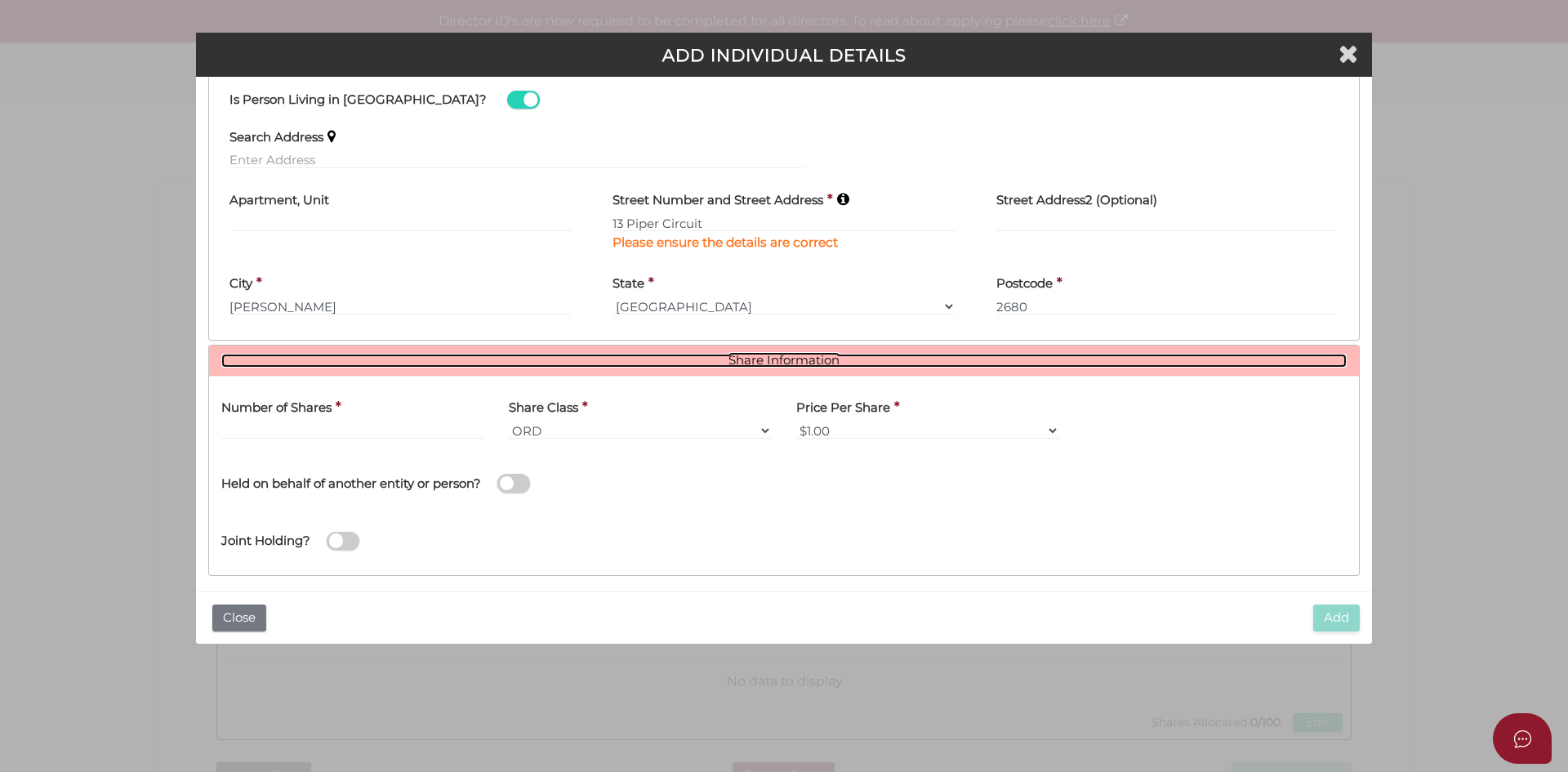
scroll to position [762, 0]
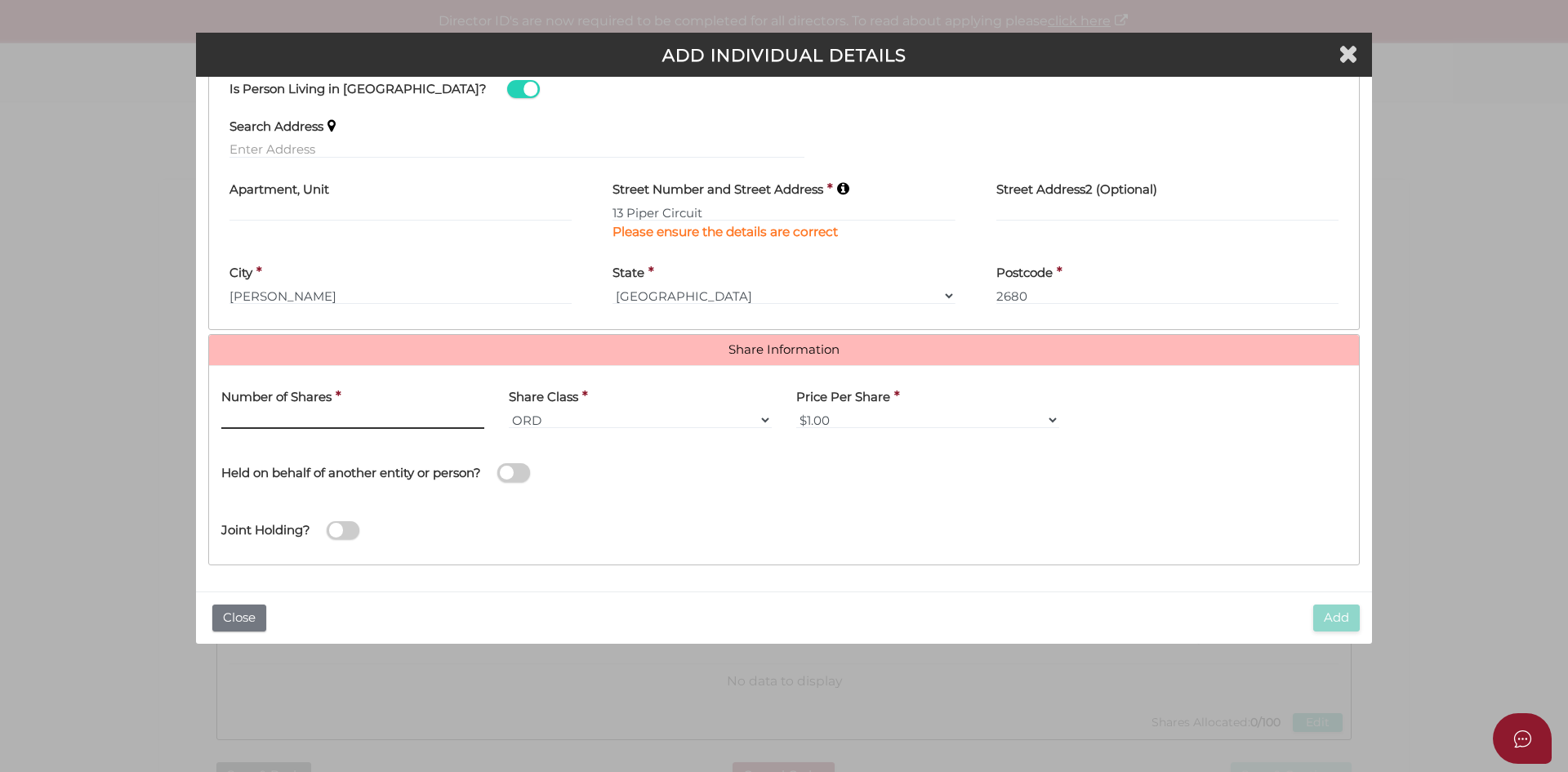
click at [286, 424] on input "text" at bounding box center [352, 419] width 263 height 18
type input "1"
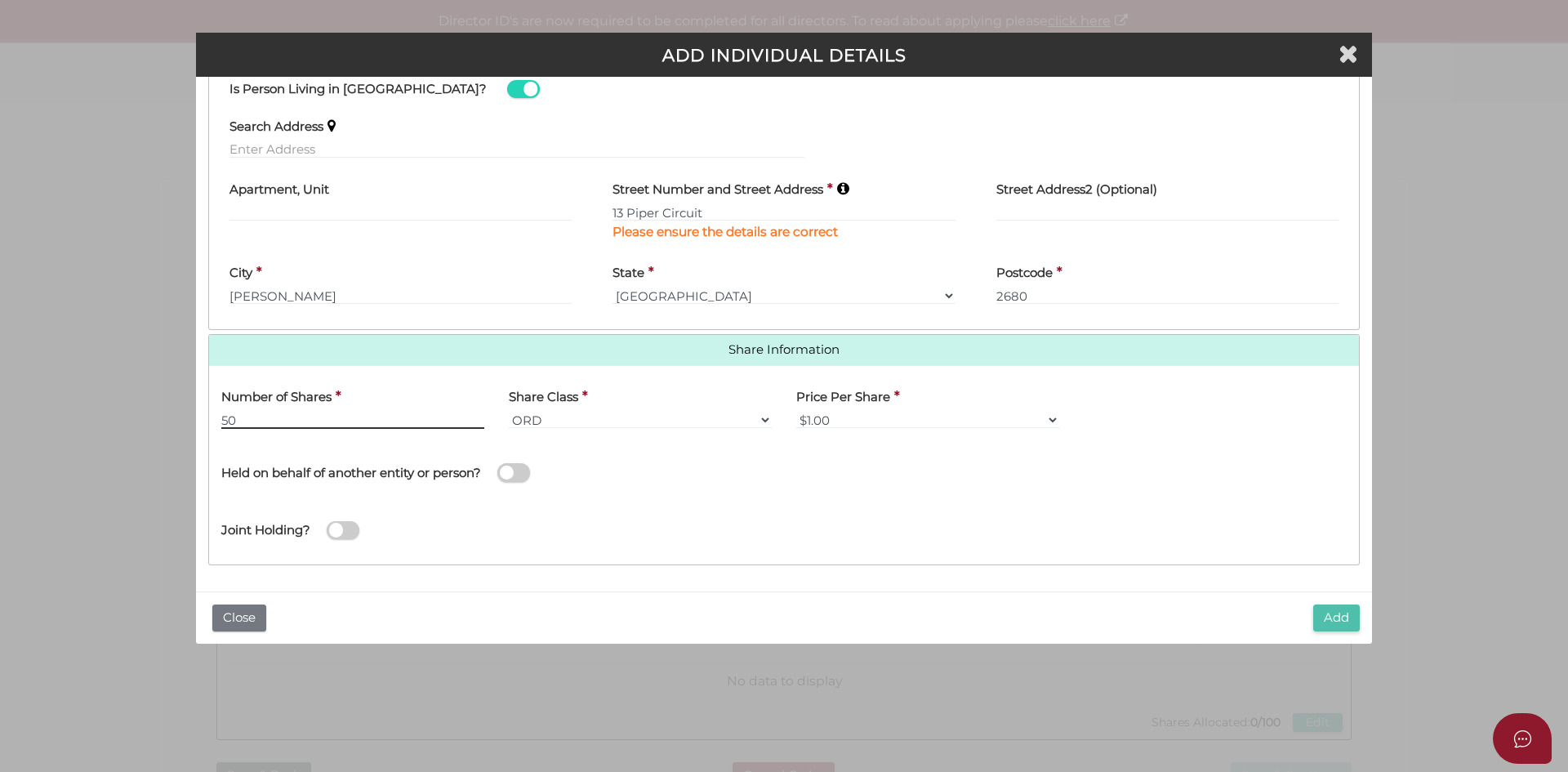
type input "50"
click at [1335, 619] on button "Add" at bounding box center [1336, 617] width 46 height 27
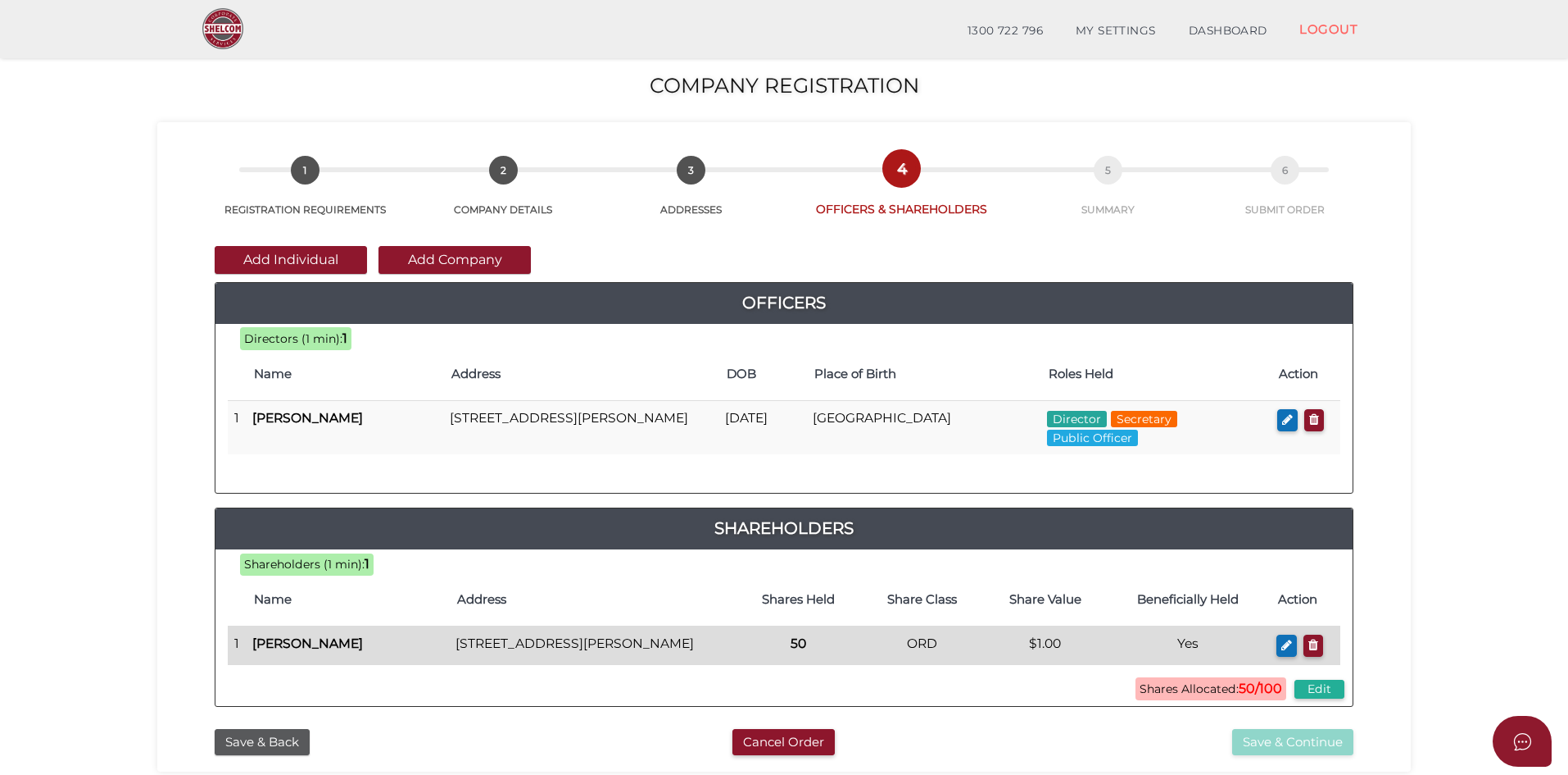
scroll to position [82, 0]
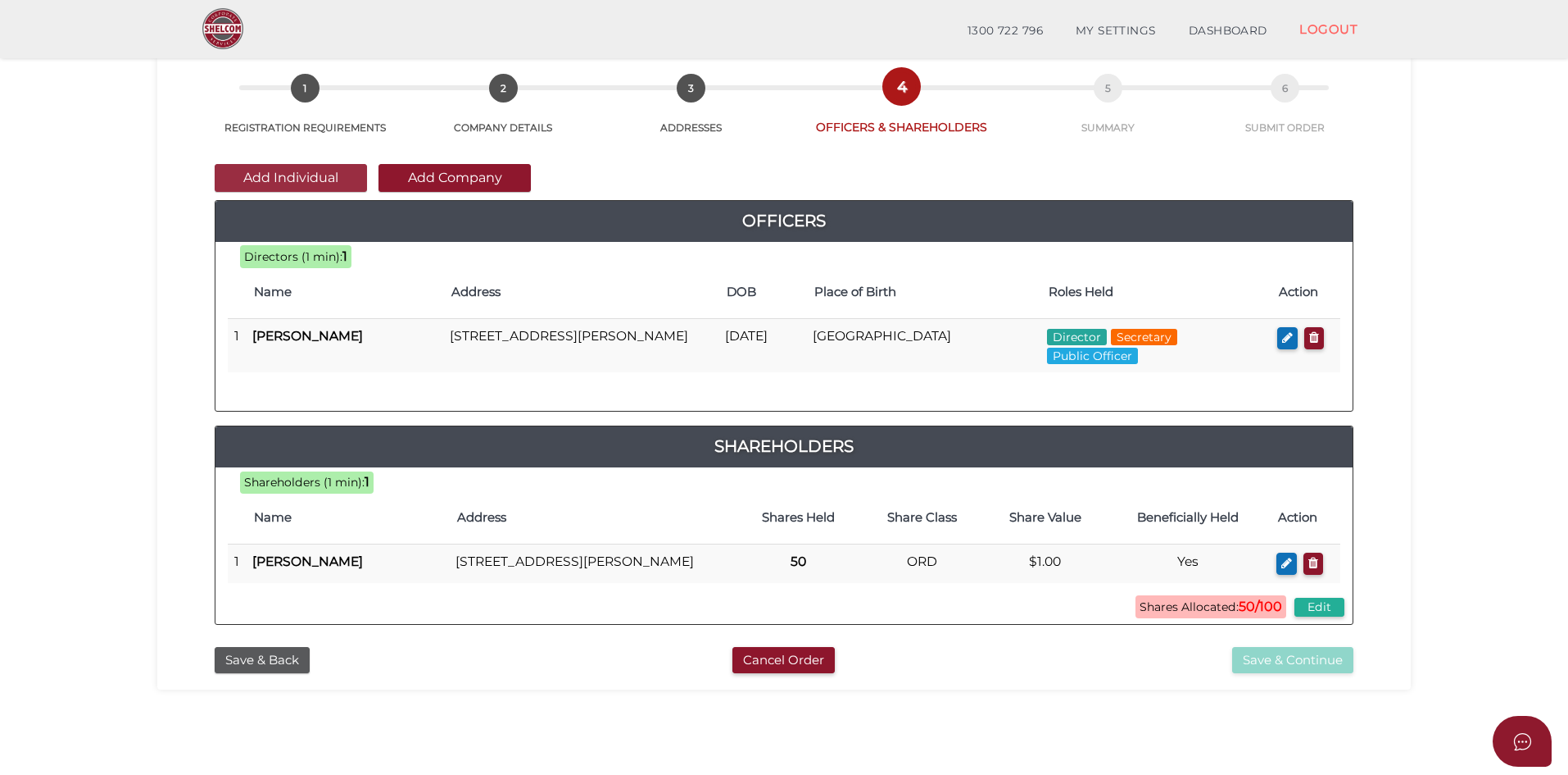
click at [307, 177] on button "Add Individual" at bounding box center [291, 177] width 153 height 28
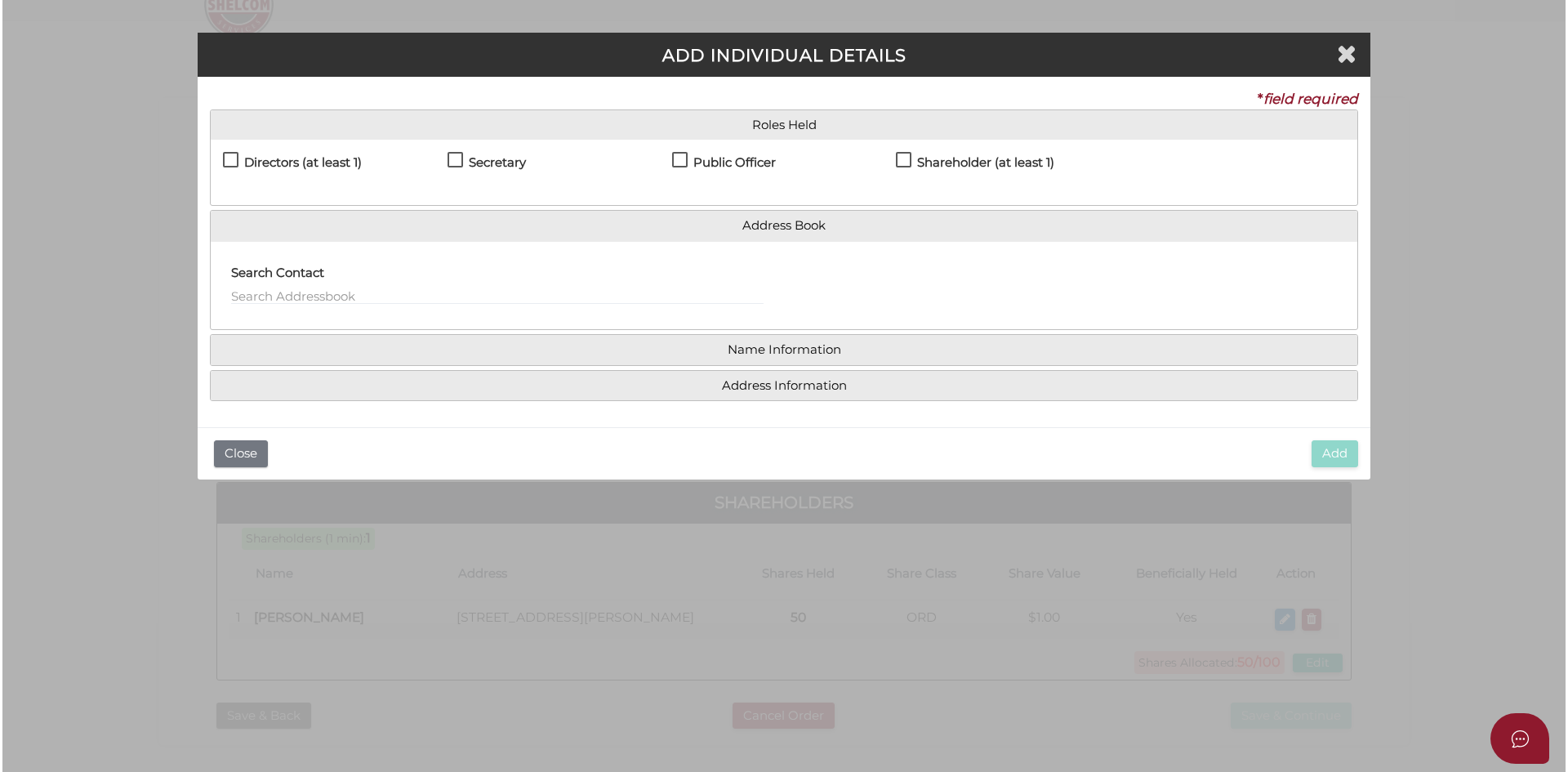
scroll to position [0, 0]
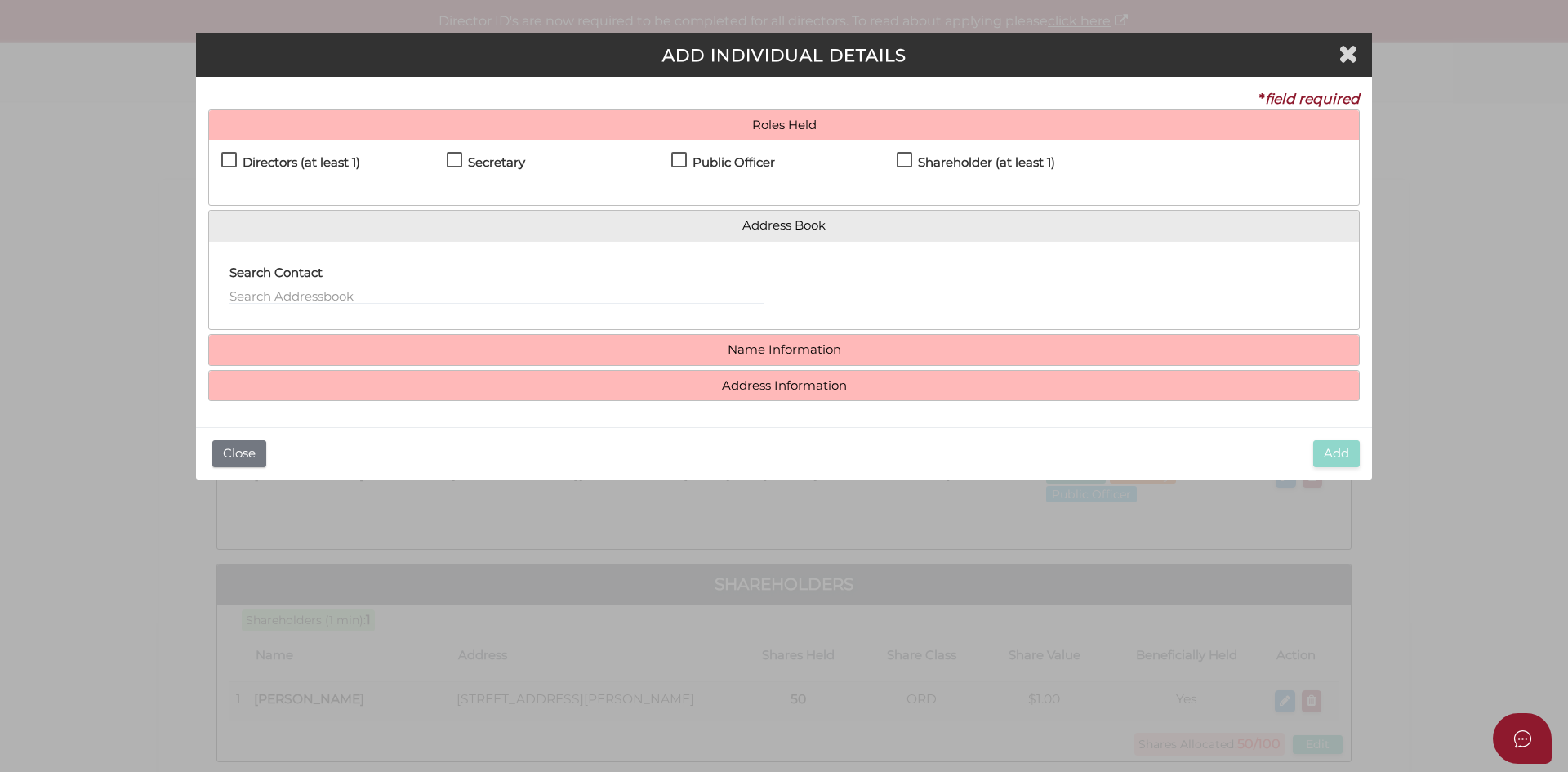
click at [905, 160] on label "Shareholder (at least 1)" at bounding box center [976, 166] width 159 height 20
checkbox input "true"
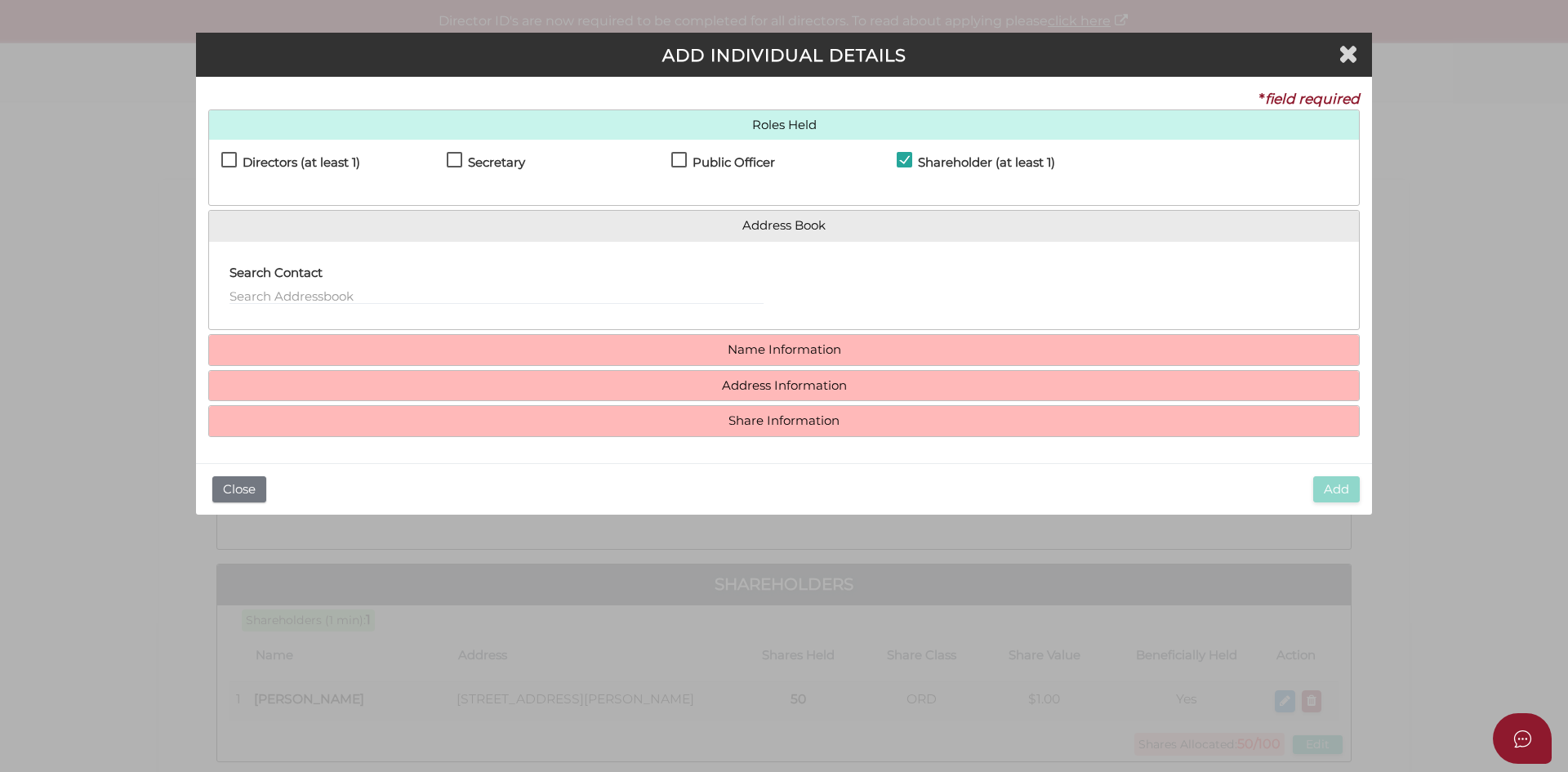
click at [827, 361] on h4 "Name Information" at bounding box center [784, 350] width 1150 height 30
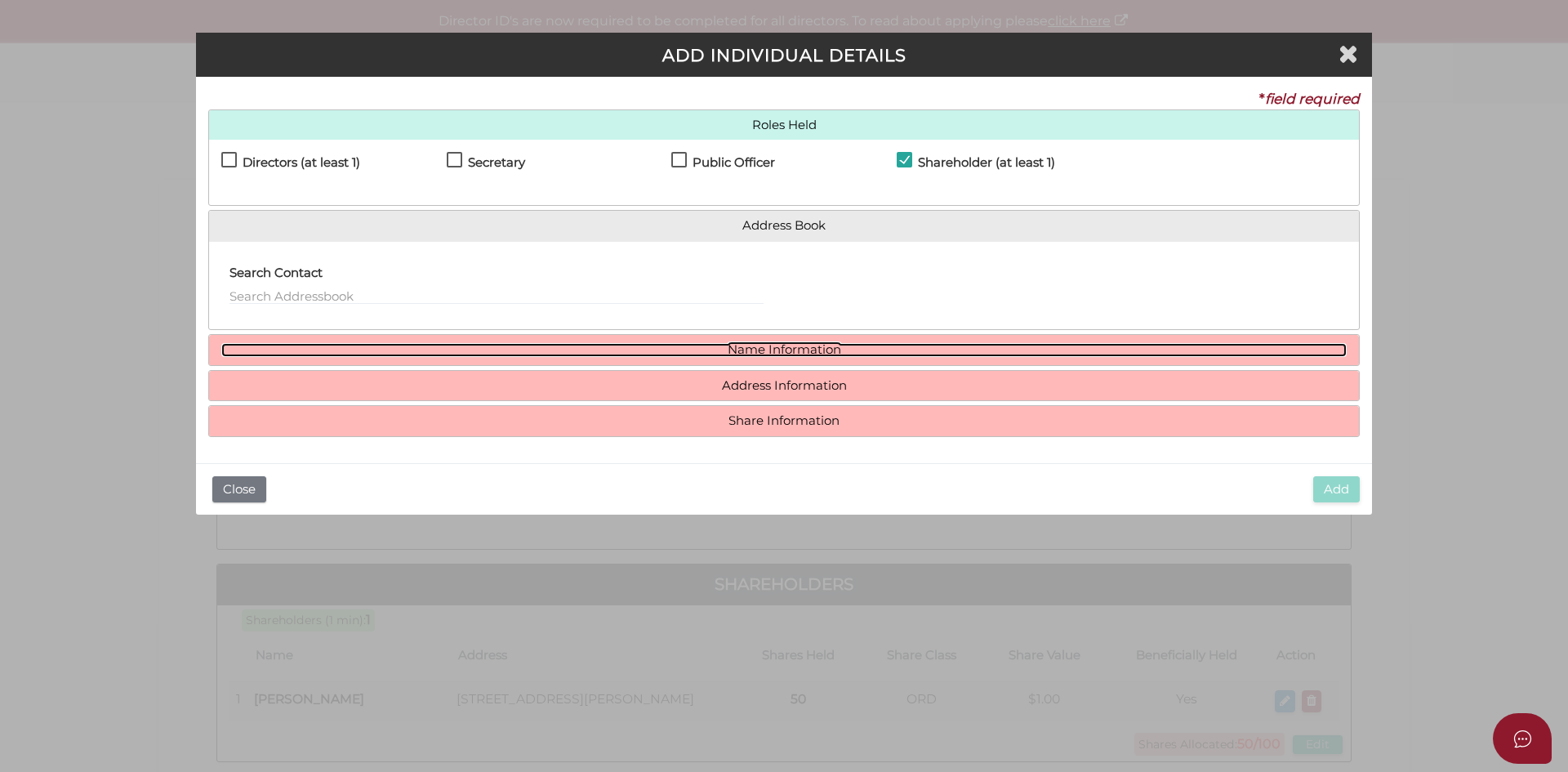
click at [824, 356] on link "Name Information" at bounding box center [783, 349] width 1125 height 14
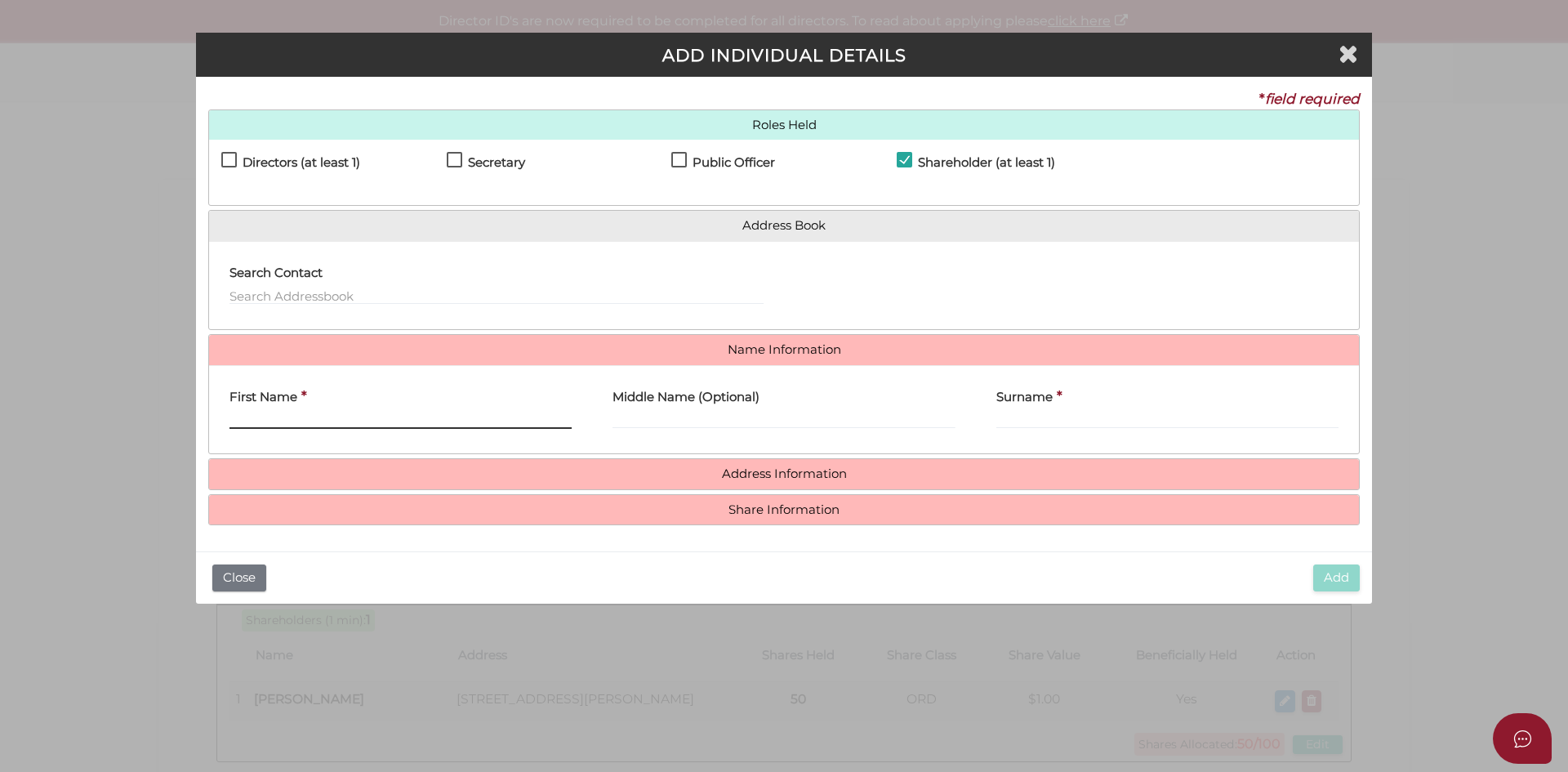
click at [313, 416] on input "First Name" at bounding box center [400, 419] width 342 height 18
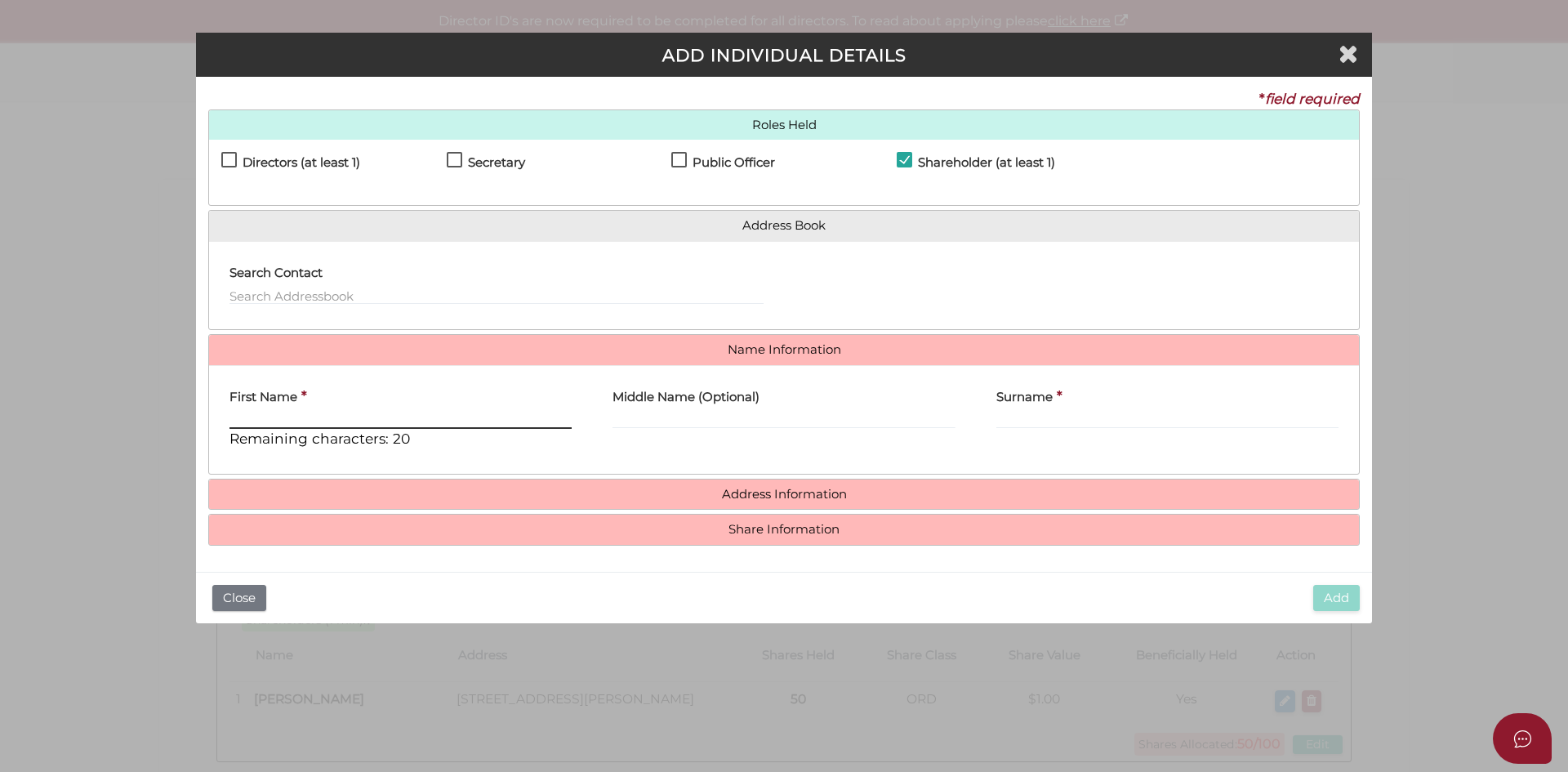
paste input "[PERSON_NAME]"
type input "[PERSON_NAME]"
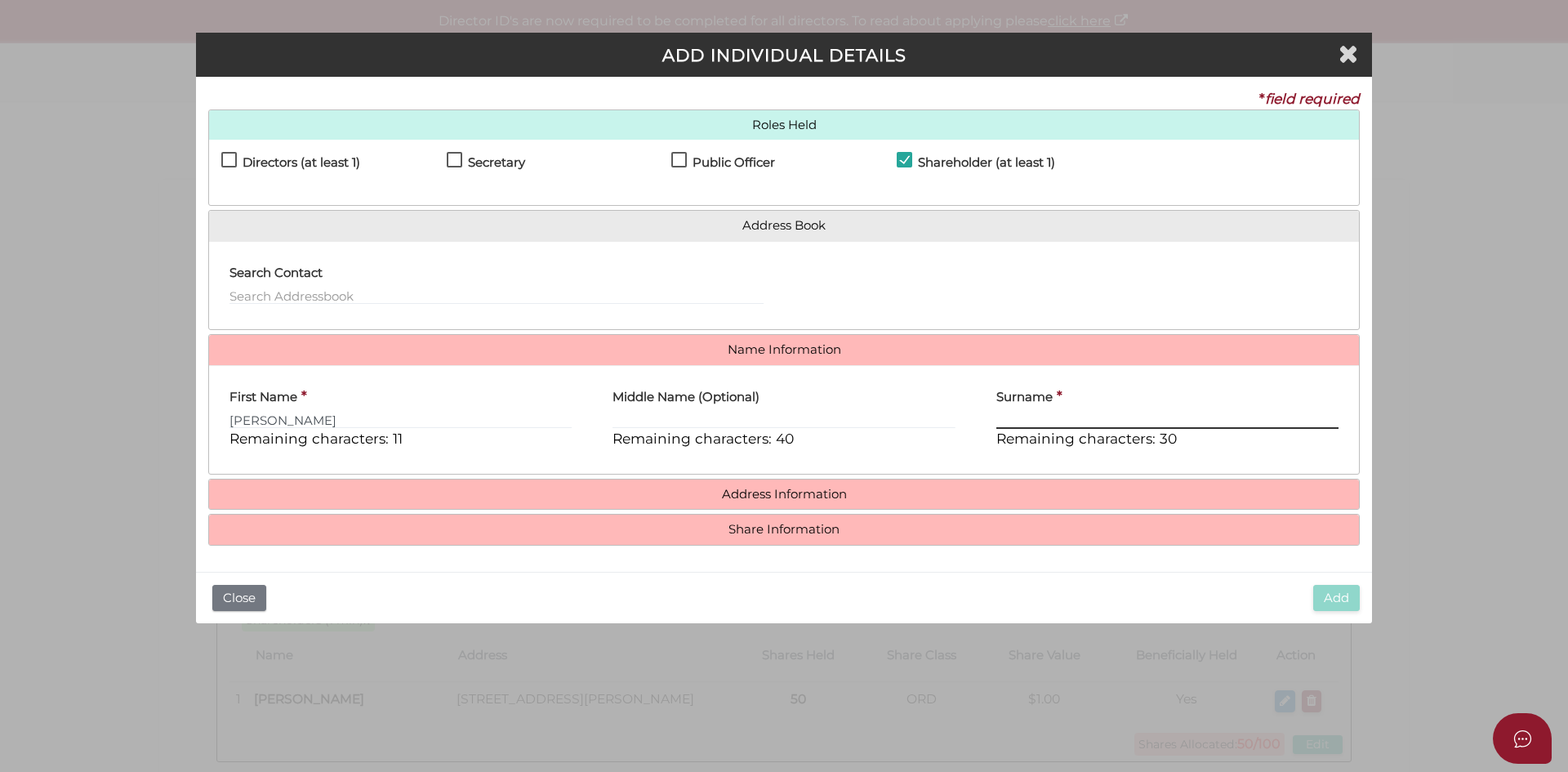
paste input "KAUR"
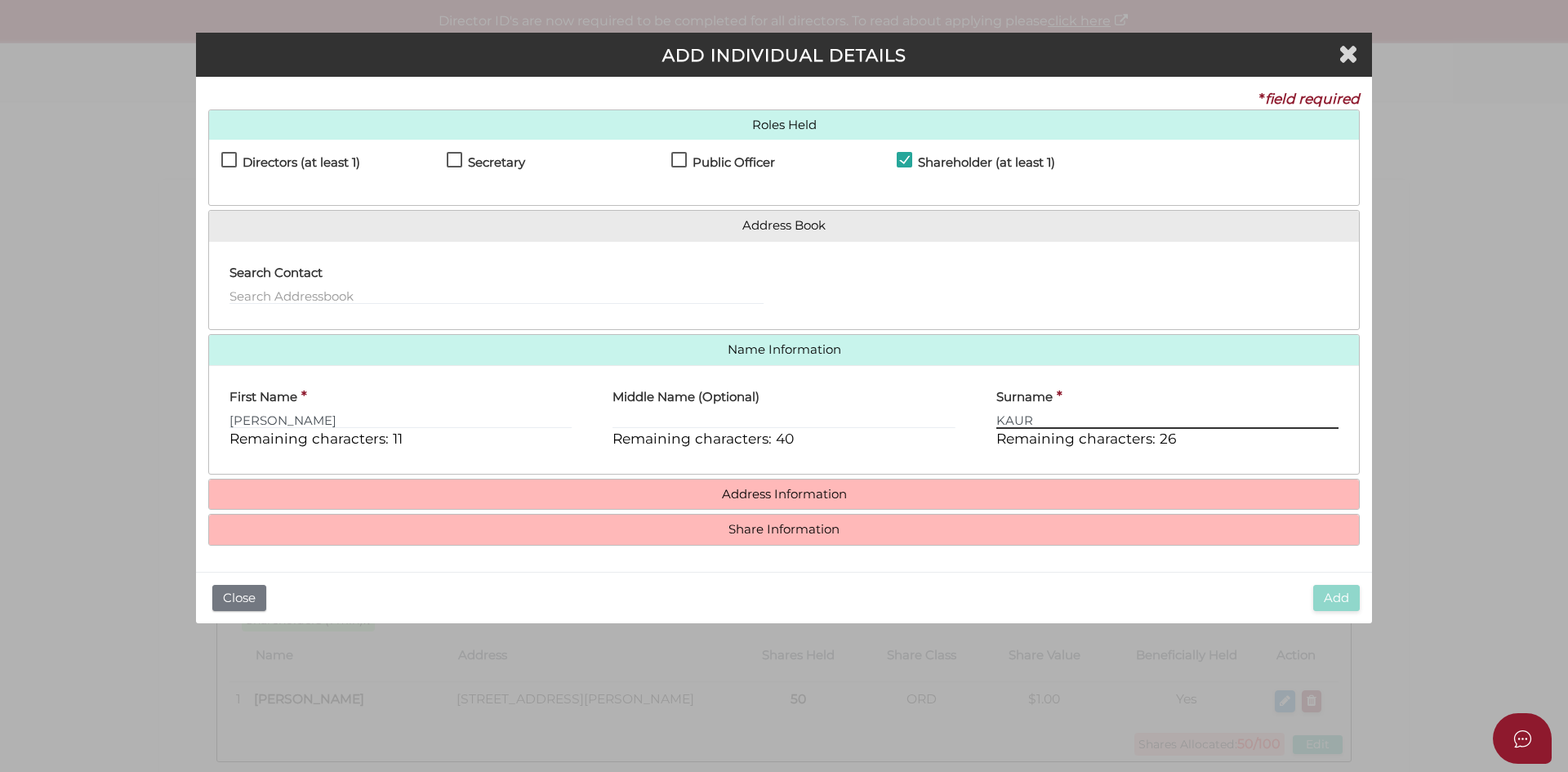
type input "KAUR"
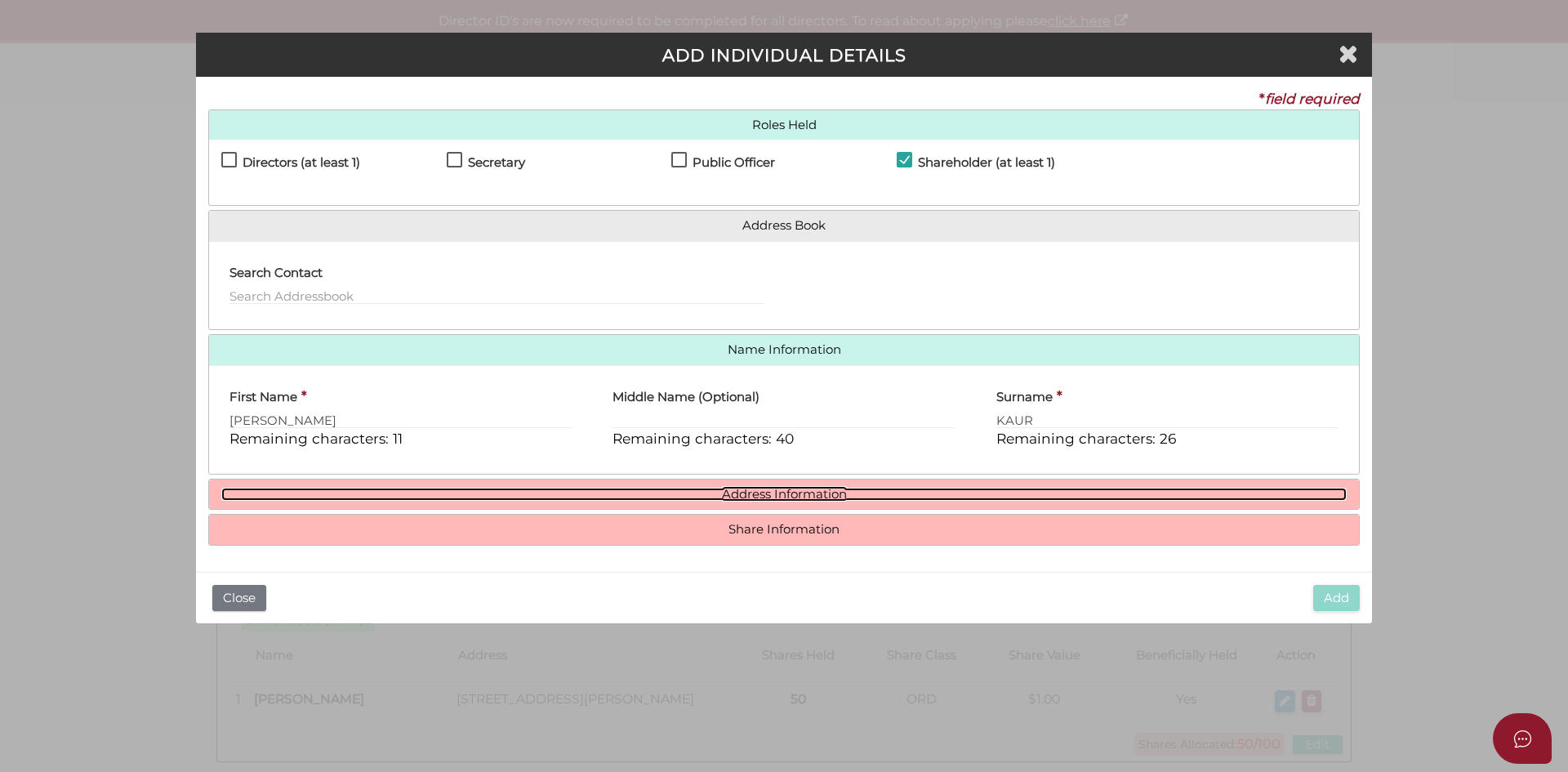
click at [720, 497] on link "Address Information" at bounding box center [783, 494] width 1125 height 14
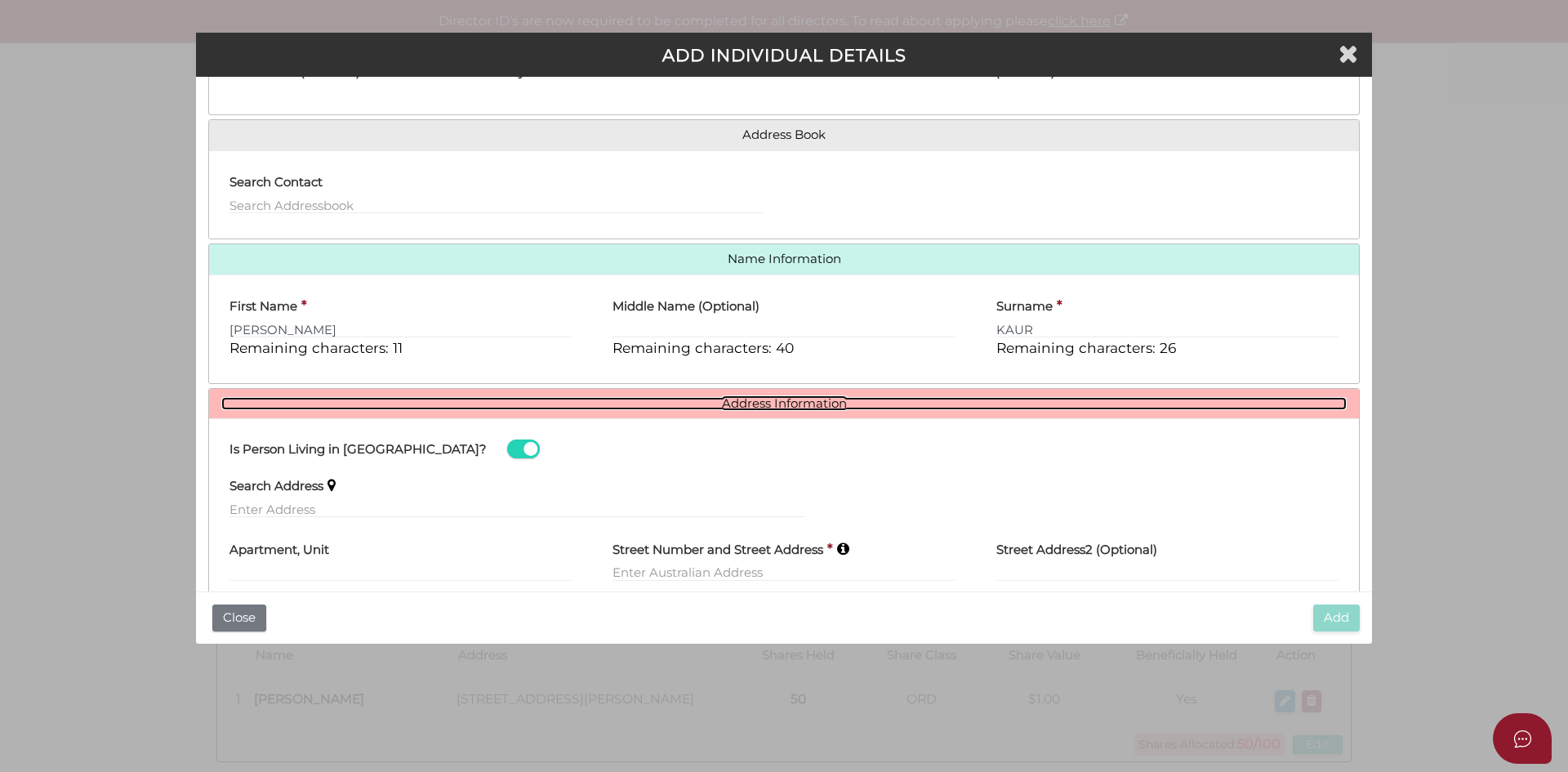
scroll to position [231, 0]
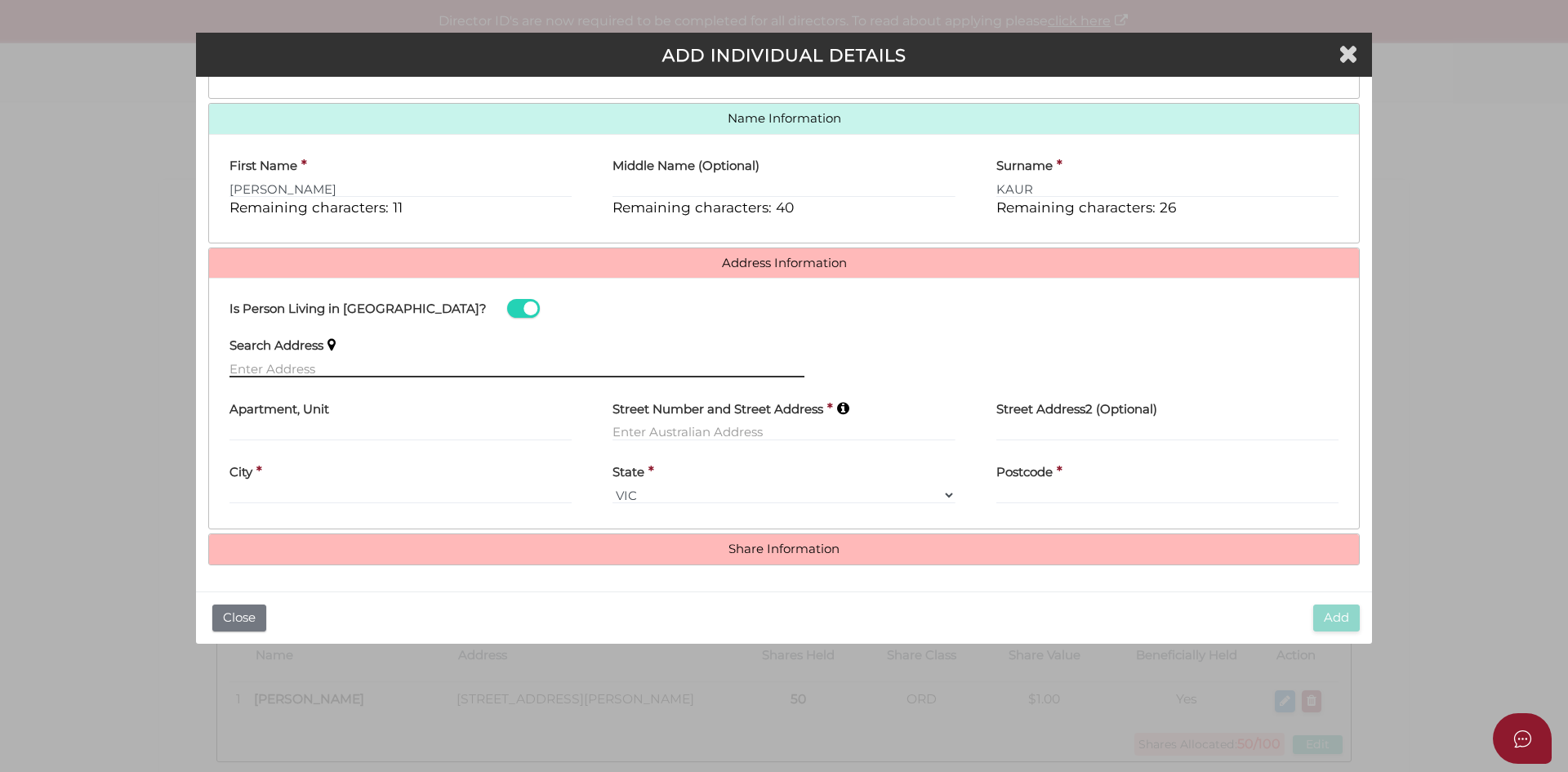
click at [276, 369] on input "text" at bounding box center [517, 368] width 575 height 18
paste input "13 Piper Circuit"
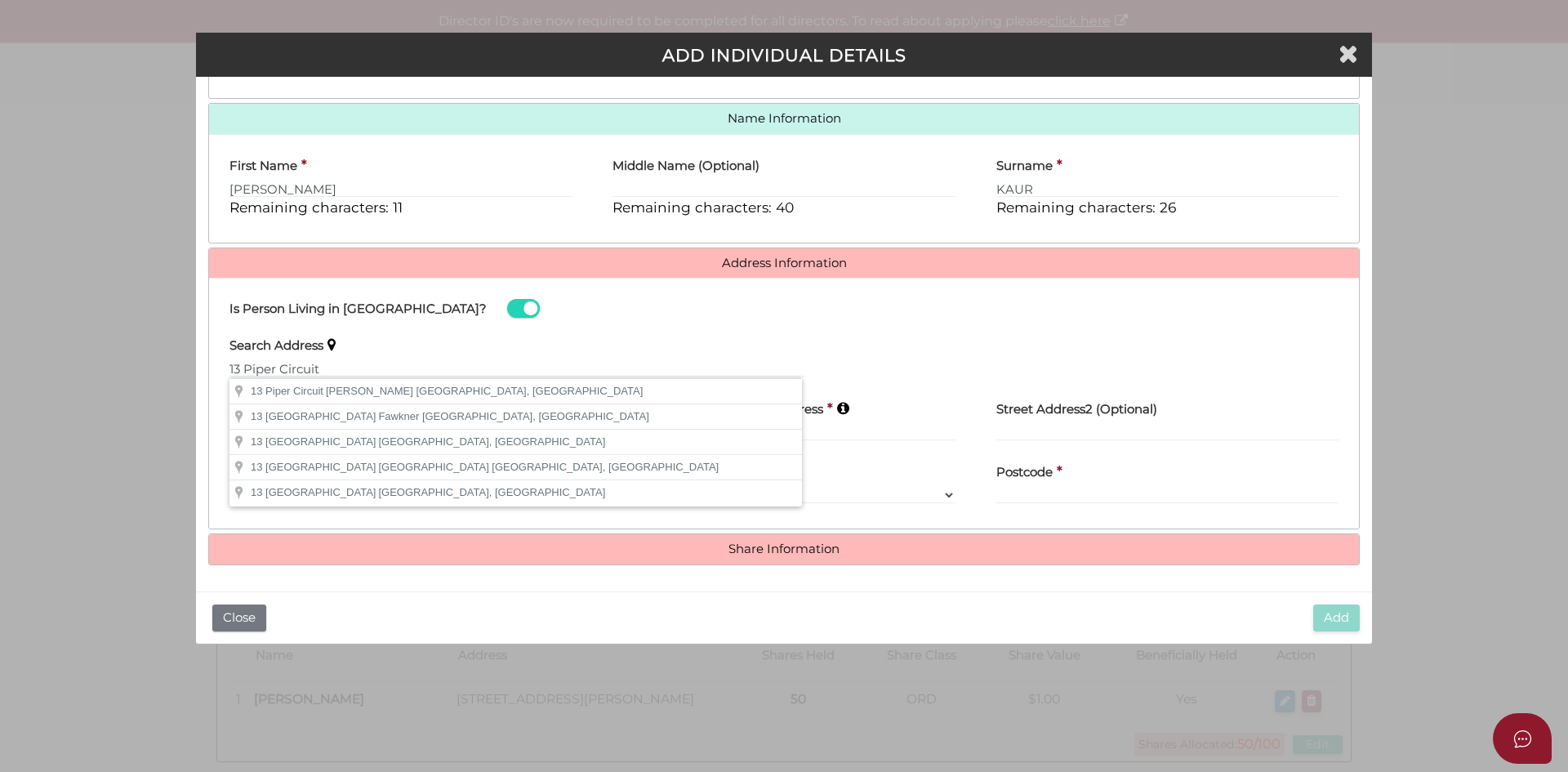
type input "13 [GEOGRAPHIC_DATA], [PERSON_NAME][GEOGRAPHIC_DATA], [GEOGRAPHIC_DATA]"
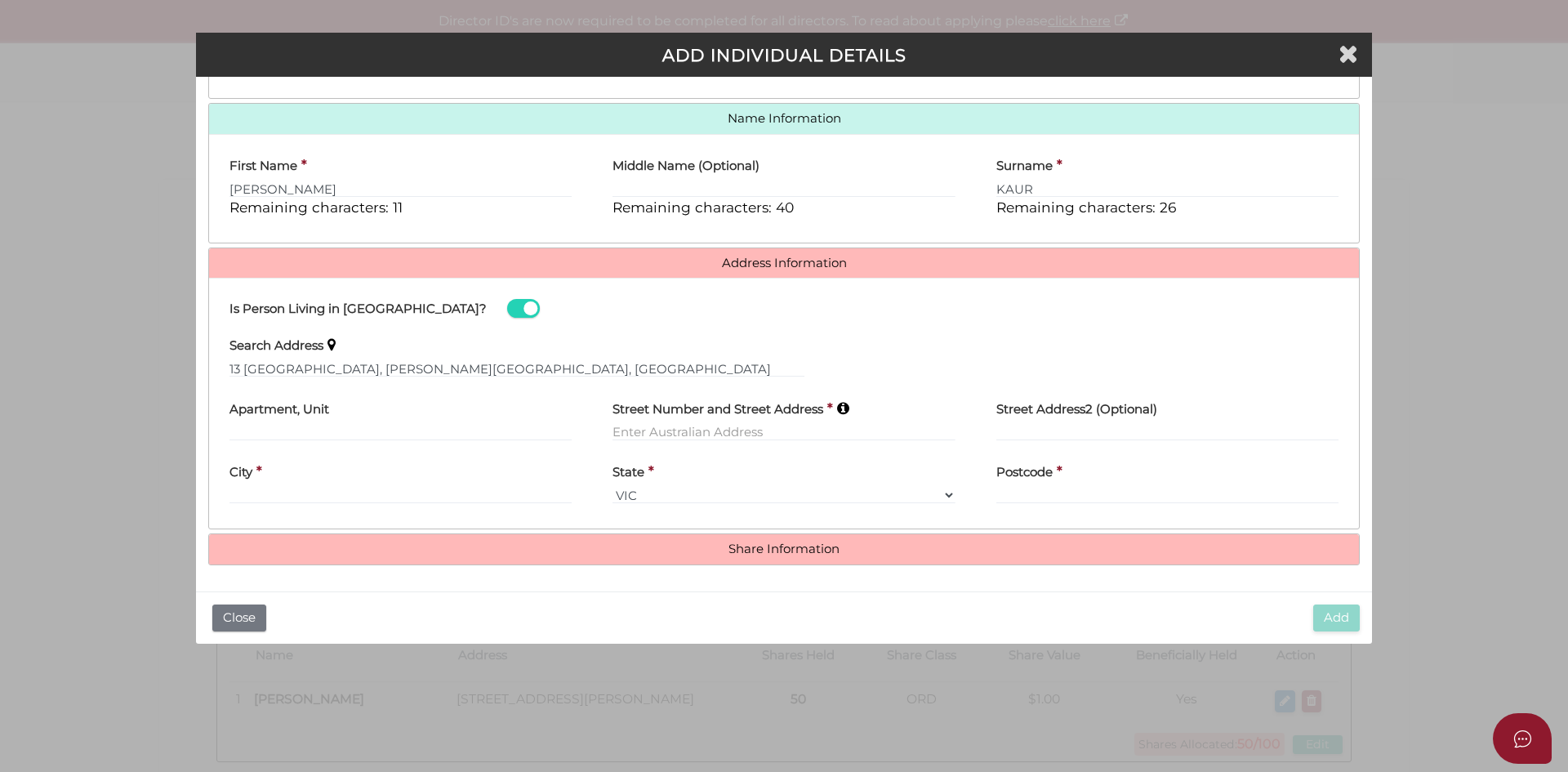
type input "13 Piper Circuit"
type input "[PERSON_NAME]"
select select "[GEOGRAPHIC_DATA]"
type input "2680"
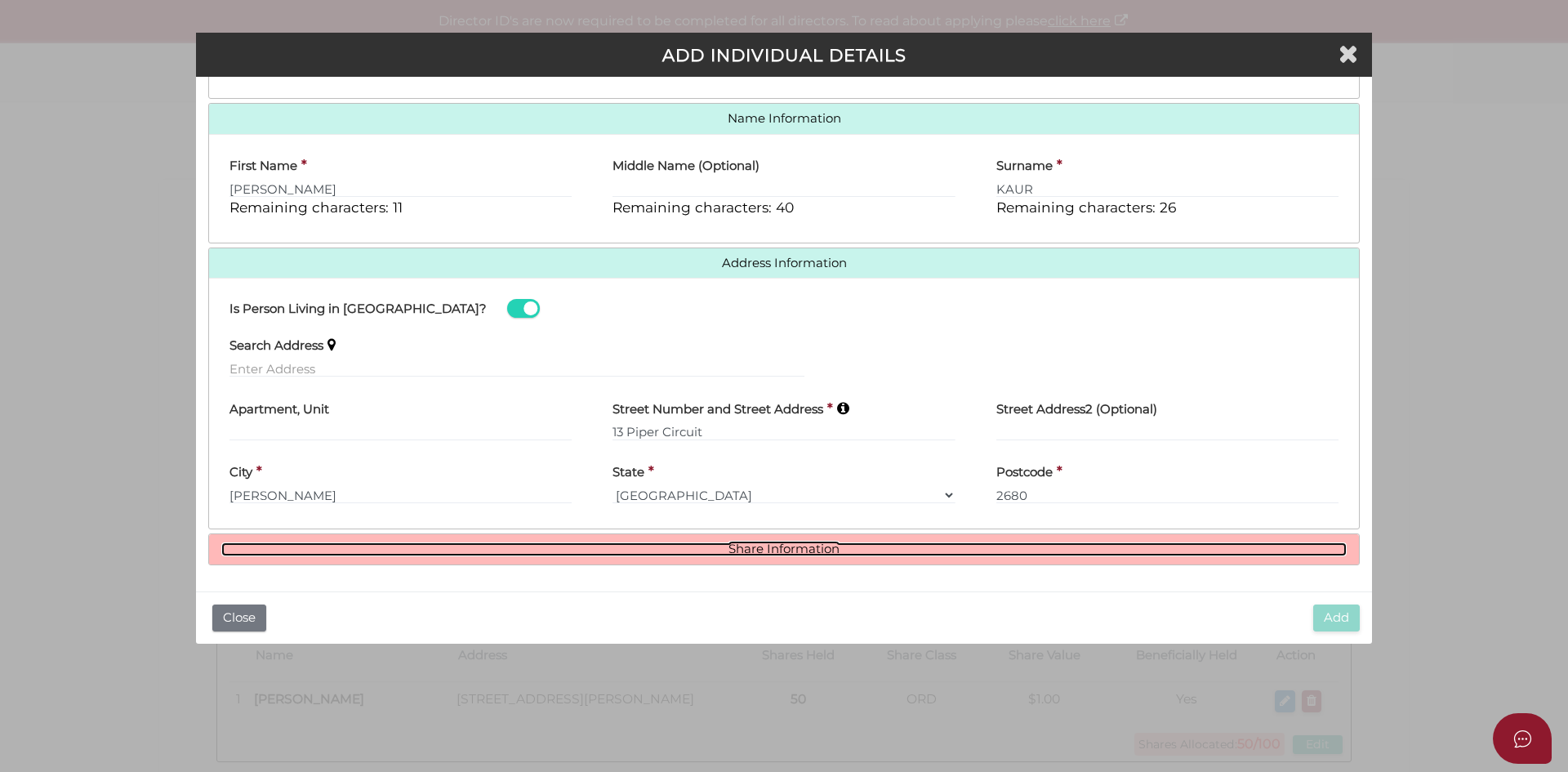
click at [773, 551] on link "Share Information" at bounding box center [783, 549] width 1125 height 14
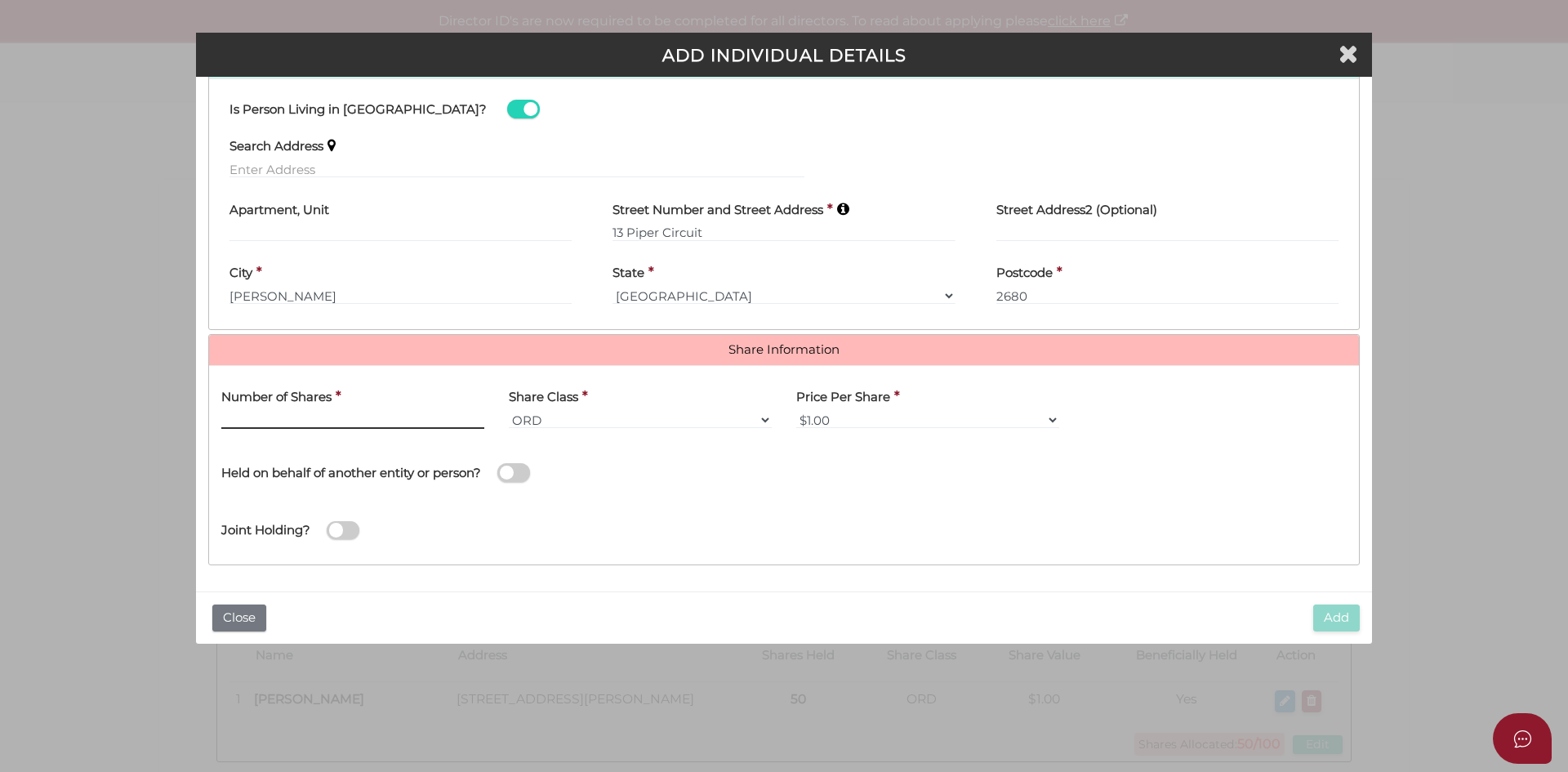
click at [272, 421] on input "text" at bounding box center [352, 419] width 263 height 18
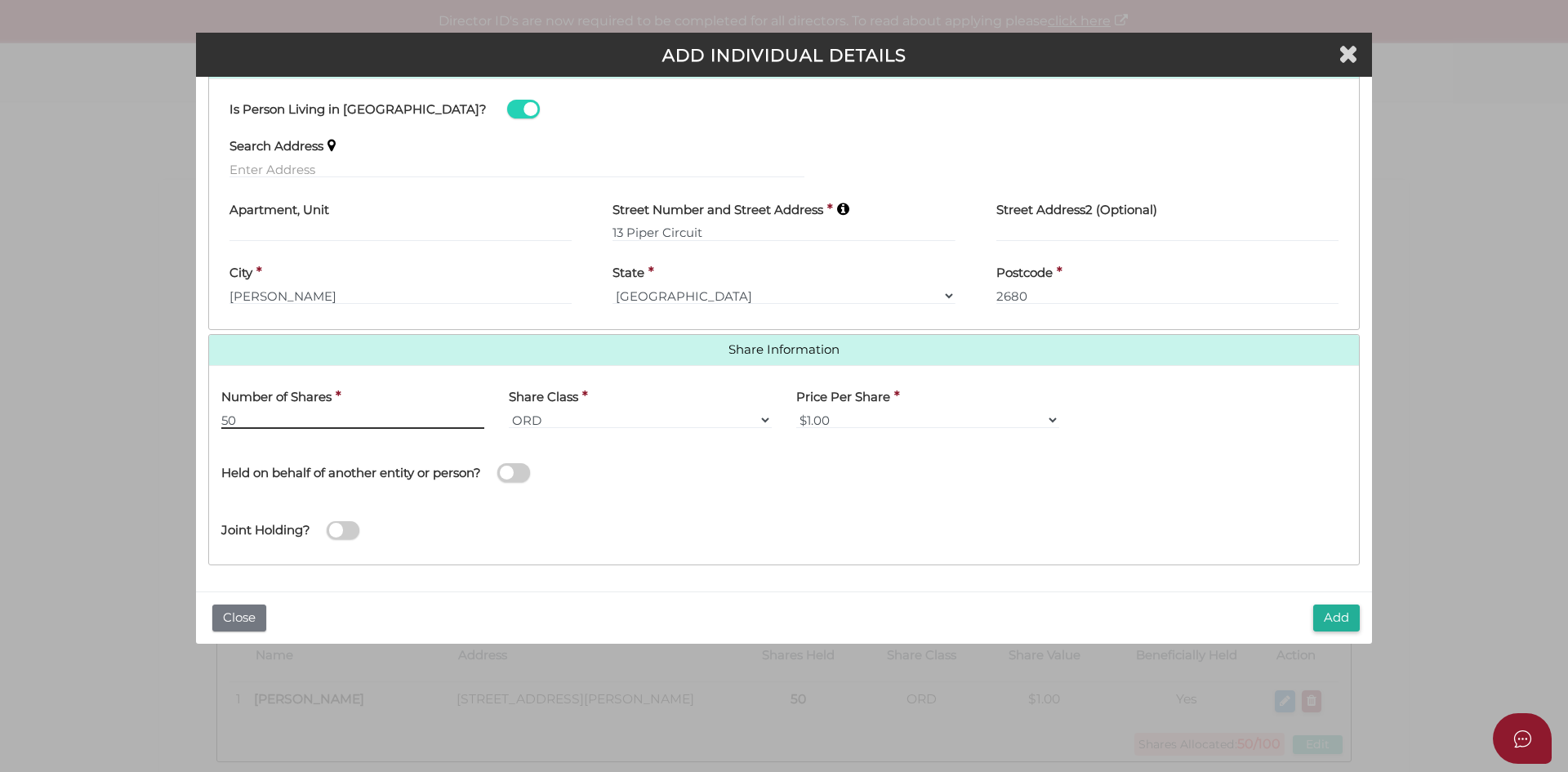
type input "50"
click at [685, 502] on div "Joint Holding?" at bounding box center [784, 525] width 1150 height 53
click at [1339, 615] on button "Add" at bounding box center [1336, 617] width 46 height 27
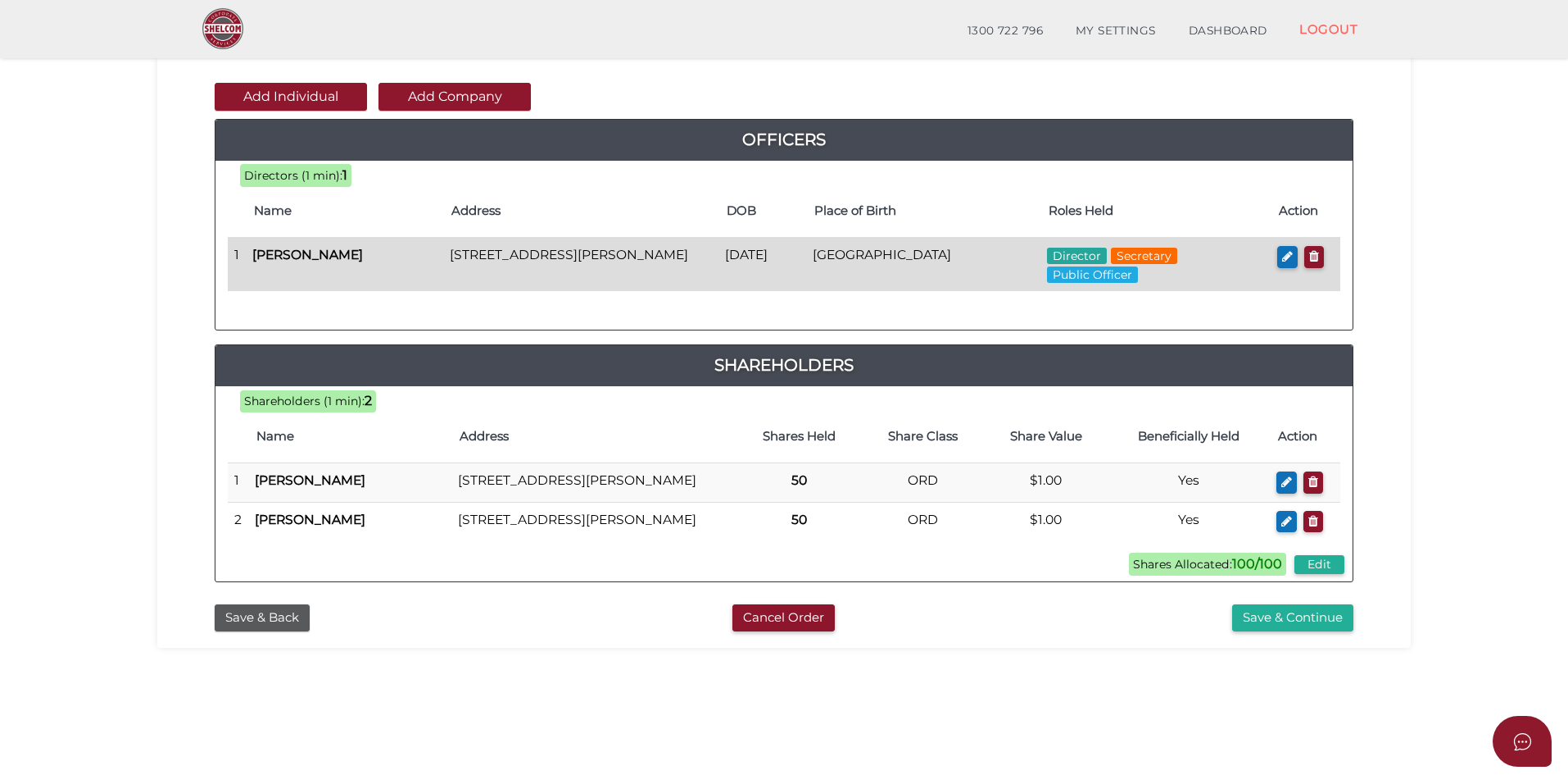
scroll to position [164, 0]
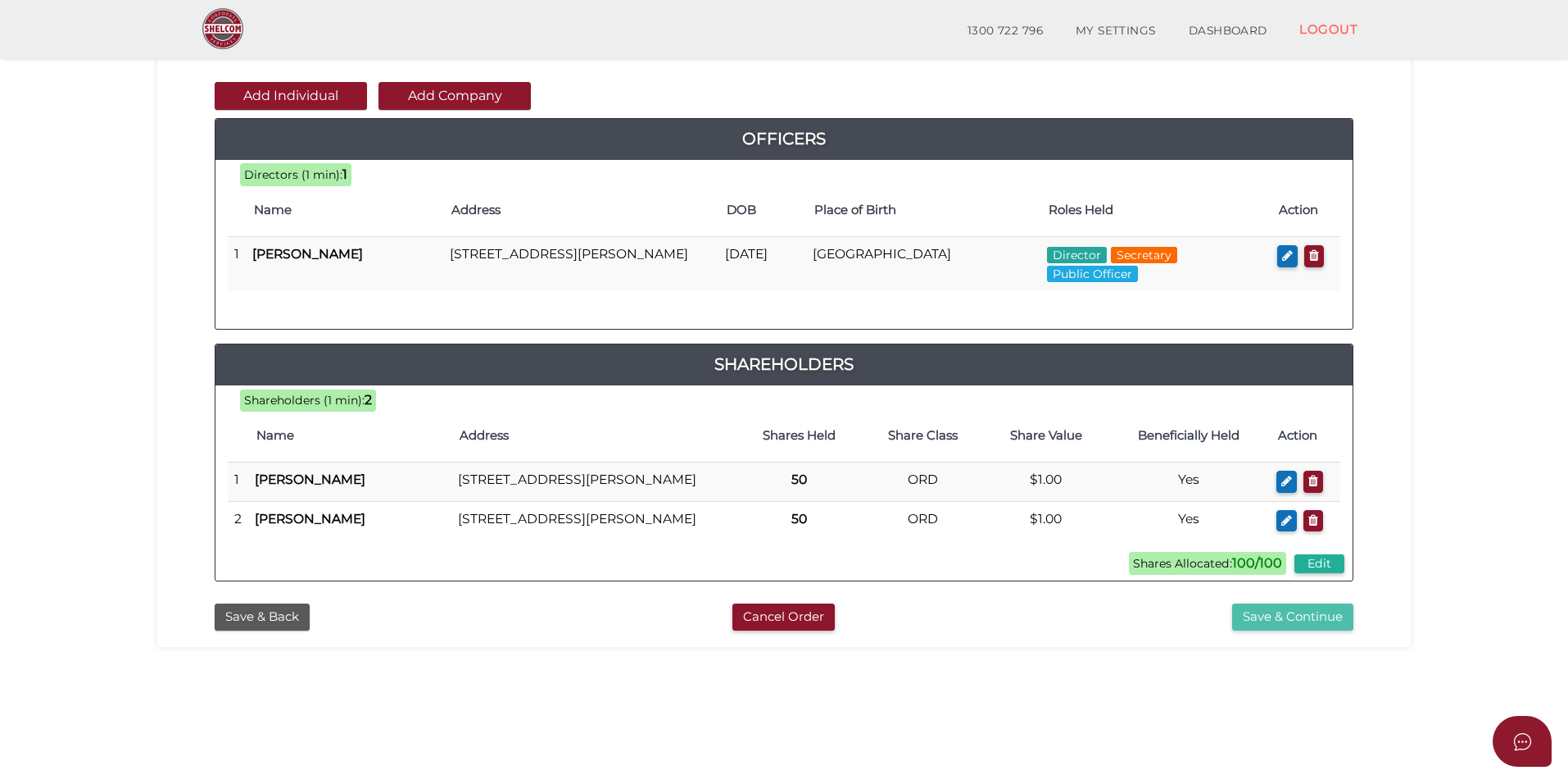
click at [1267, 630] on button "Save & Continue" at bounding box center [1293, 616] width 121 height 27
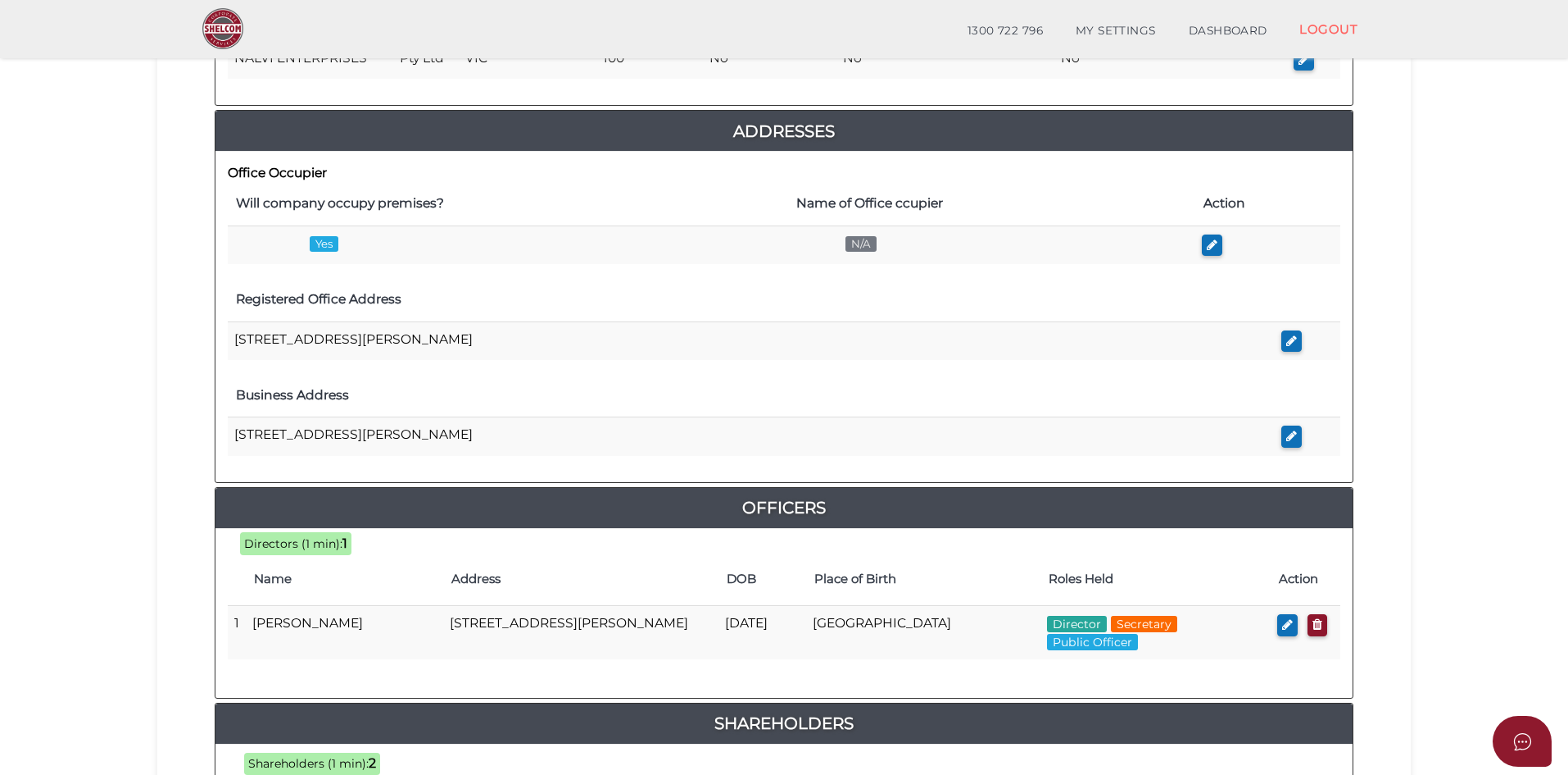
scroll to position [410, 0]
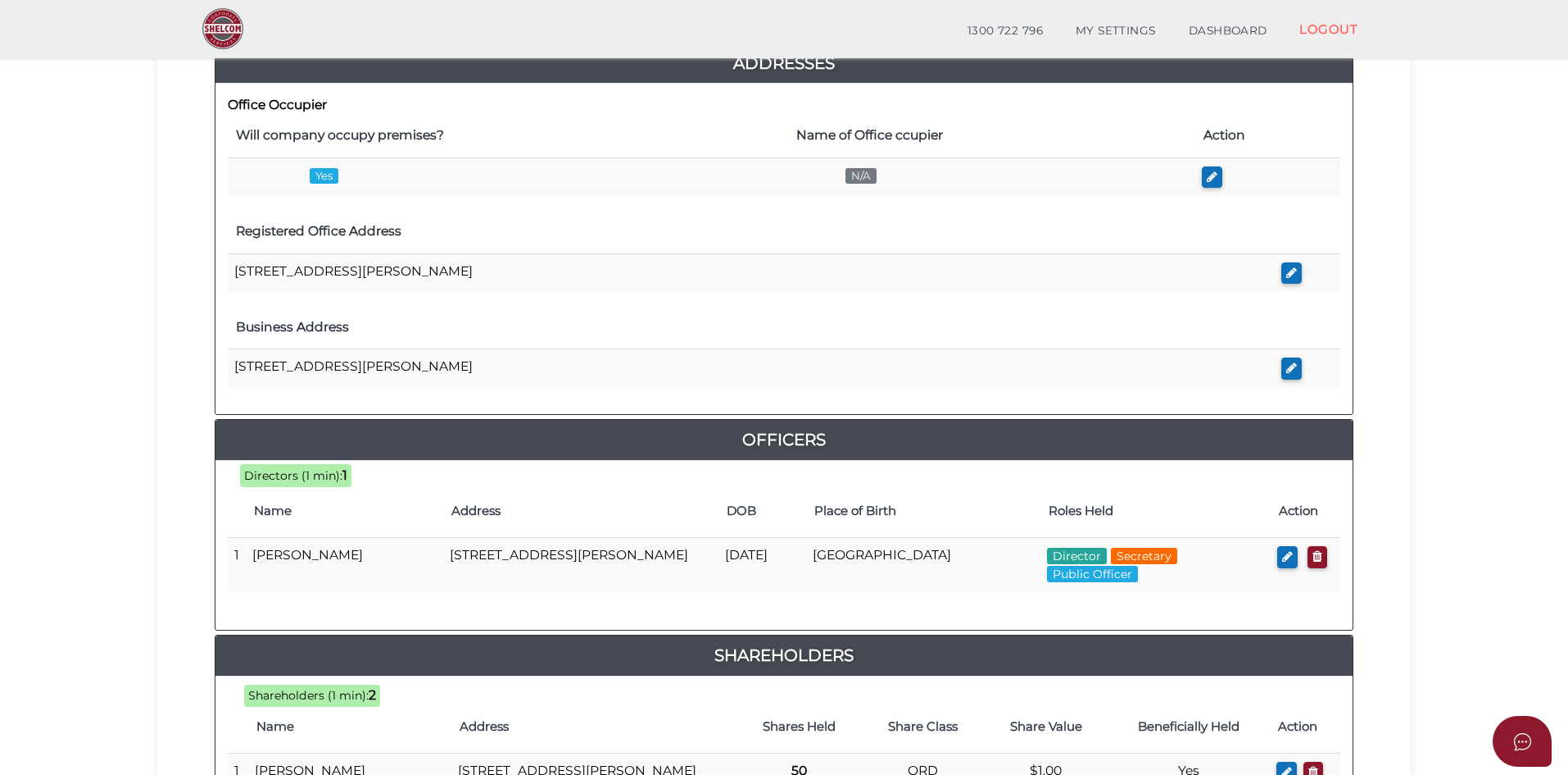
click at [1464, 397] on section "Company Registration 73f8b36e539c9b6bbdbaf31b98ed084b 1 REGISTRATION REQUIREMEN…" at bounding box center [784, 318] width 1568 height 1369
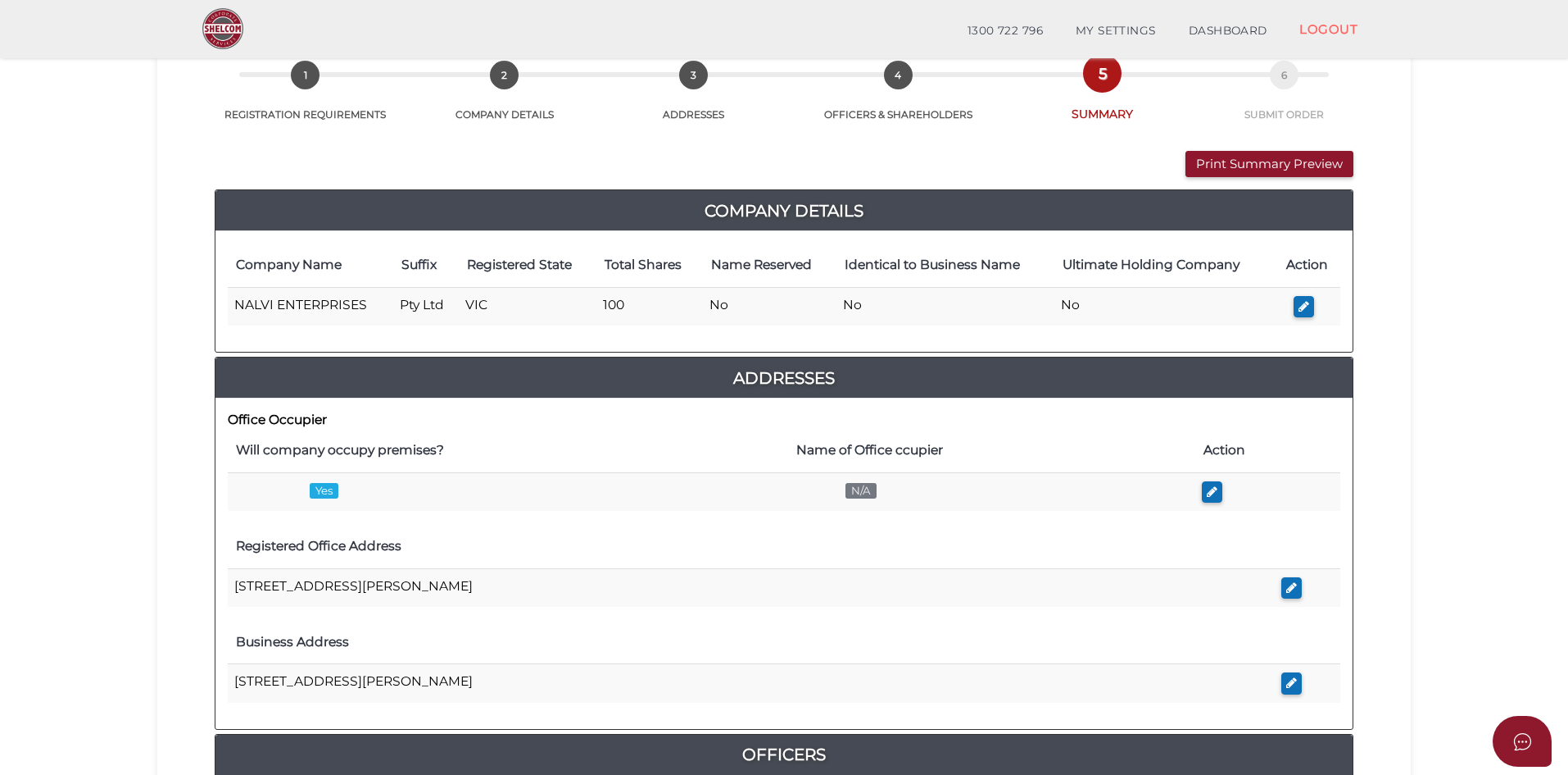
scroll to position [74, 0]
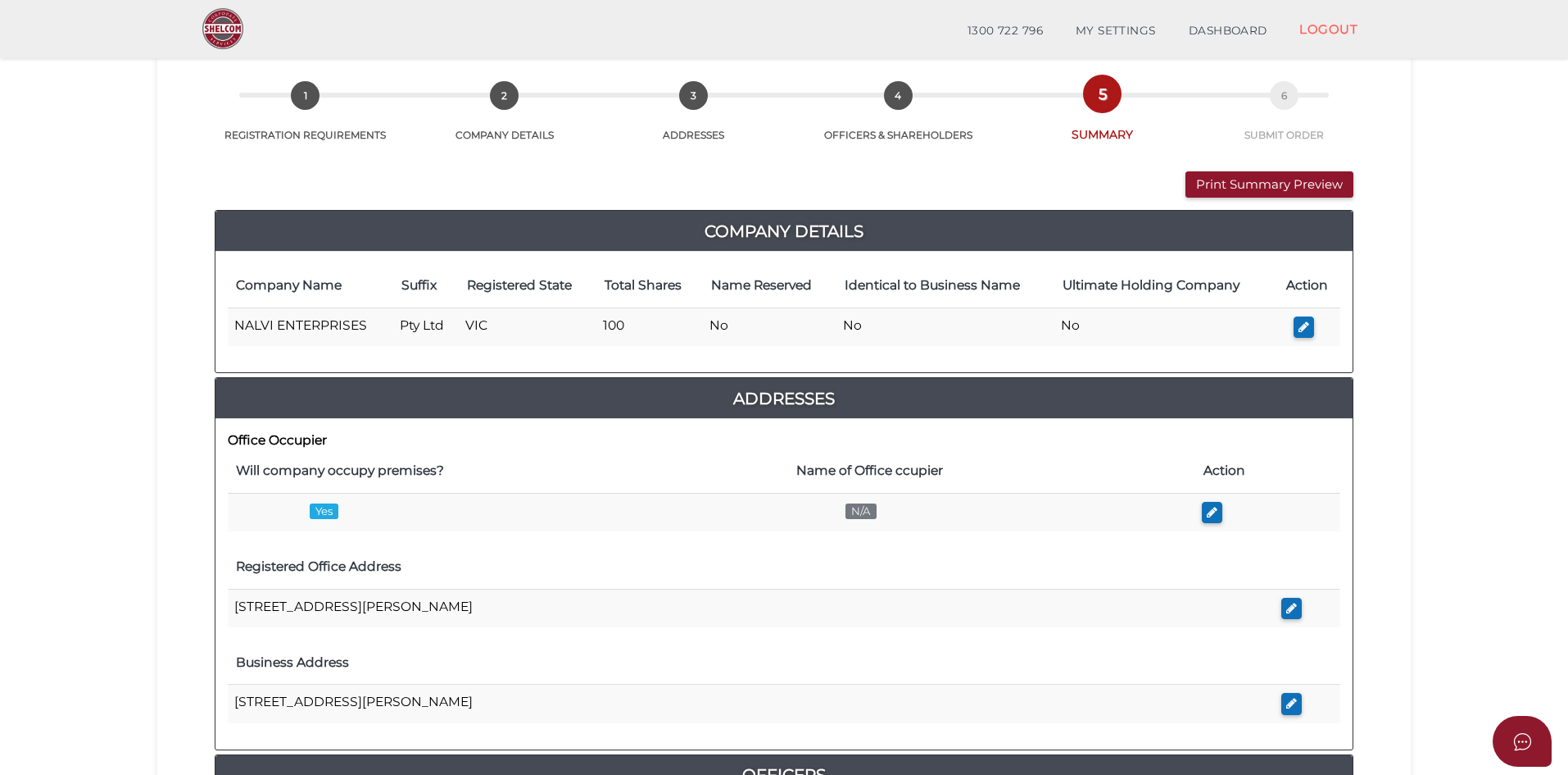
click at [1450, 301] on section "Company Registration 73f8b36e539c9b6bbdbaf31b98ed084b 1 REGISTRATION REQUIREMEN…" at bounding box center [784, 653] width 1568 height 1369
click at [1480, 434] on section "Company Registration 73f8b36e539c9b6bbdbaf31b98ed084b 1 REGISTRATION REQUIREMEN…" at bounding box center [784, 653] width 1568 height 1369
click at [1460, 385] on section "Company Registration 73f8b36e539c9b6bbdbaf31b98ed084b 1 REGISTRATION REQUIREMEN…" at bounding box center [784, 653] width 1568 height 1369
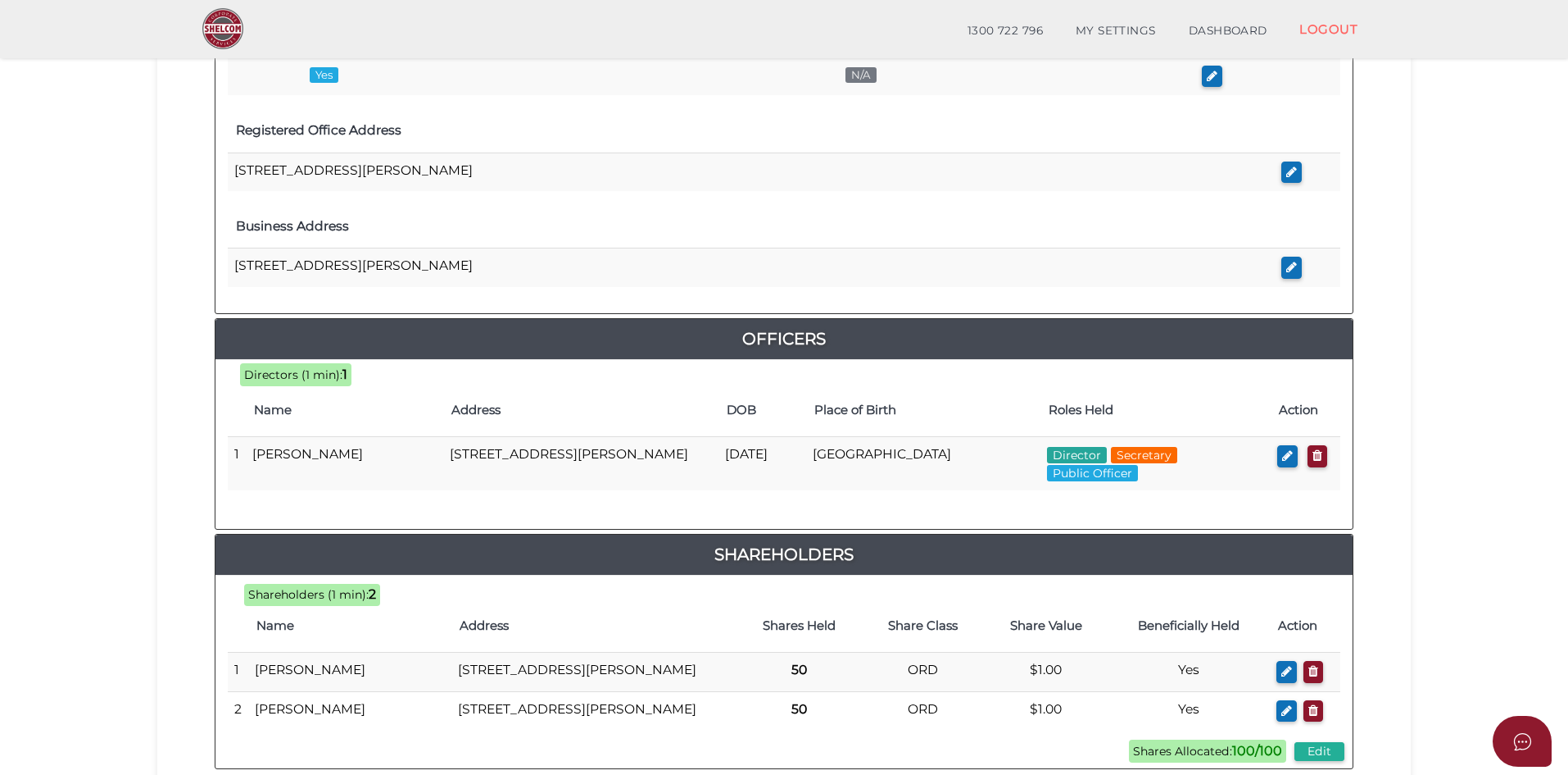
scroll to position [567, 0]
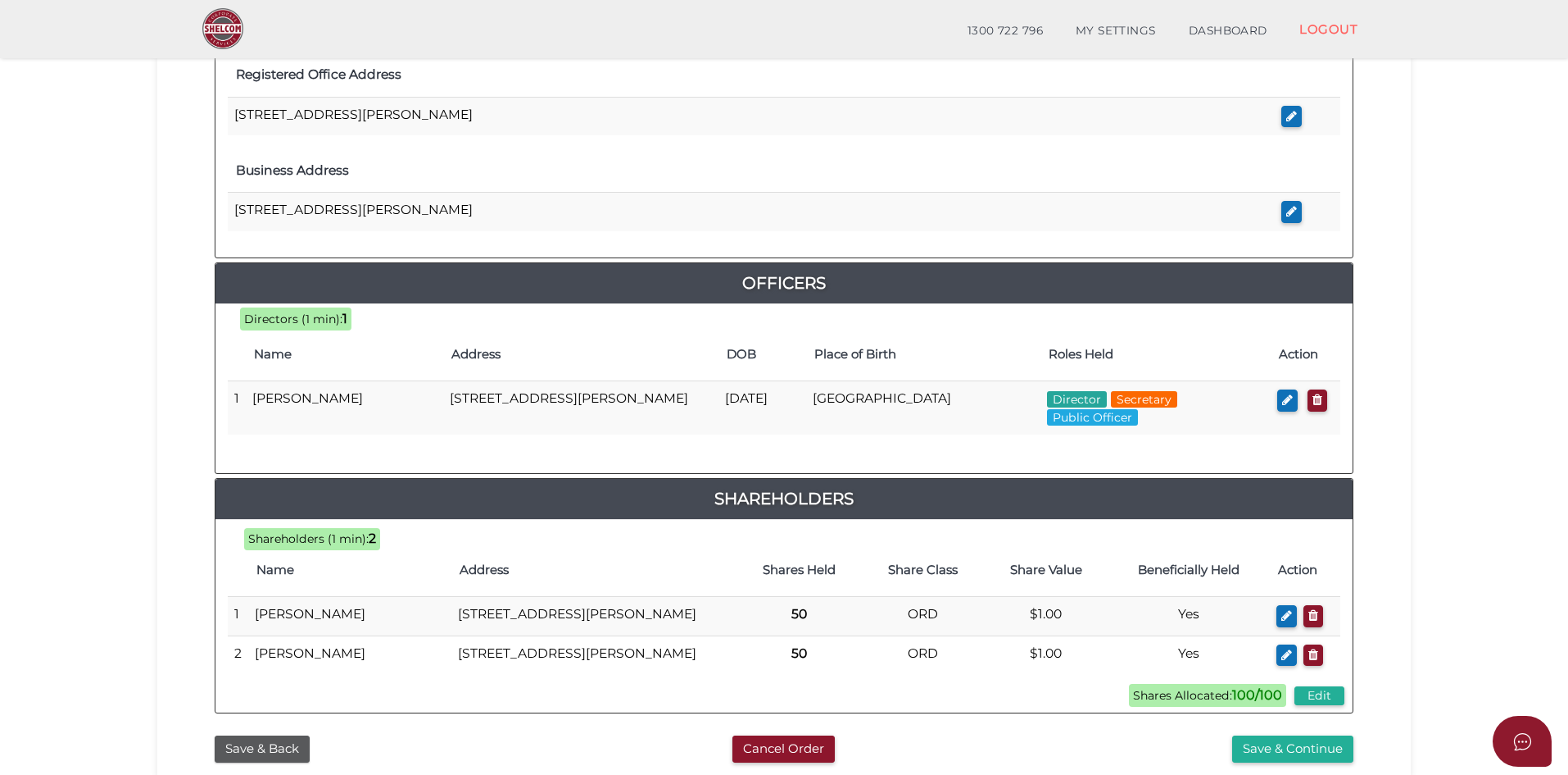
click at [1463, 381] on section "Company Registration 73f8b36e539c9b6bbdbaf31b98ed084b 1 REGISTRATION REQUIREMEN…" at bounding box center [784, 161] width 1568 height 1369
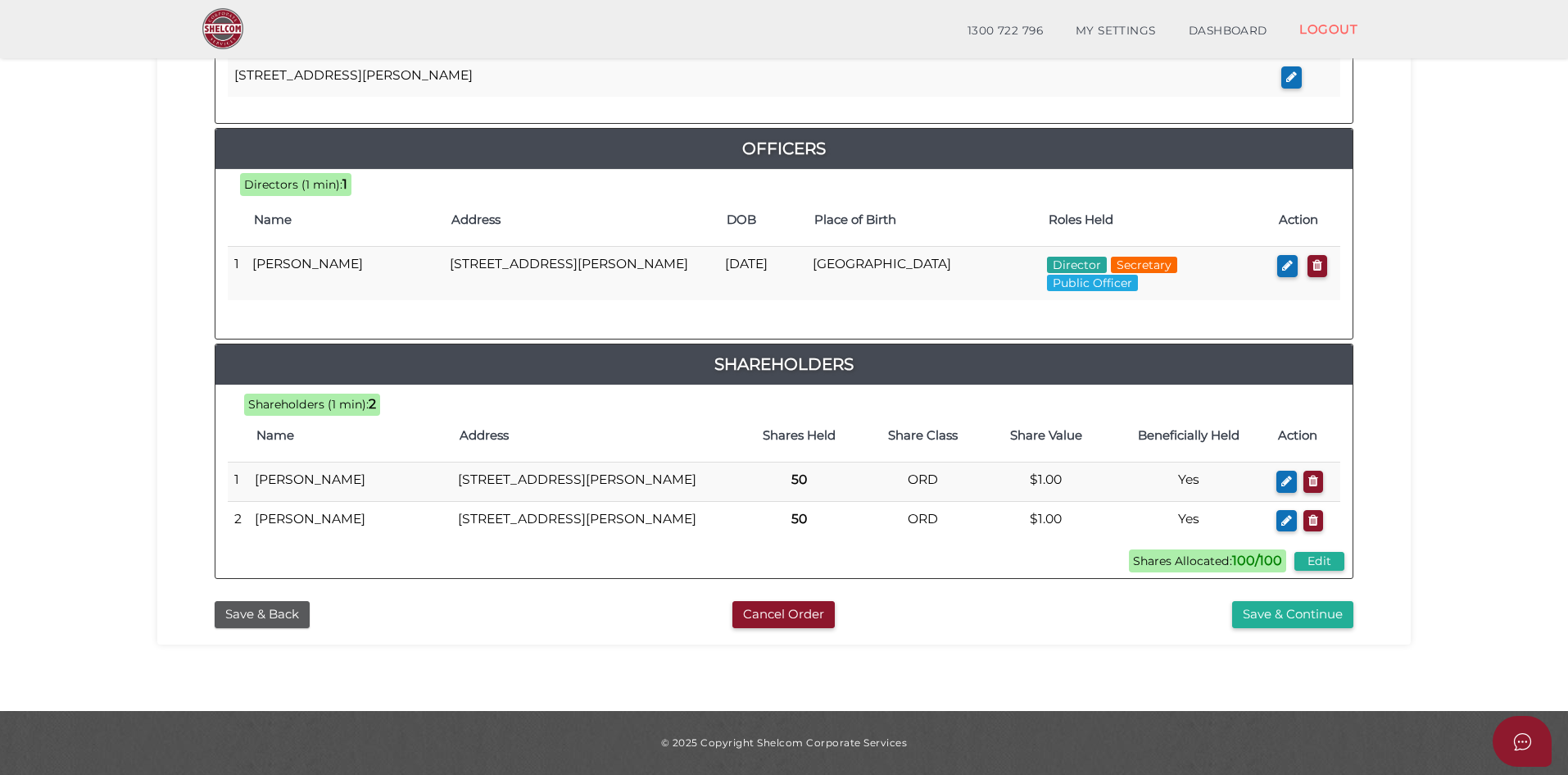
click at [1057, 595] on div "Save & Back Cancel Order Save & Continue" at bounding box center [784, 611] width 1229 height 35
click at [1033, 620] on div "Save & Continue" at bounding box center [1173, 614] width 388 height 27
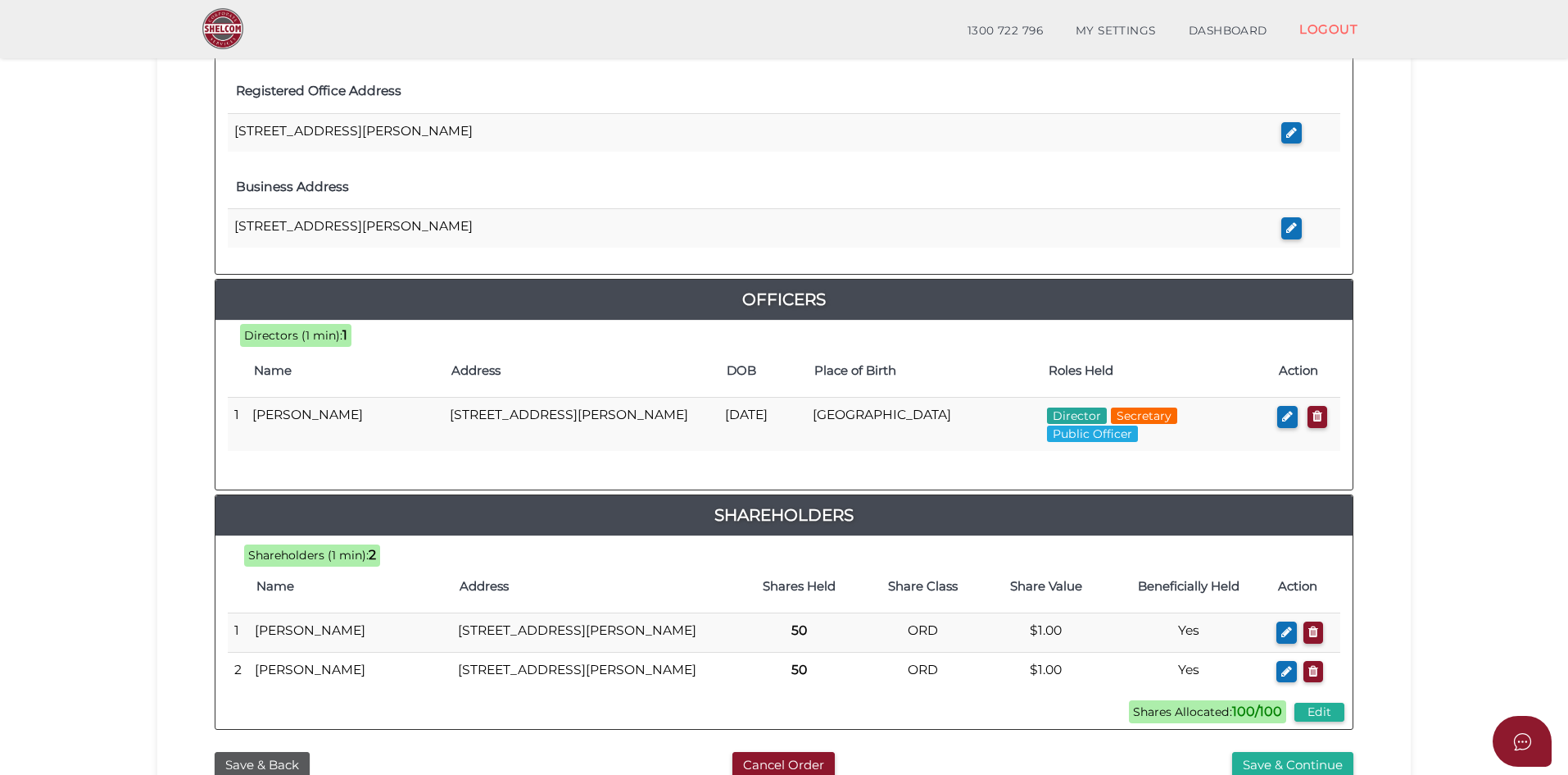
scroll to position [320, 0]
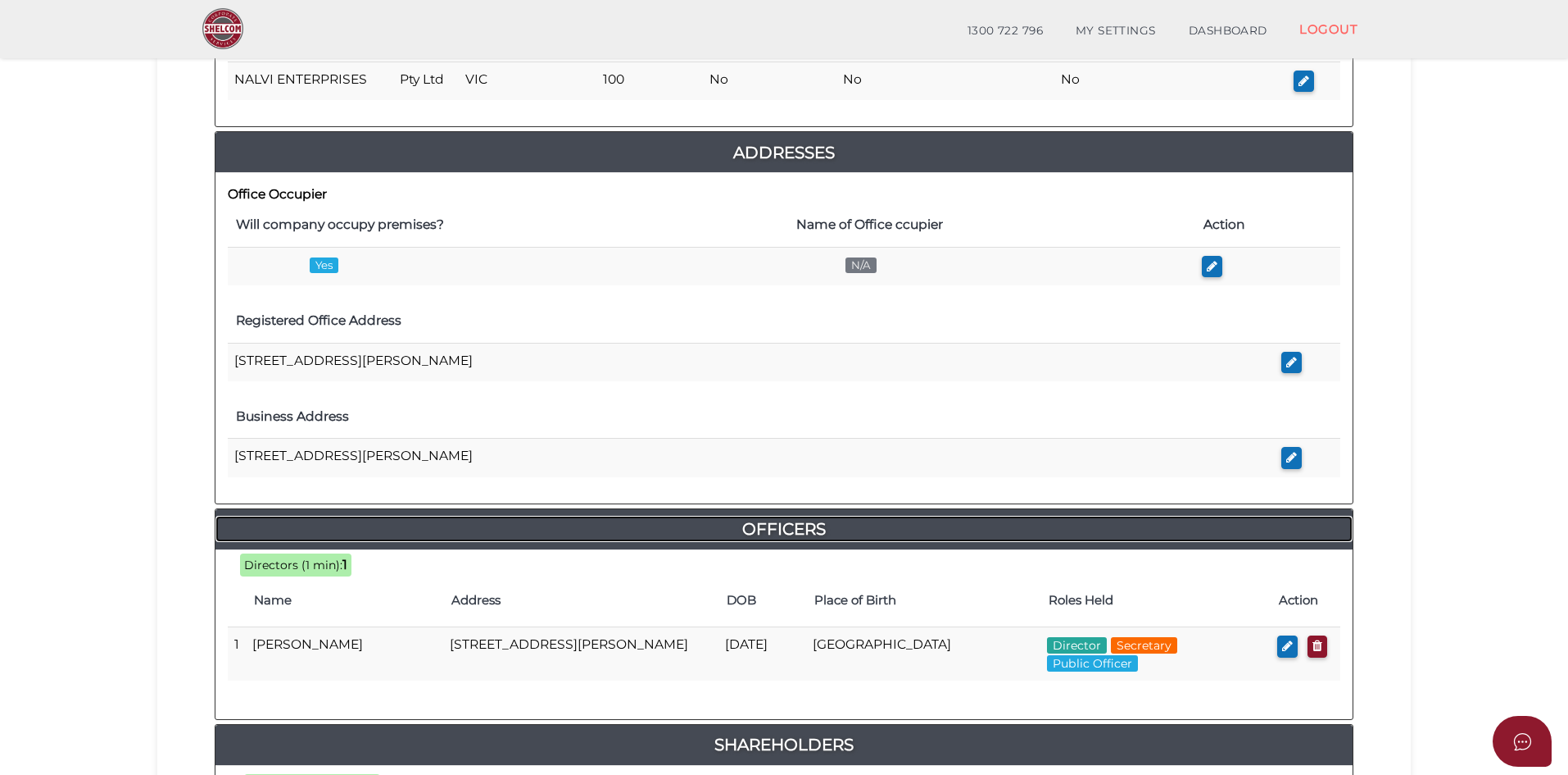
click at [765, 525] on h4 "Officers" at bounding box center [784, 528] width 1137 height 26
drag, startPoint x: 1447, startPoint y: 514, endPoint x: 1435, endPoint y: 515, distance: 12.0
click at [1441, 514] on section "Company Registration 73f8b36e539c9b6bbdbaf31b98ed084b 1 REGISTRATION REQUIREMEN…" at bounding box center [784, 406] width 1568 height 1369
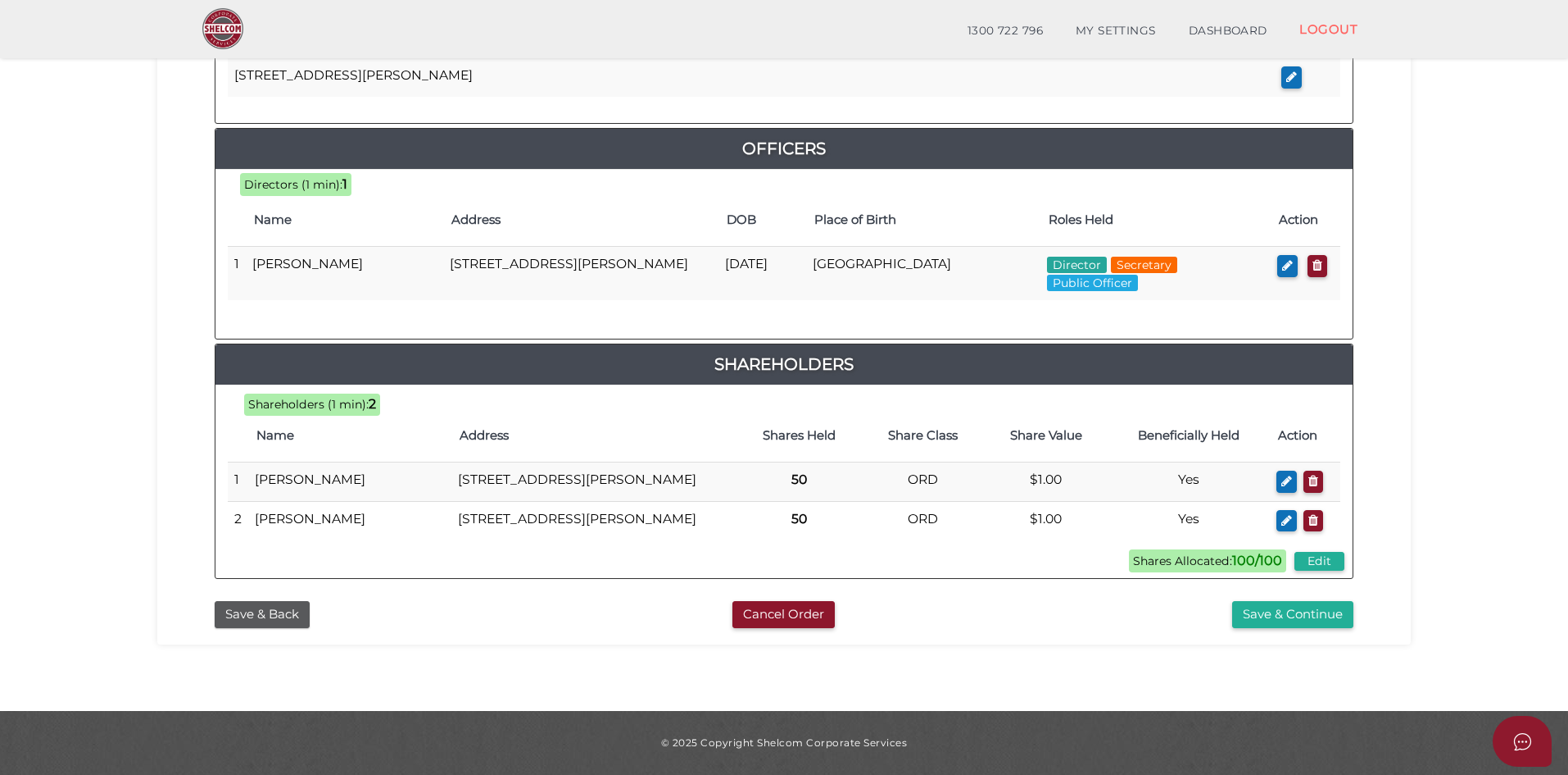
scroll to position [730, 0]
click at [1498, 496] on section "Company Registration 73f8b36e539c9b6bbdbaf31b98ed084b 1 REGISTRATION REQUIREMEN…" at bounding box center [784, 26] width 1568 height 1369
click at [912, 615] on div "Cancel Order" at bounding box center [784, 614] width 388 height 27
click at [1052, 632] on div "73f8b36e539c9b6bbdbaf31b98ed084b 1 REGISTRATION REQUIREMENTS 2 COMPANY DETAILS …" at bounding box center [784, 33] width 1254 height 1223
click at [1302, 611] on button "Save & Continue" at bounding box center [1293, 614] width 121 height 27
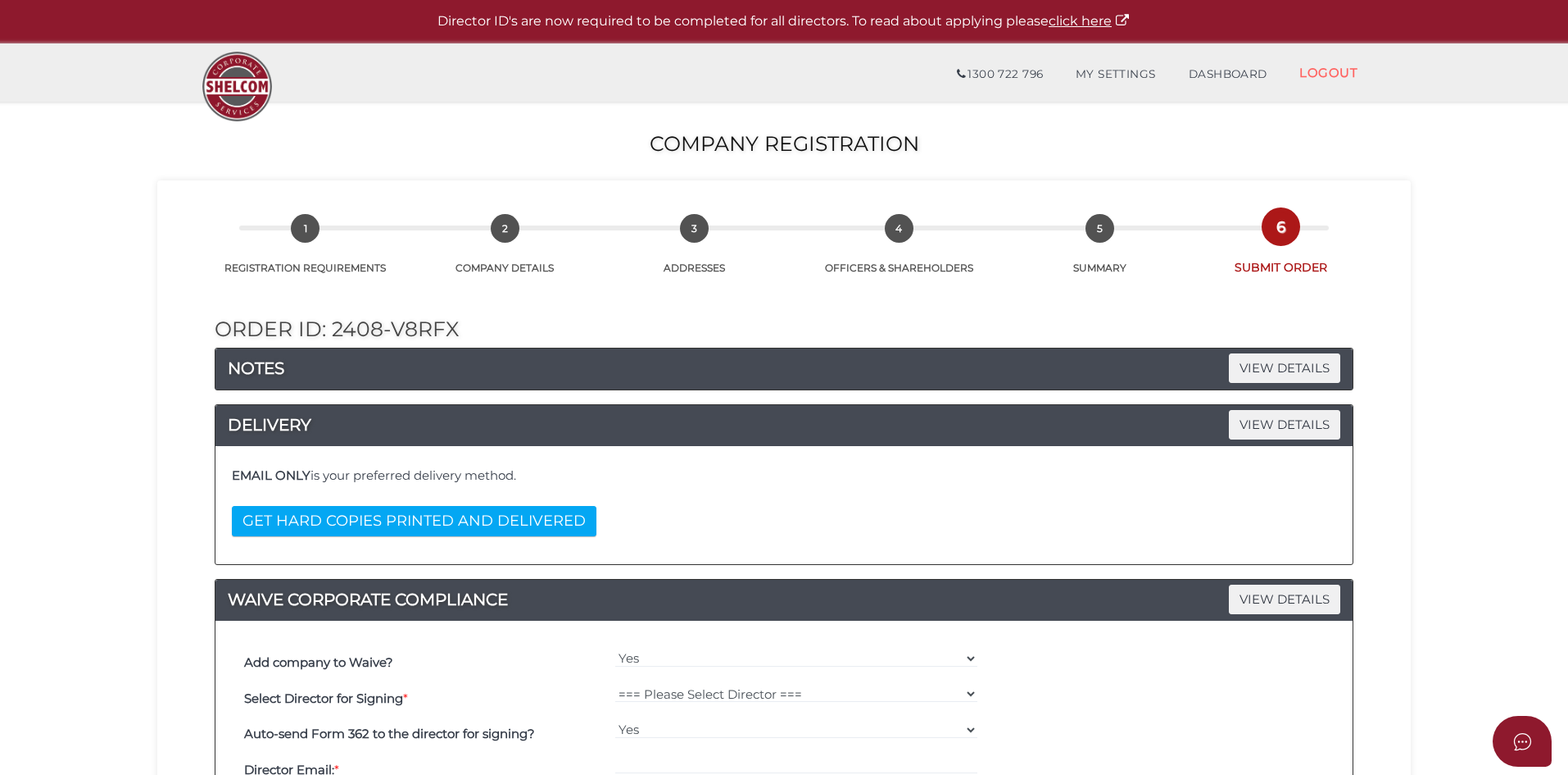
drag, startPoint x: 1453, startPoint y: 465, endPoint x: 1435, endPoint y: 468, distance: 18.2
click at [1435, 468] on section "Company Registration 73f8b36e539c9b6bbdbaf31b98ed084b 1 REGISTRATION REQUIREMEN…" at bounding box center [784, 674] width 1568 height 1144
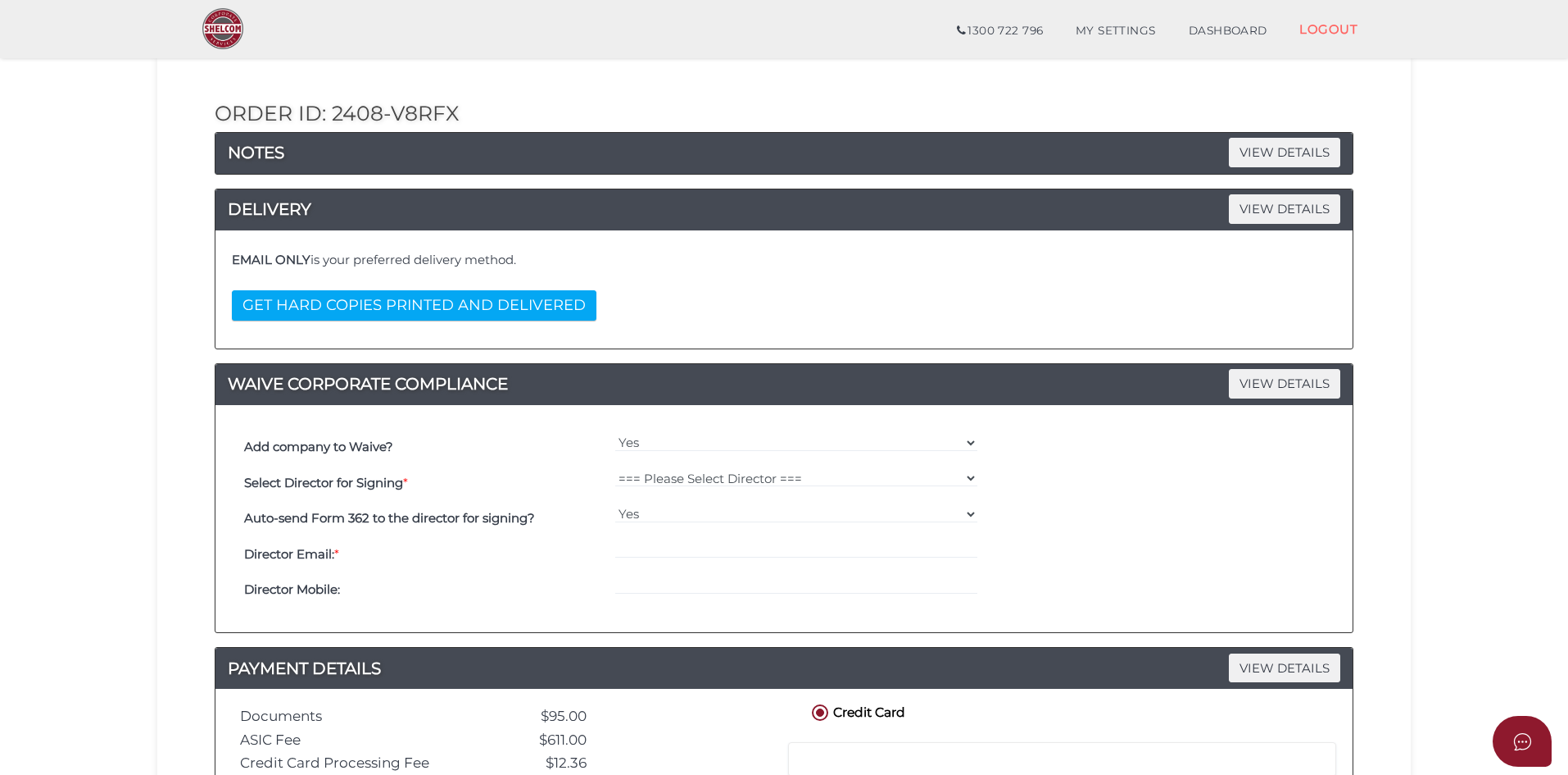
scroll to position [164, 0]
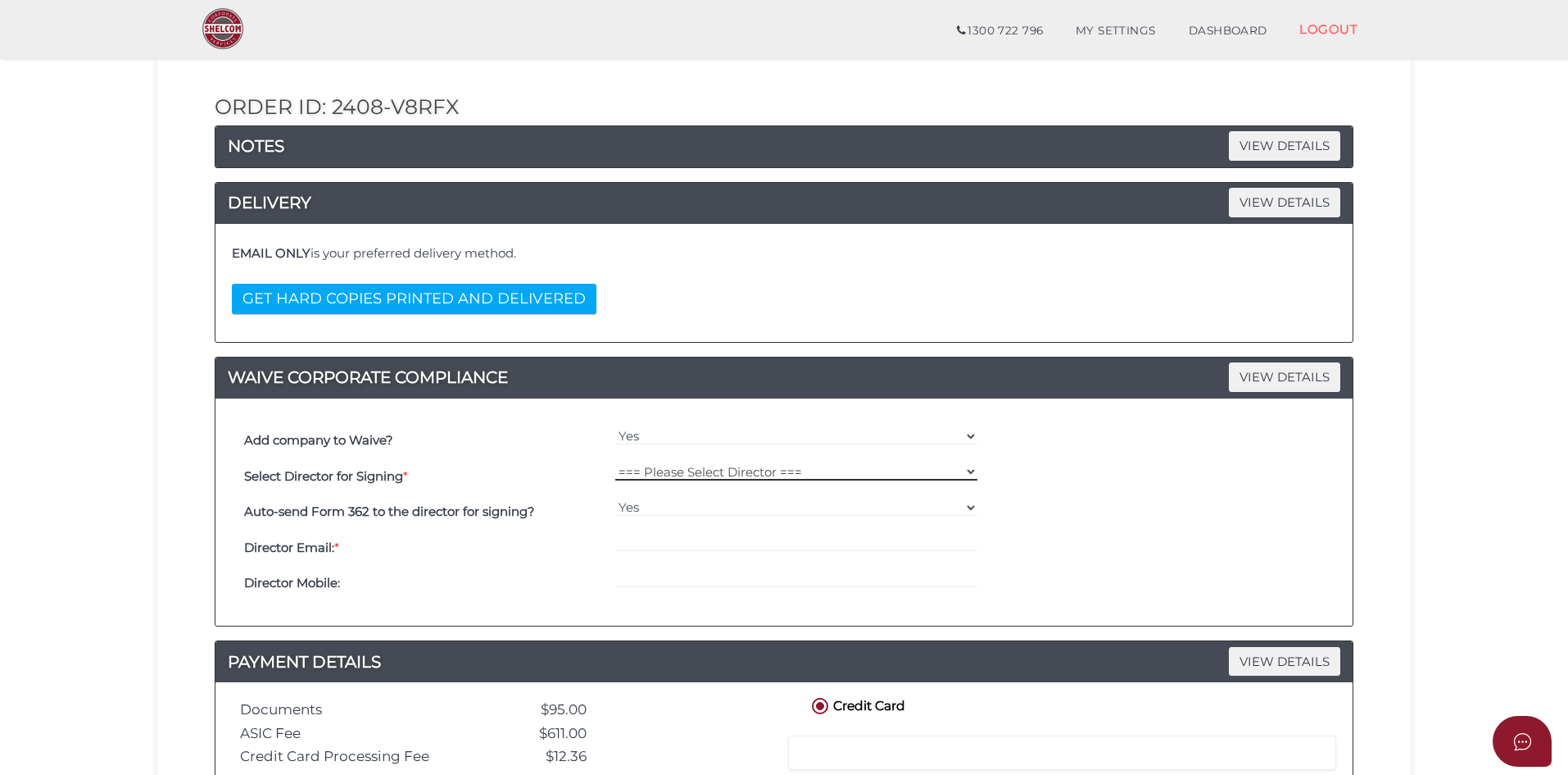
click at [755, 466] on select "=== Please Select Director === [PERSON_NAME]" at bounding box center [797, 471] width 363 height 18
select select "000026831"
click at [615, 462] on select "=== Please Select Director === [PERSON_NAME]" at bounding box center [797, 471] width 363 height 18
click at [658, 541] on input "email" at bounding box center [797, 542] width 363 height 18
click at [565, 549] on h4 "Director Email: *" at bounding box center [426, 547] width 363 height 14
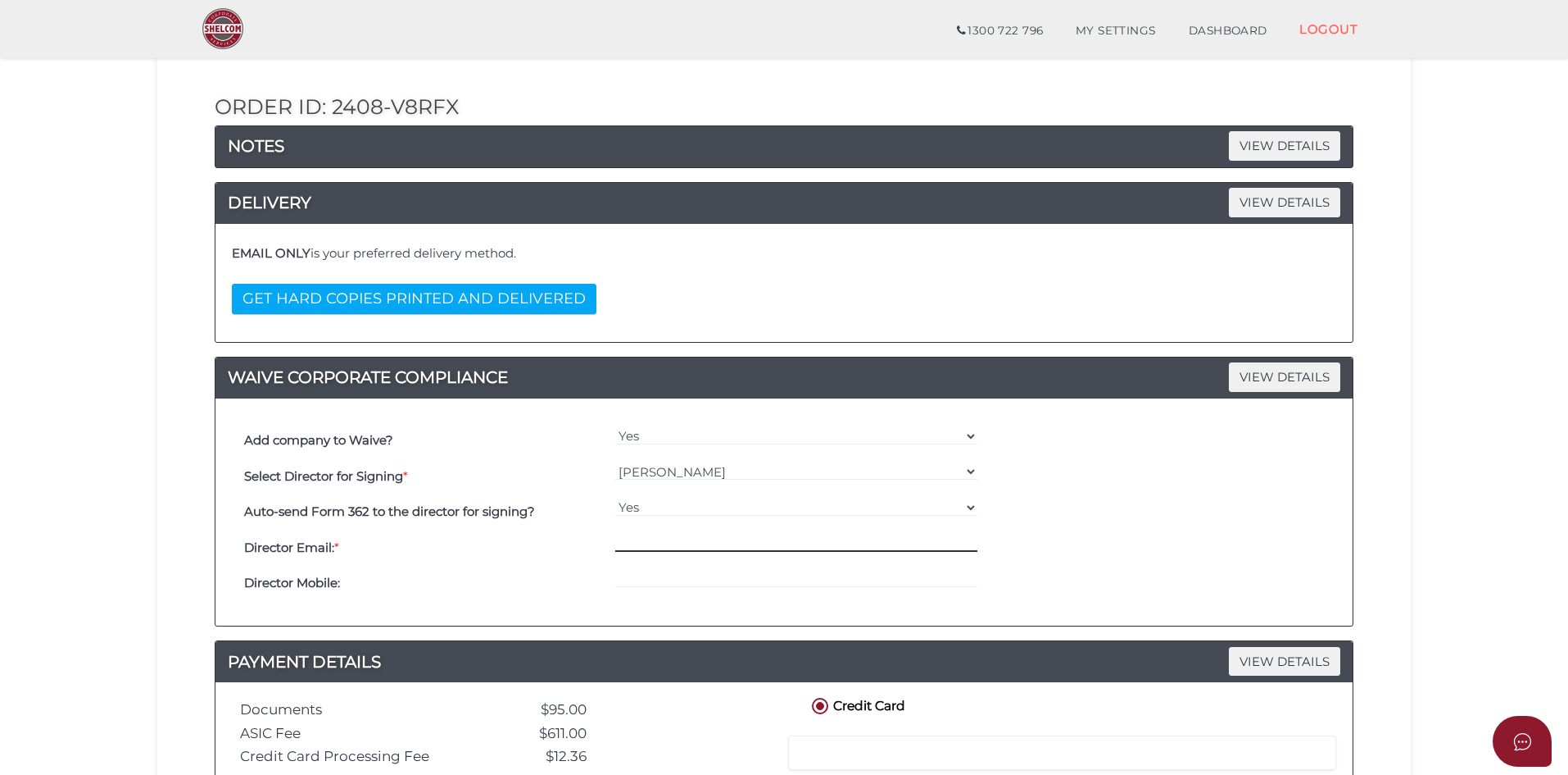
click at [639, 545] on input "email" at bounding box center [797, 542] width 363 height 18
paste input "[EMAIL_ADDRESS][DOMAIN_NAME]"
type input "[EMAIL_ADDRESS][DOMAIN_NAME]"
drag, startPoint x: 1172, startPoint y: 544, endPoint x: 1076, endPoint y: 575, distance: 100.9
click at [1172, 543] on div "Director Email: * [EMAIL_ADDRESS][DOMAIN_NAME]" at bounding box center [784, 547] width 1088 height 36
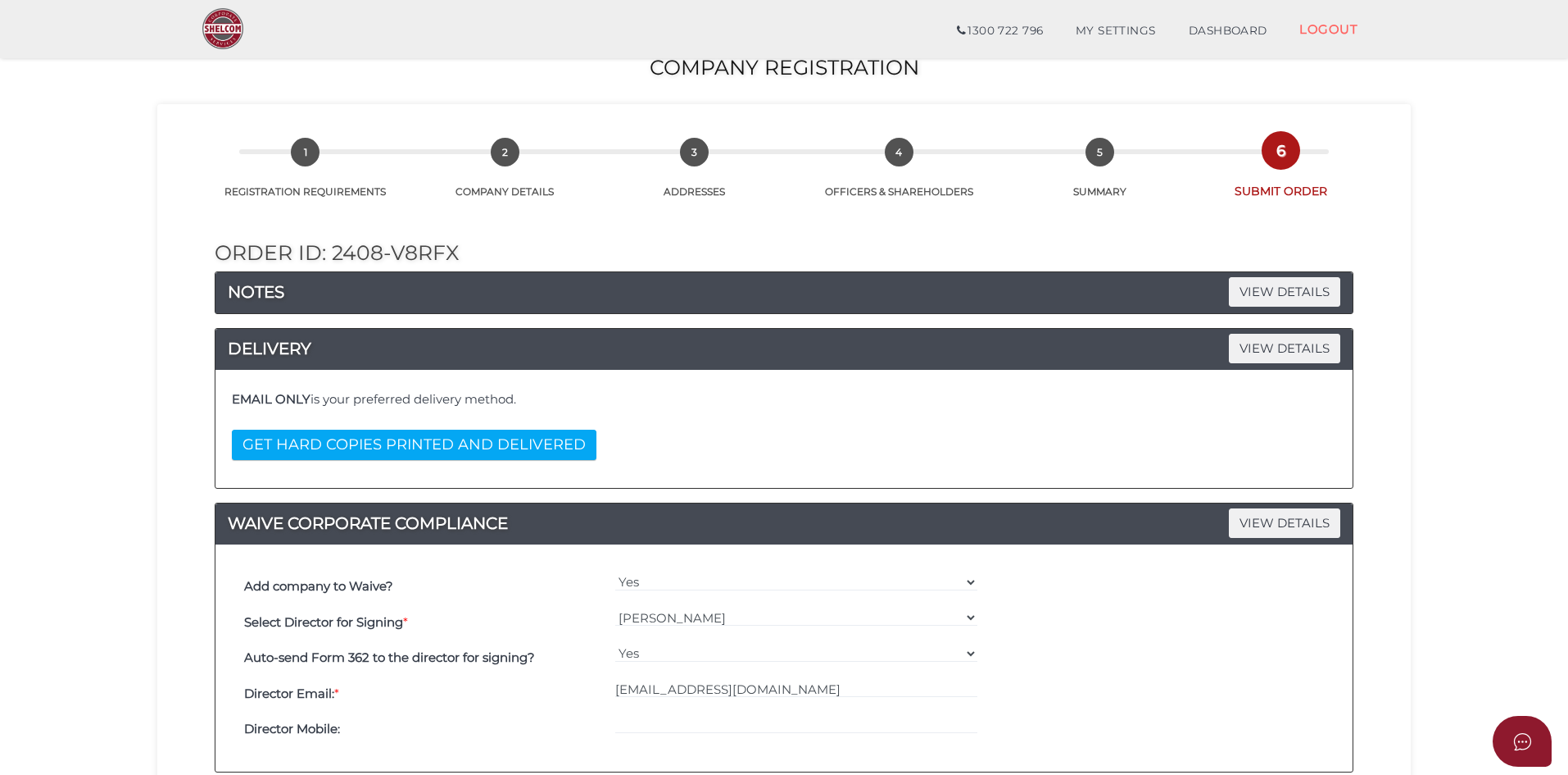
scroll to position [0, 0]
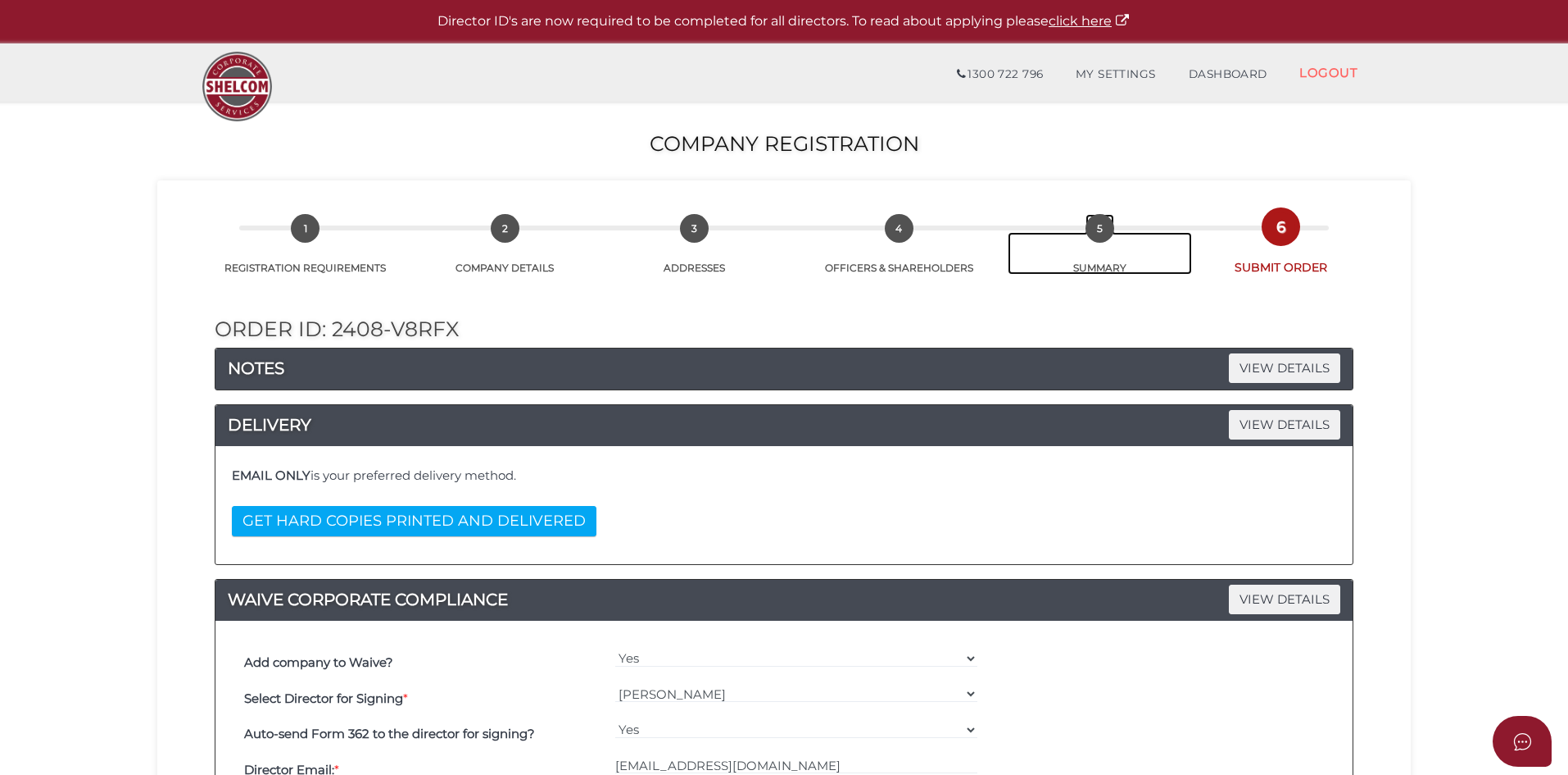
click at [1097, 235] on span "5" at bounding box center [1100, 229] width 29 height 29
click at [1097, 234] on span "5" at bounding box center [1100, 229] width 29 height 29
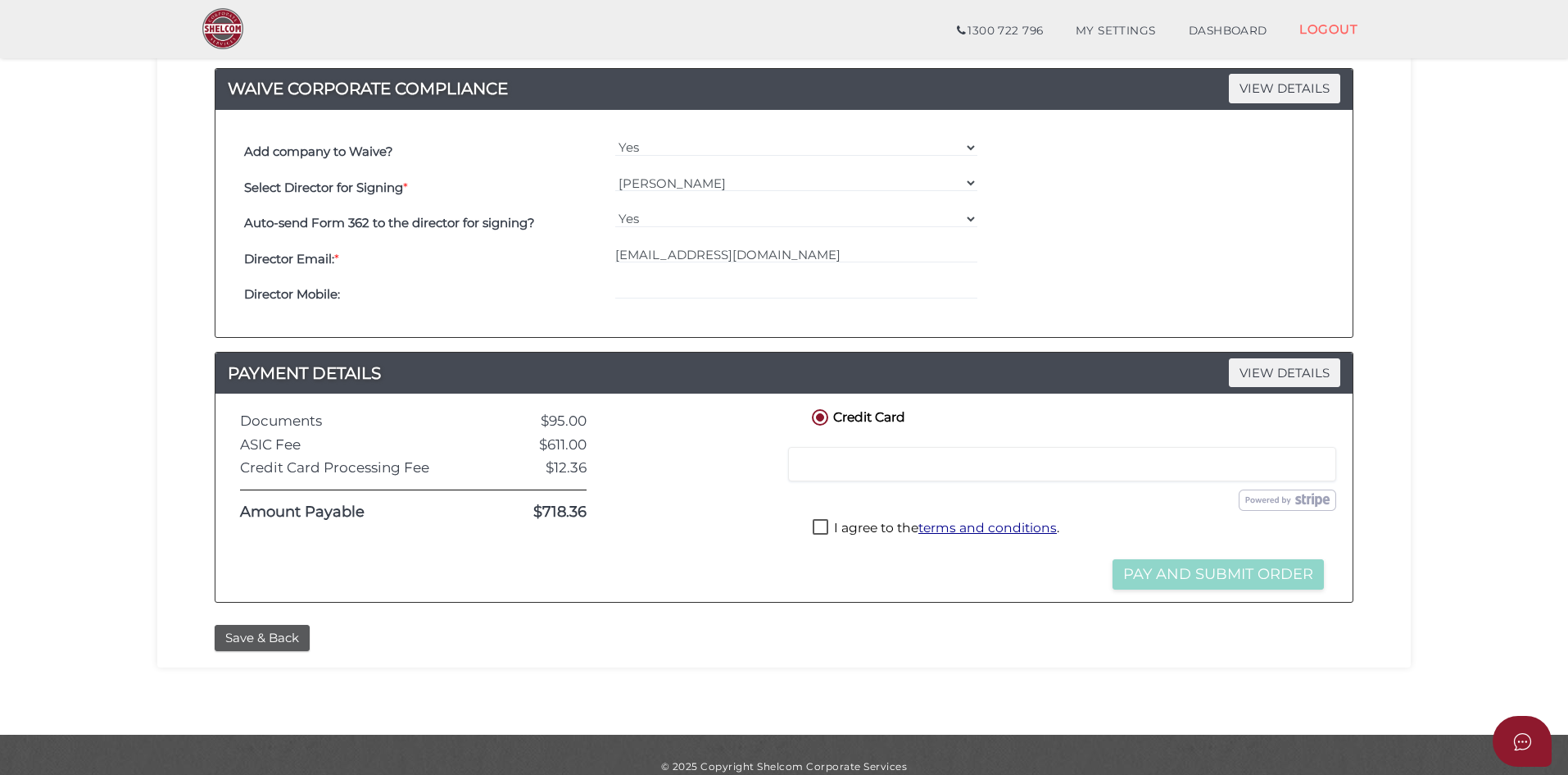
scroll to position [476, 0]
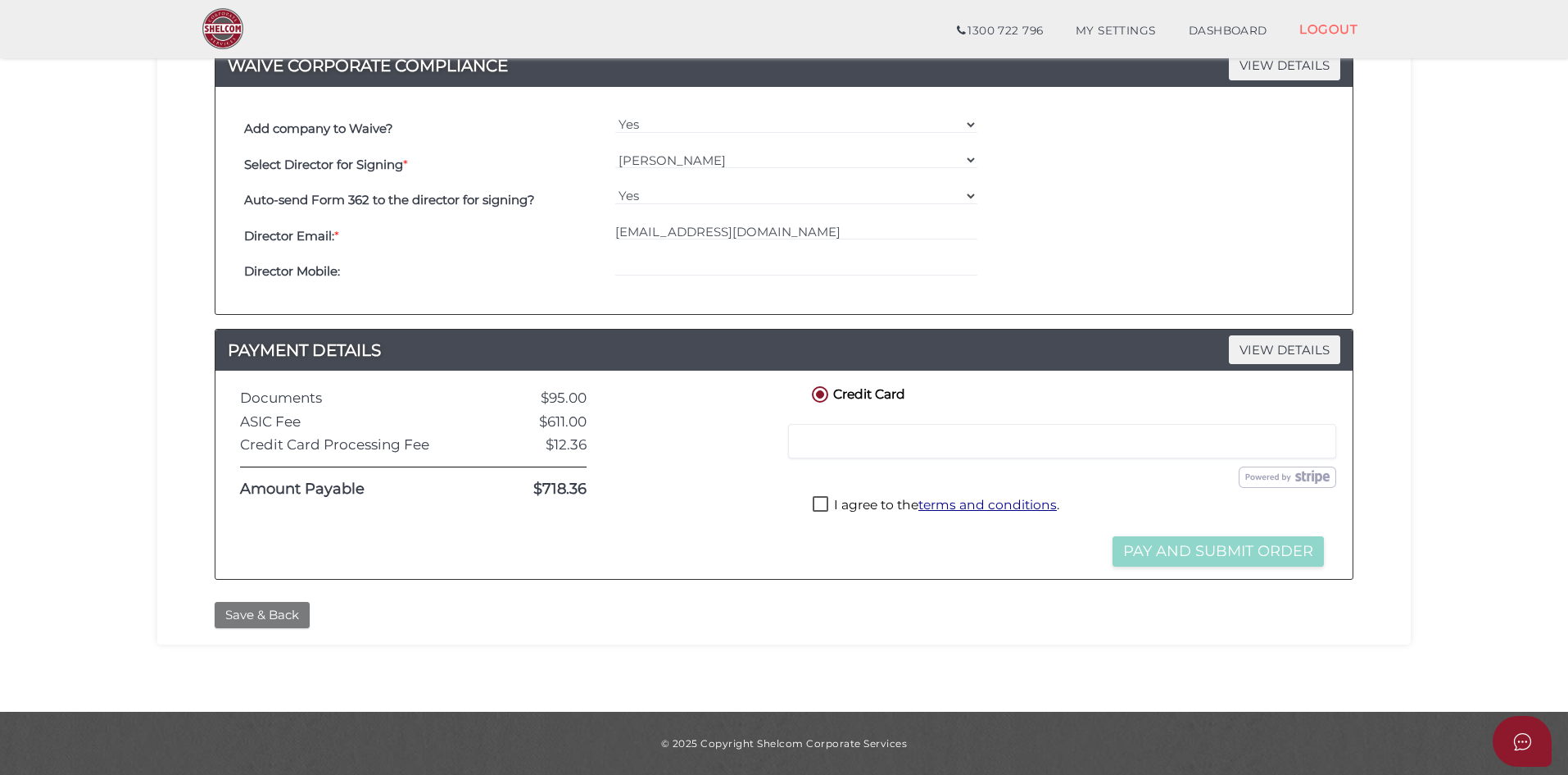
click at [277, 613] on button "Save & Back" at bounding box center [262, 615] width 95 height 27
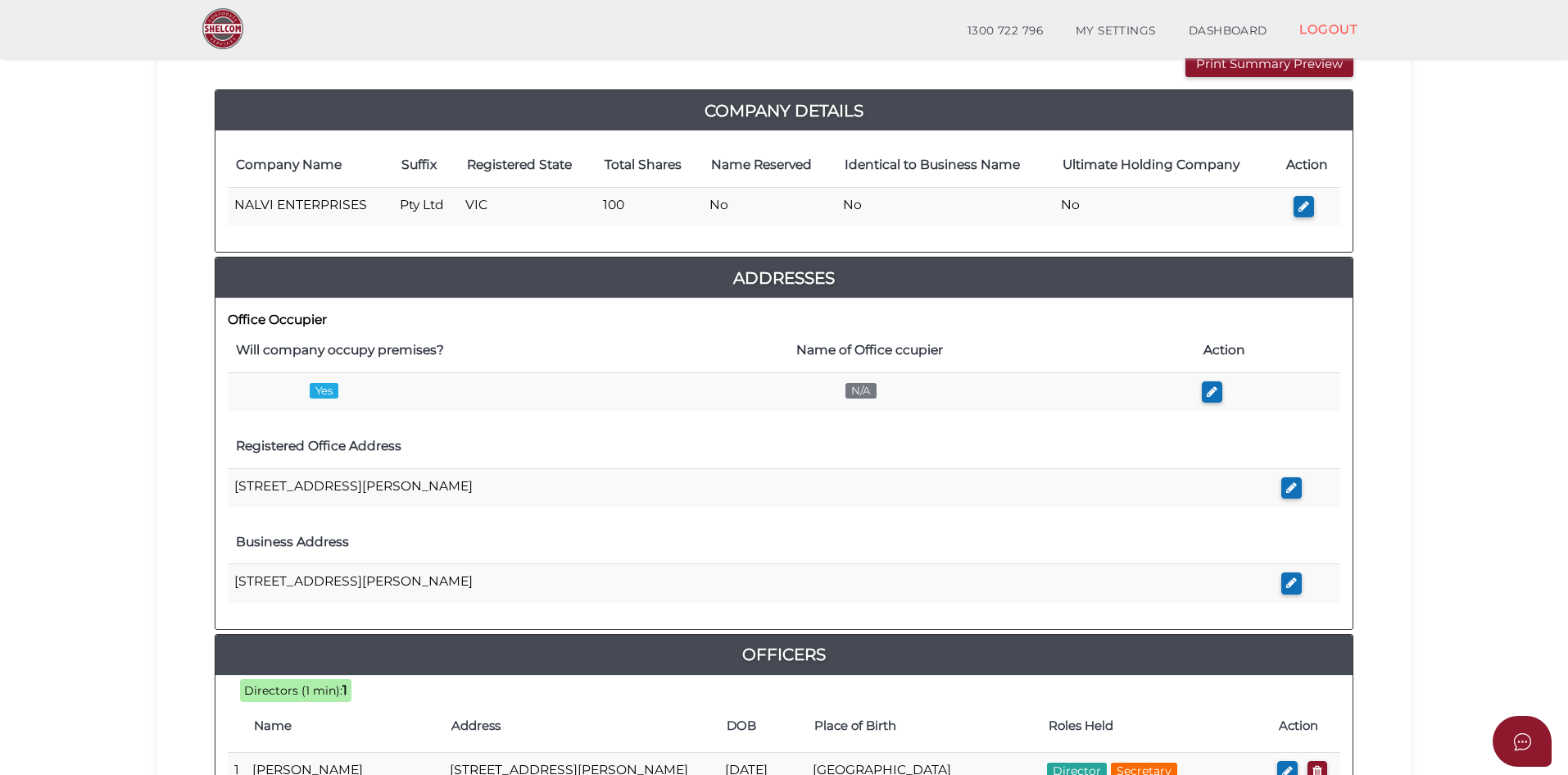
scroll to position [246, 0]
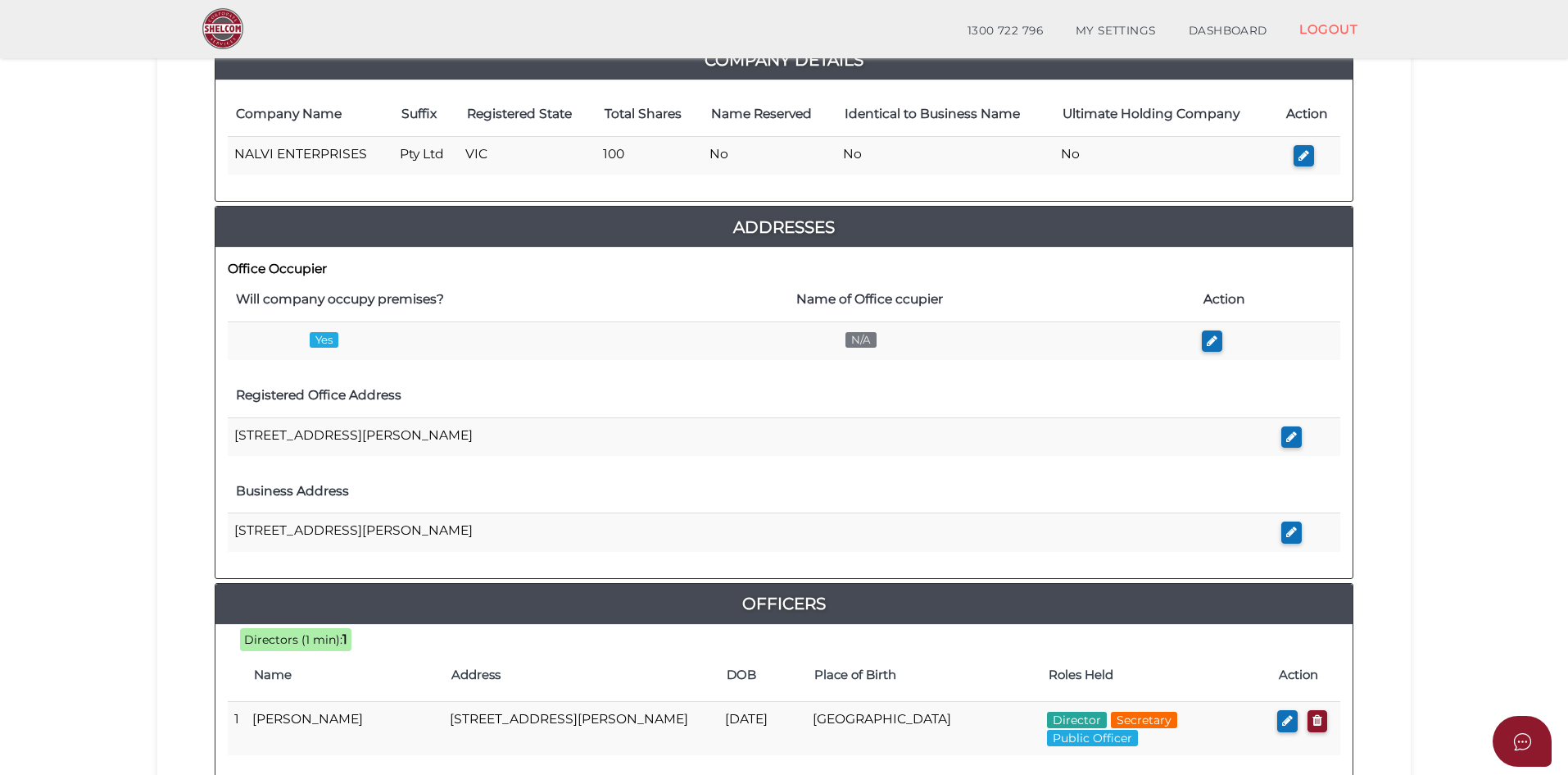
click at [1528, 514] on section "Company Registration 73f8b36e539c9b6bbdbaf31b98ed084b 1 REGISTRATION REQUIREMEN…" at bounding box center [784, 482] width 1568 height 1369
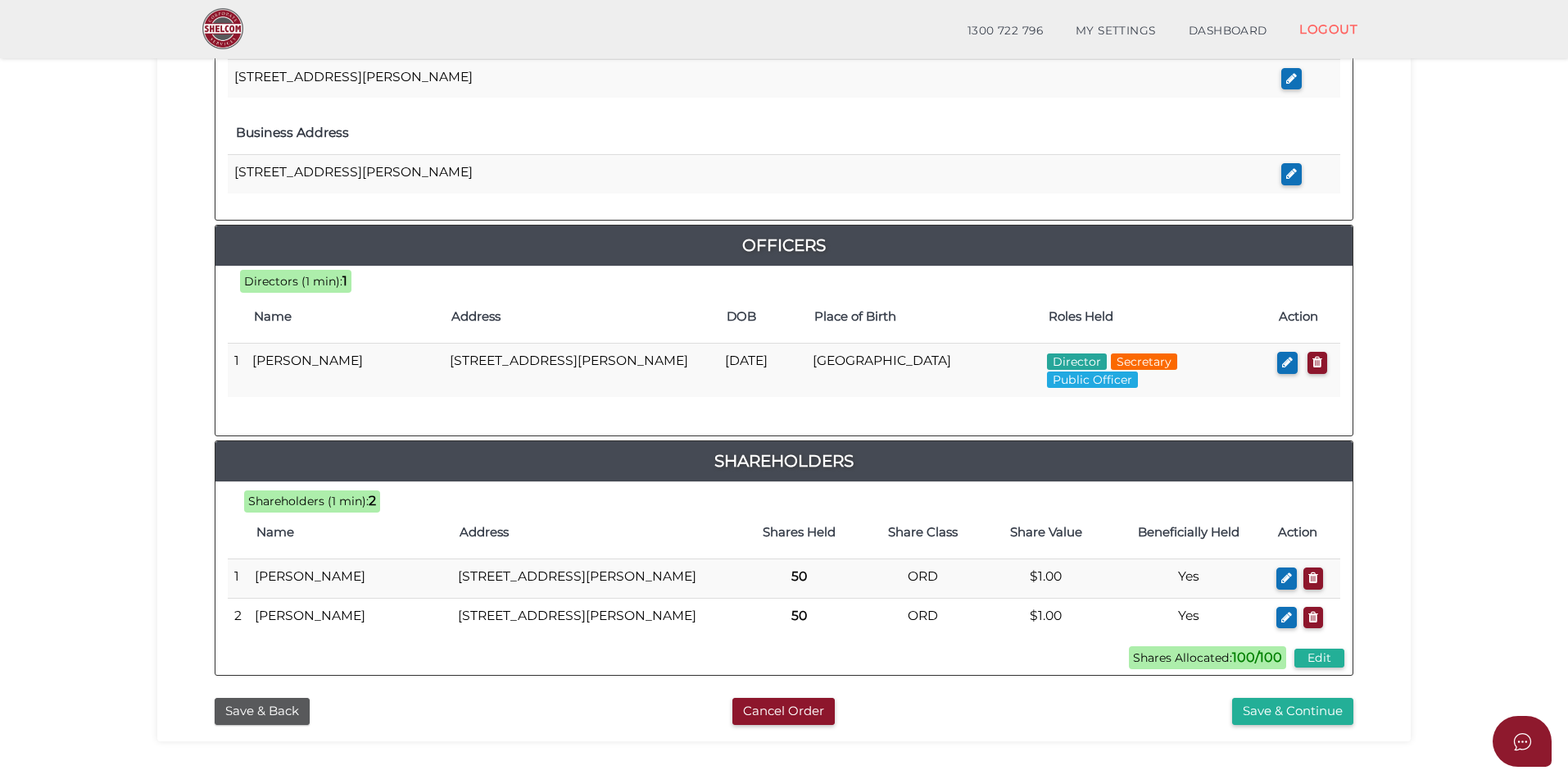
scroll to position [730, 0]
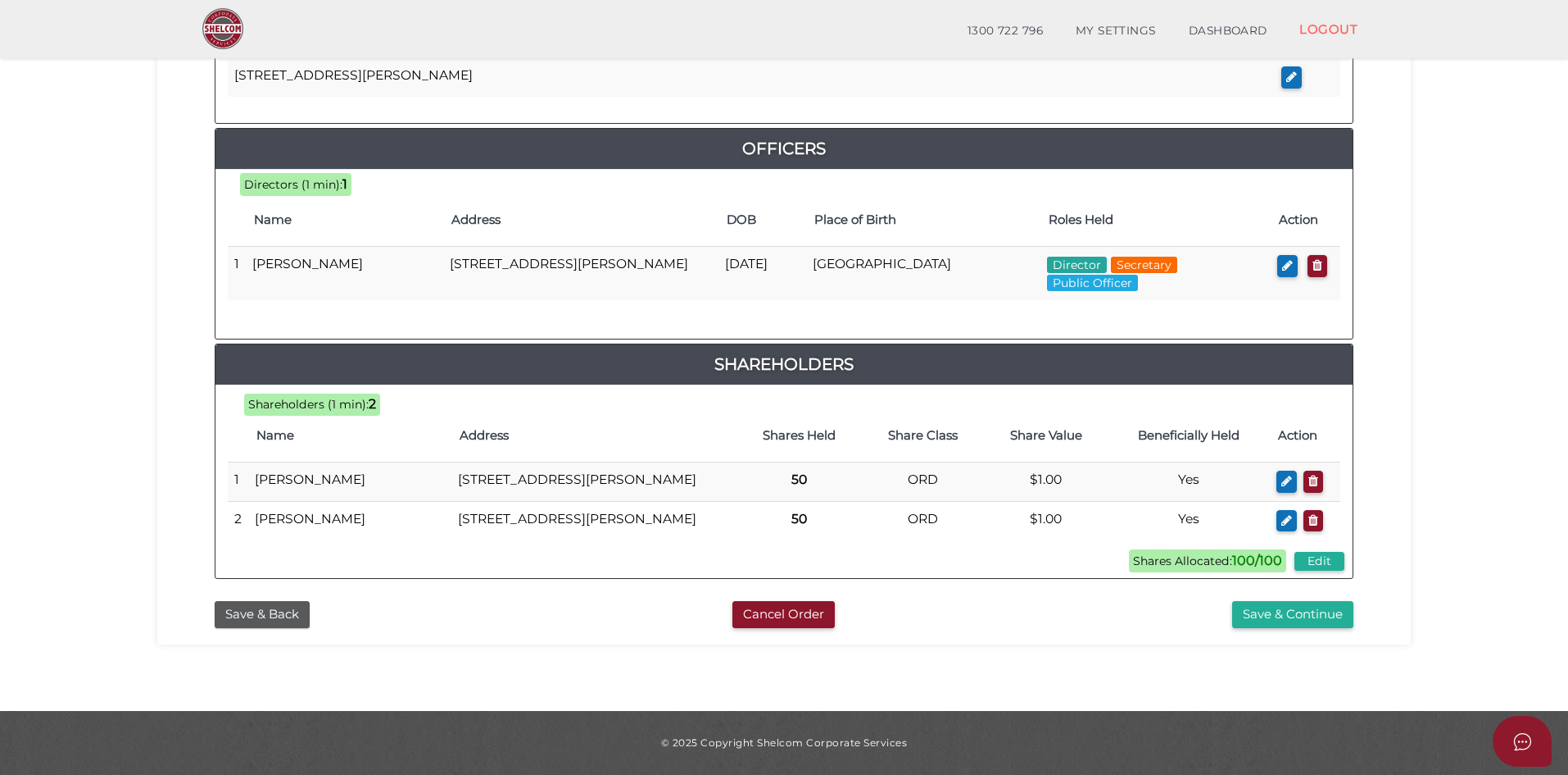
drag, startPoint x: 1093, startPoint y: 632, endPoint x: 1100, endPoint y: 632, distance: 7.0
click at [1093, 632] on div "73f8b36e539c9b6bbdbaf31b98ed084b 1 REGISTRATION REQUIREMENTS 2 COMPANY DETAILS …" at bounding box center [784, 33] width 1254 height 1223
click at [1274, 618] on button "Save & Continue" at bounding box center [1293, 614] width 121 height 27
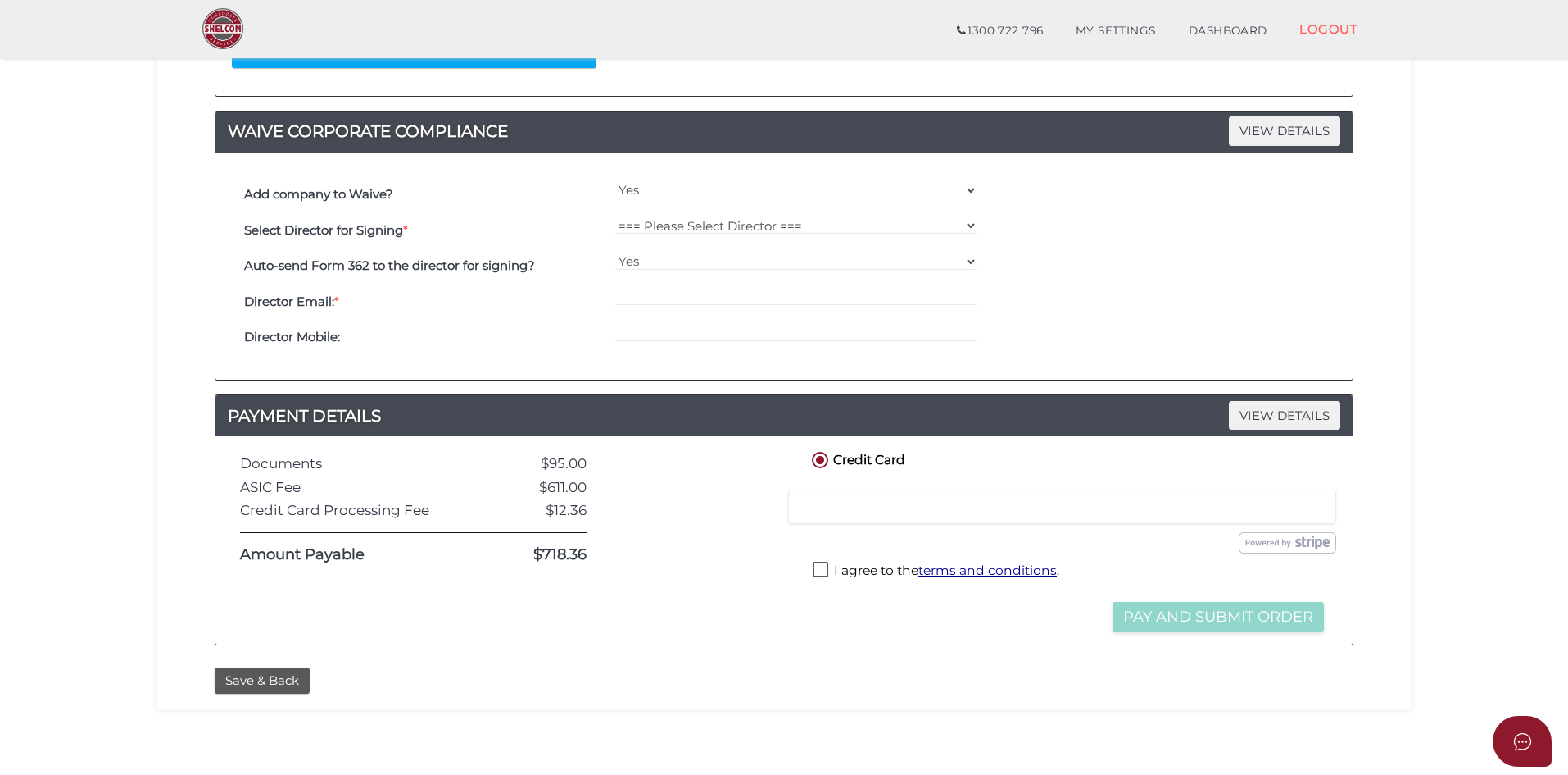
scroll to position [476, 0]
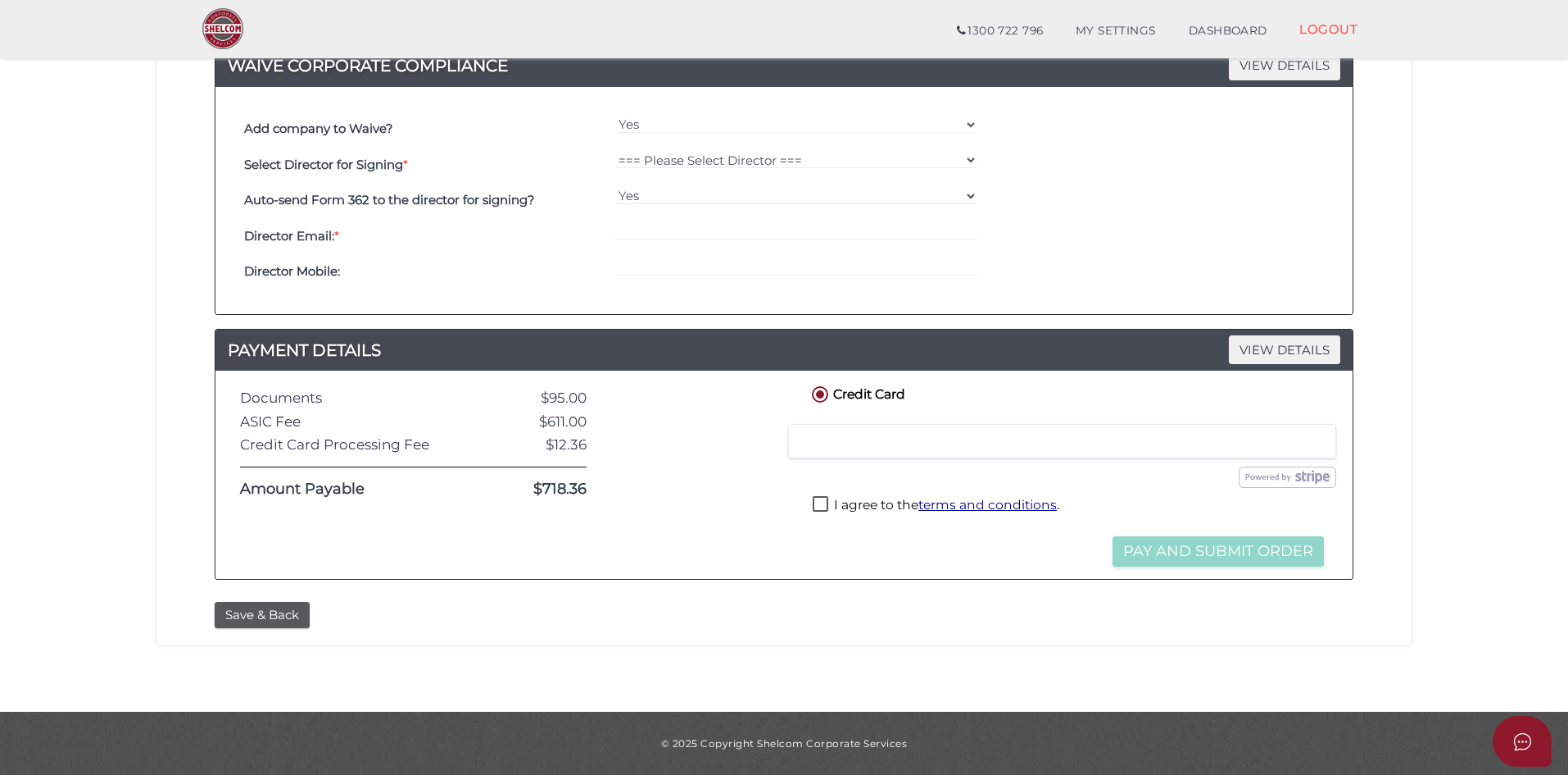
click at [681, 515] on div at bounding box center [698, 475] width 197 height 184
click at [837, 563] on div "Credit Card Credit or Debit Card Loading saved cards... Select a saved card Sub…" at bounding box center [1068, 475] width 544 height 184
click at [815, 493] on div "I agree to the terms and conditions ." at bounding box center [1068, 508] width 519 height 33
click at [830, 503] on label "I agree to the terms and conditions ." at bounding box center [936, 506] width 247 height 20
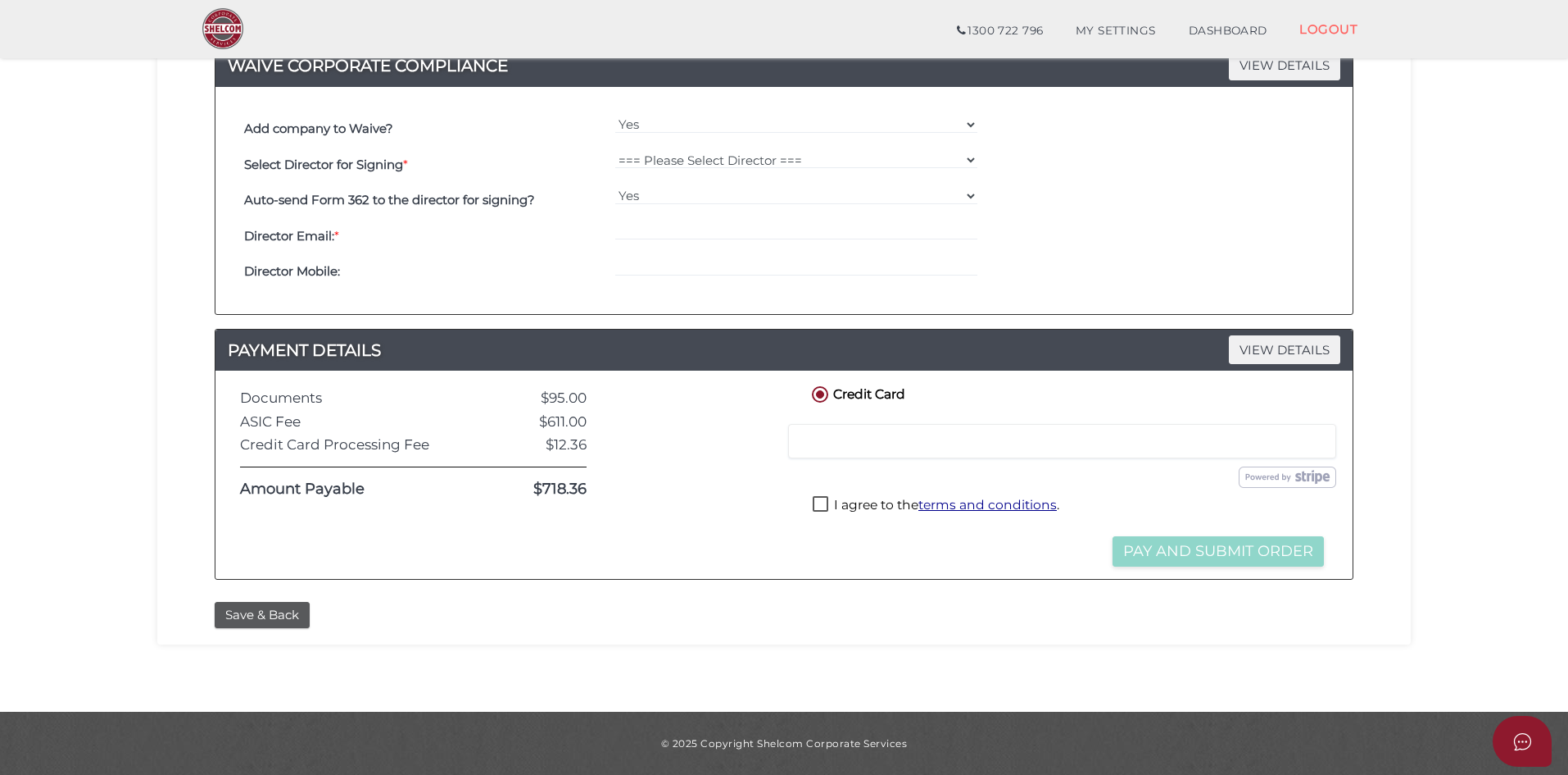
checkbox input "true"
click at [857, 536] on div "Submit Order Pay and Submit Order" at bounding box center [1068, 532] width 519 height 15
click at [1192, 553] on button "Pay and Submit Order" at bounding box center [1218, 552] width 212 height 30
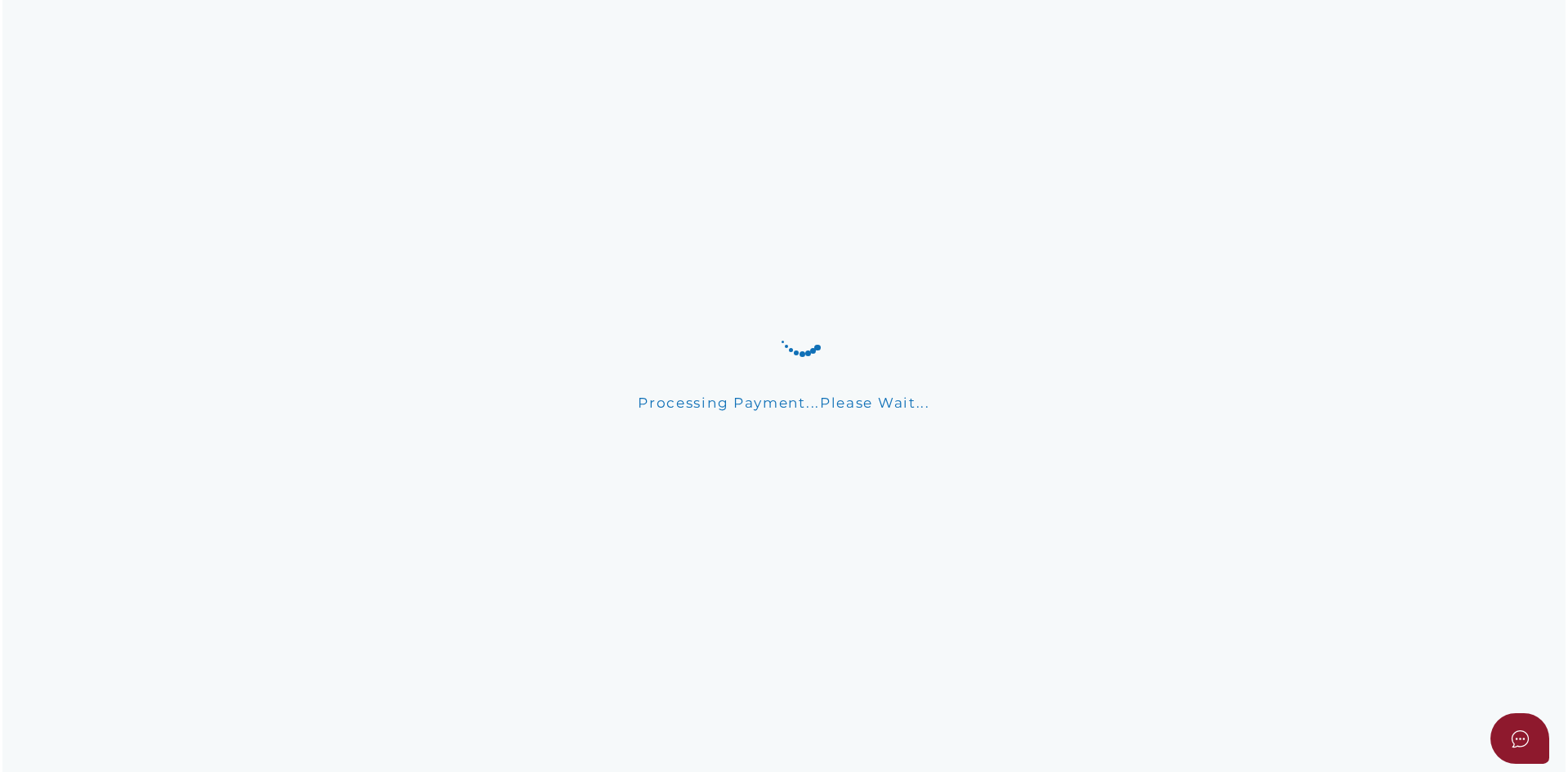
scroll to position [0, 0]
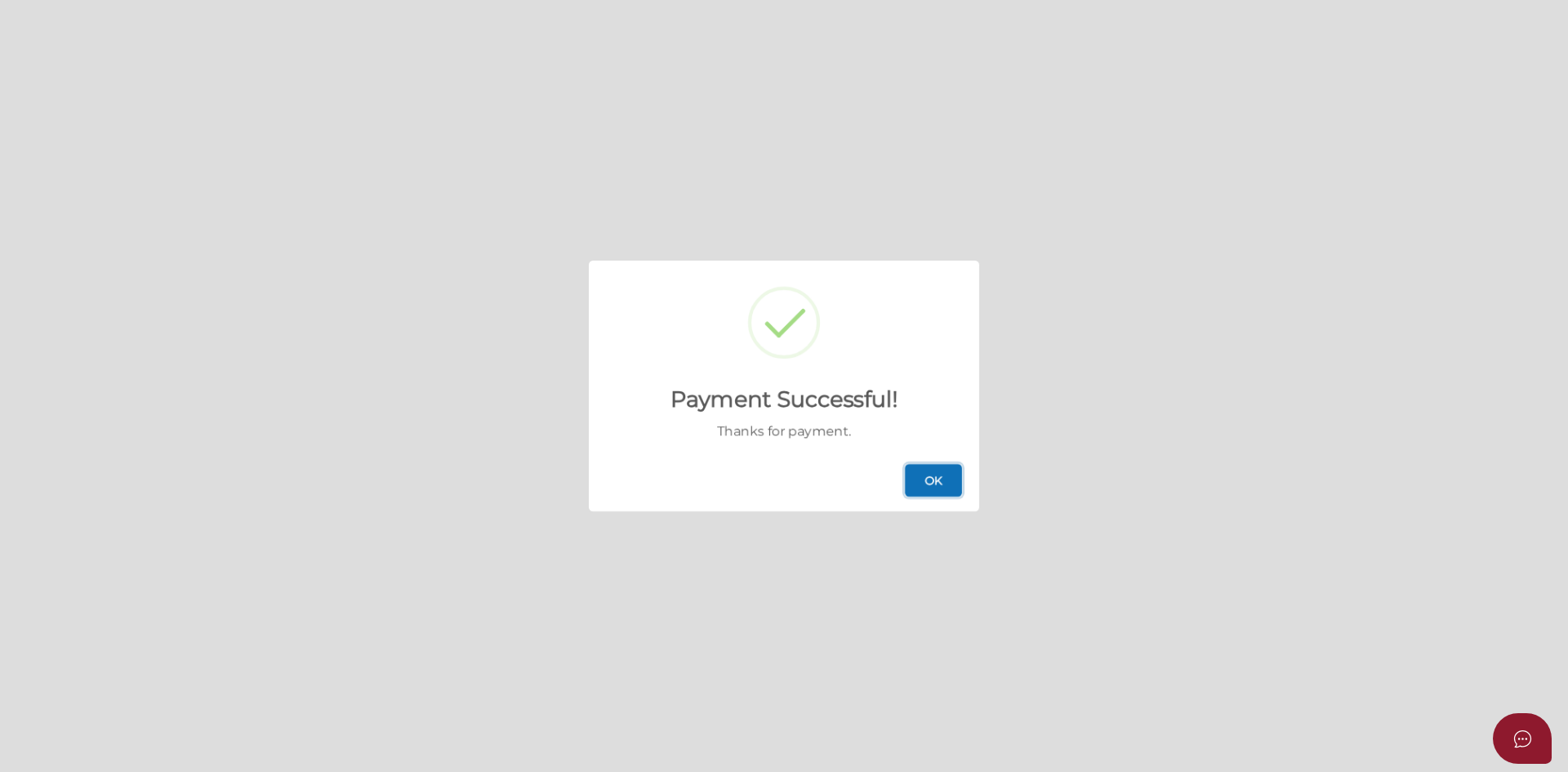
click at [938, 481] on button "OK" at bounding box center [934, 480] width 57 height 33
